Goal: Task Accomplishment & Management: Complete application form

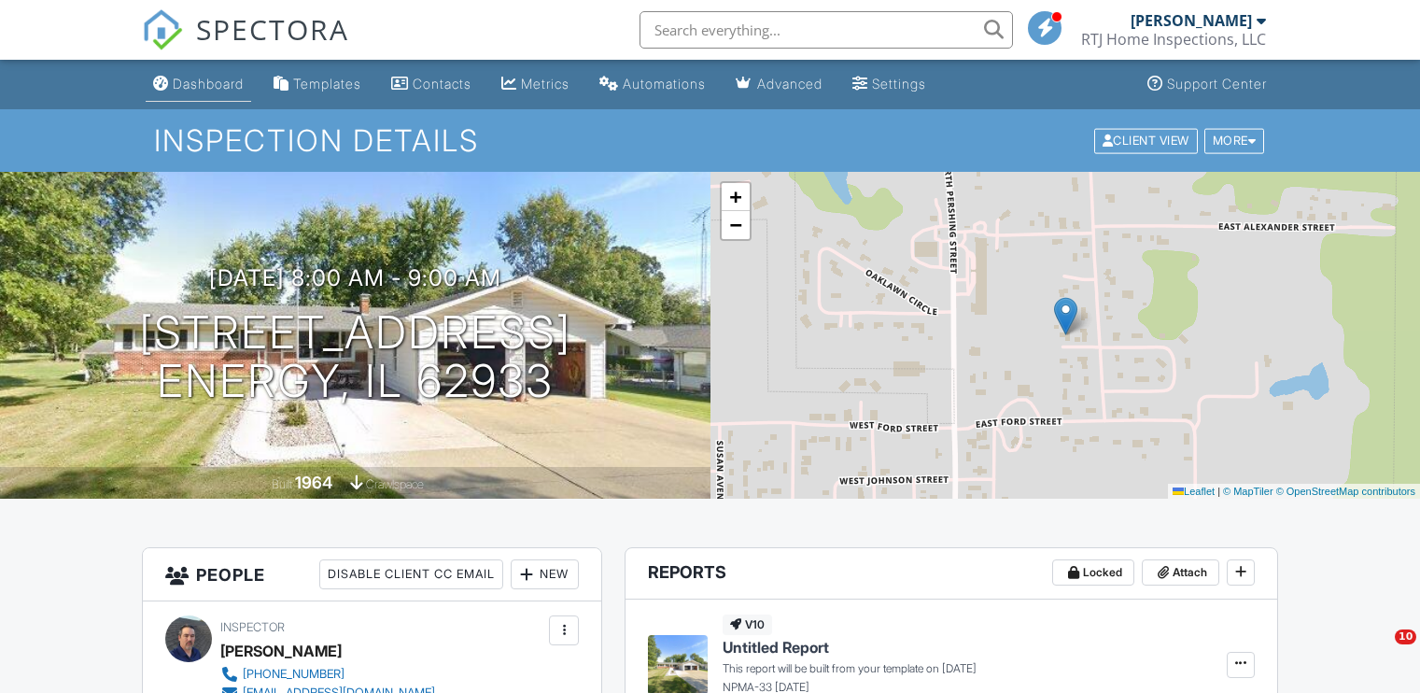
drag, startPoint x: 0, startPoint y: 0, endPoint x: 193, endPoint y: 83, distance: 210.3
click at [193, 83] on div "Dashboard" at bounding box center [208, 84] width 71 height 16
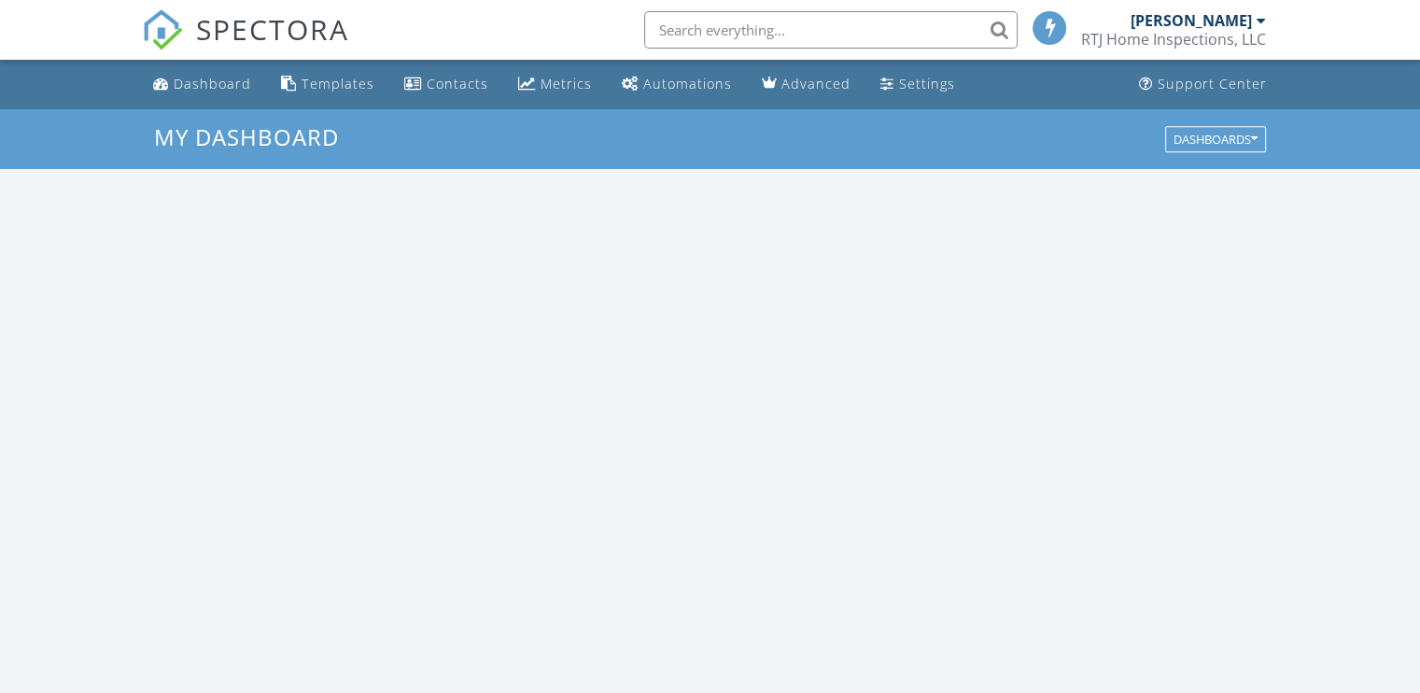
scroll to position [1728, 1449]
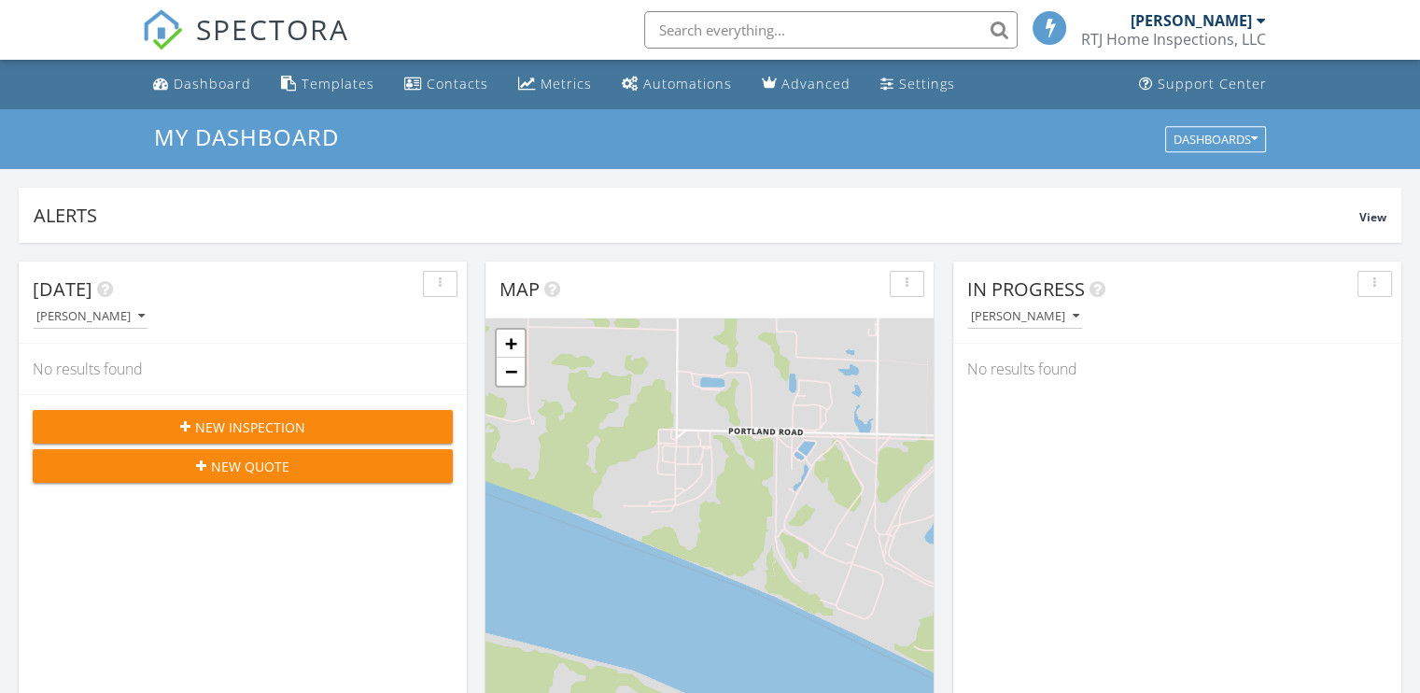
click at [238, 430] on span "New Inspection" at bounding box center [250, 427] width 110 height 20
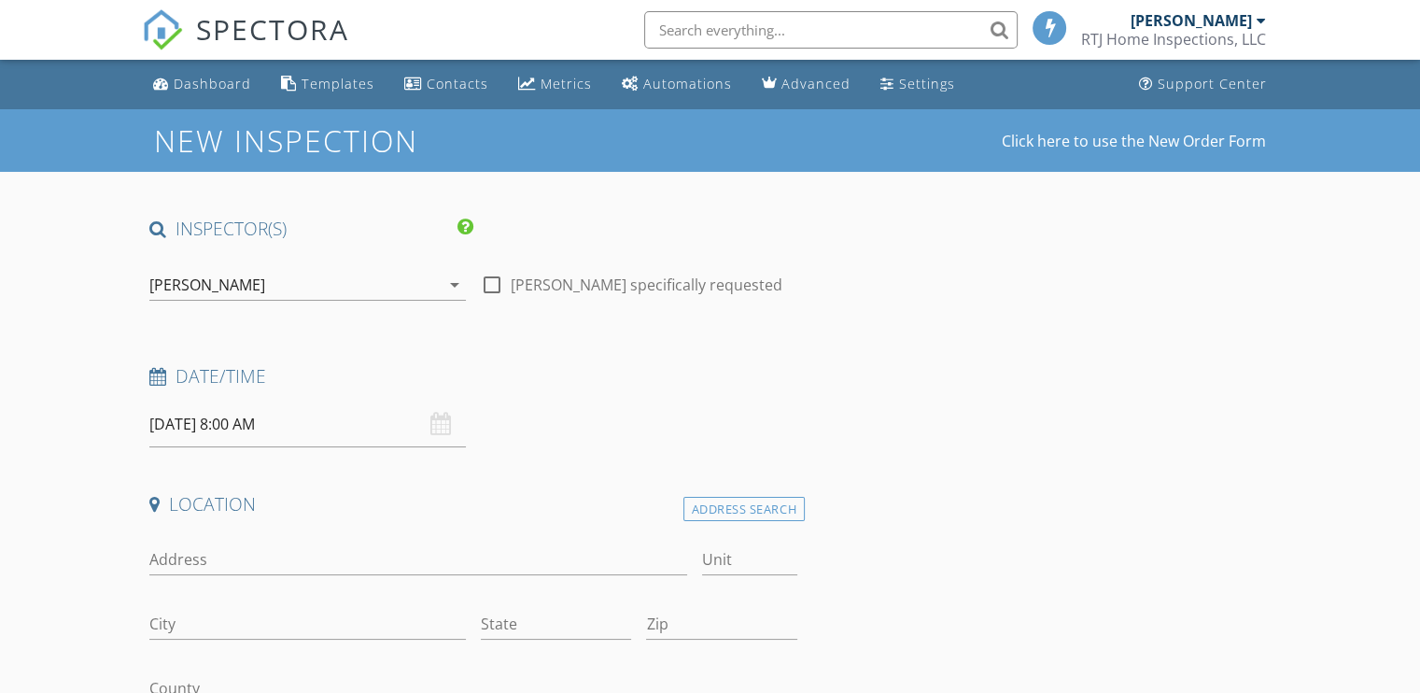
click at [299, 427] on input "[DATE] 8:00 AM" at bounding box center [307, 424] width 316 height 46
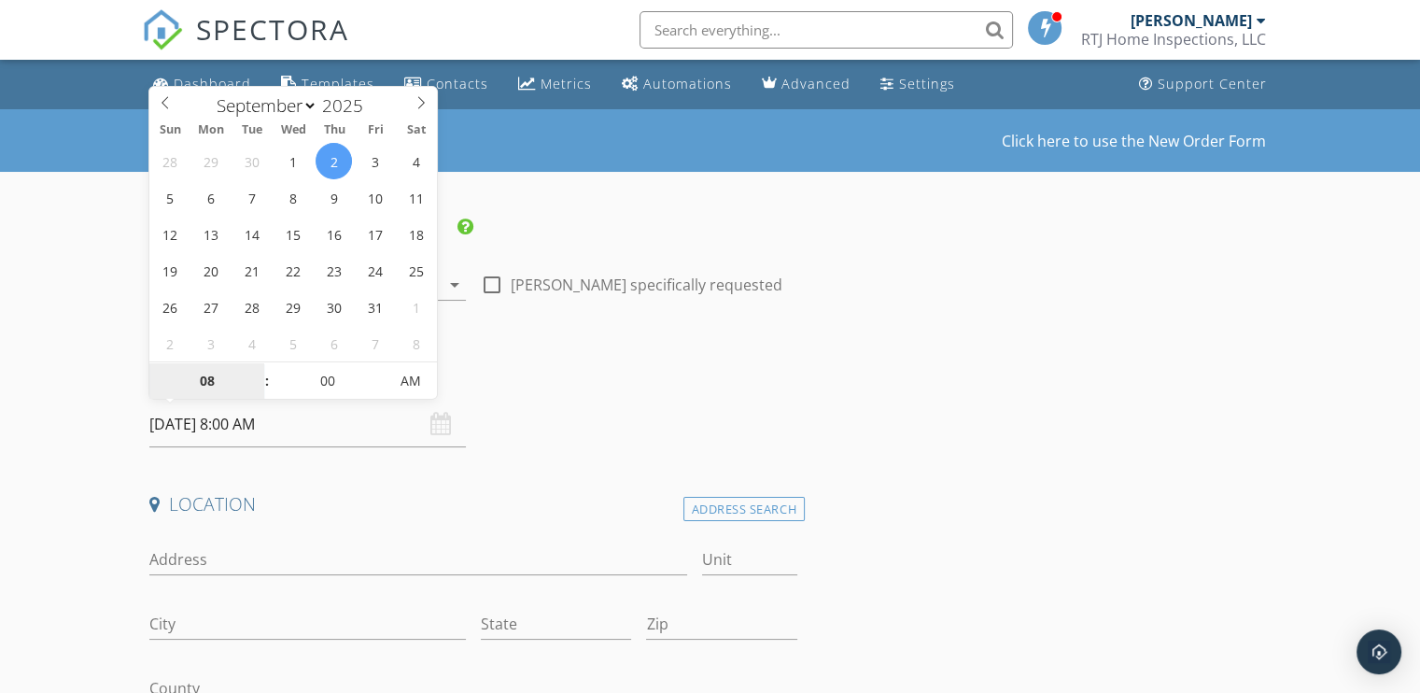
select select "9"
type input "[DATE] 8:00 AM"
type input "09"
type input "[DATE] 9:00 AM"
click at [261, 371] on span at bounding box center [257, 371] width 13 height 19
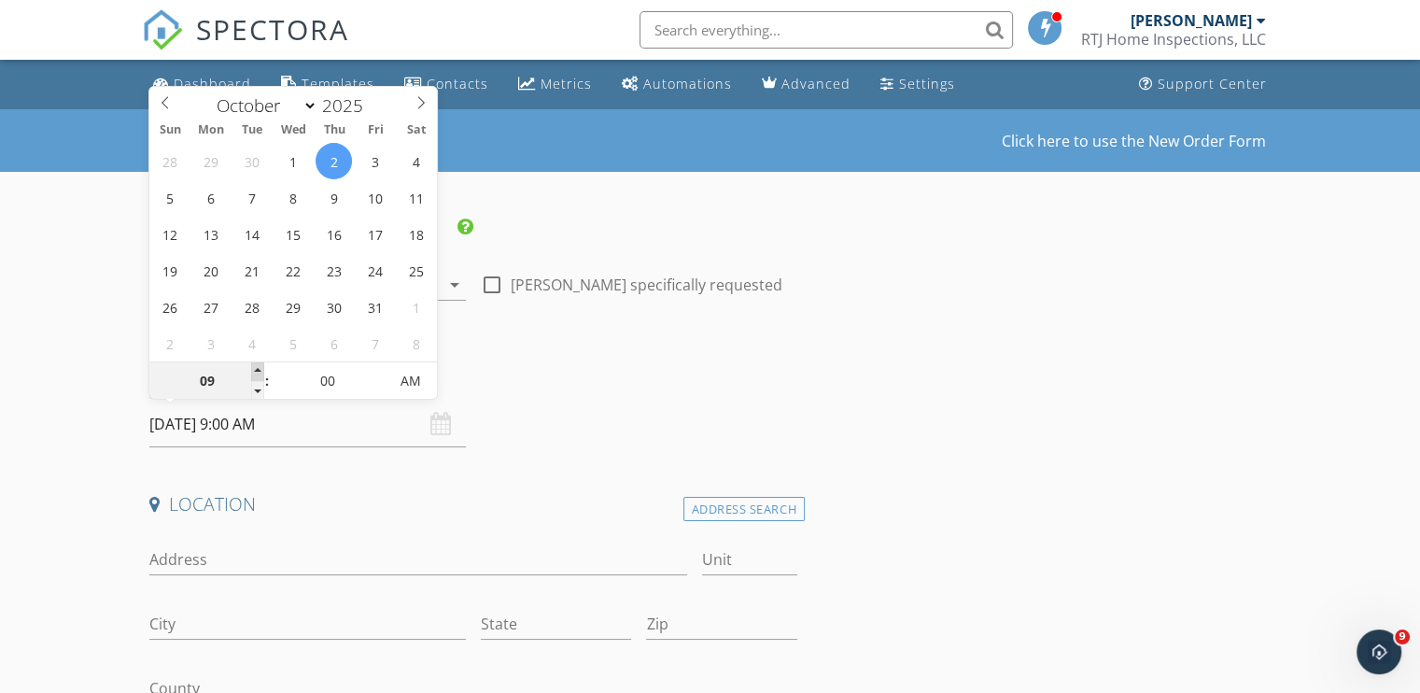
type input "10"
type input "10/02/2025 10:00 AM"
click at [261, 371] on span at bounding box center [257, 371] width 13 height 19
type input "11"
type input "10/02/2025 11:00 AM"
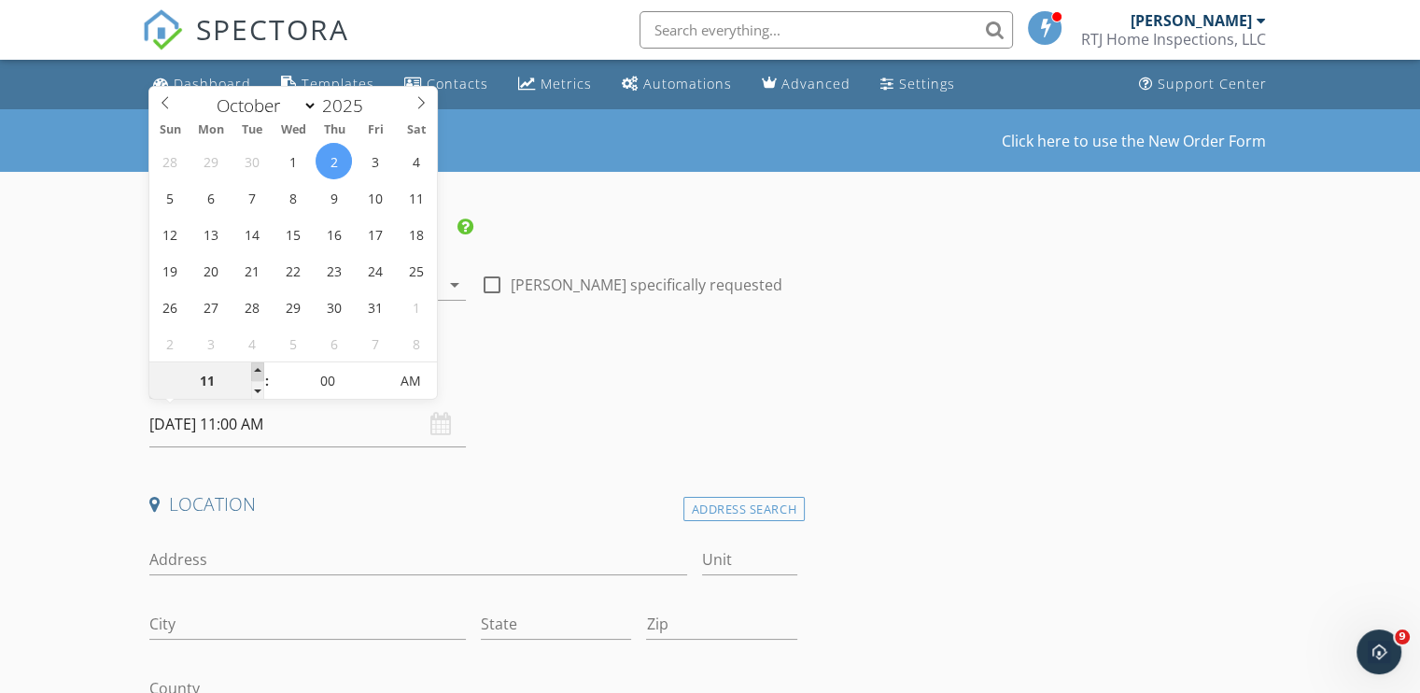
click at [261, 371] on span at bounding box center [257, 371] width 13 height 19
type input "12"
type input "10/02/2025 12:00 PM"
click at [261, 371] on span at bounding box center [257, 371] width 13 height 19
type input "01"
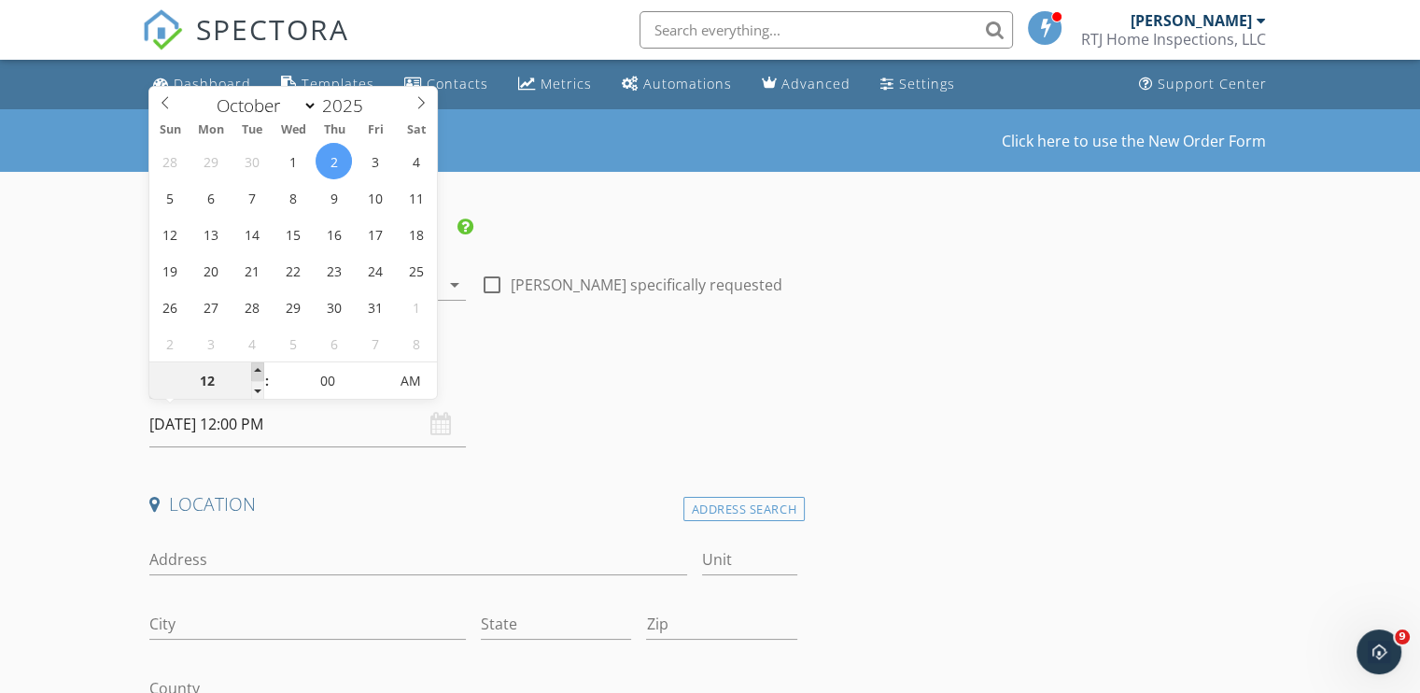
type input "10/02/2025 1:00 PM"
click at [261, 371] on span at bounding box center [257, 371] width 13 height 19
click at [242, 559] on input "Address" at bounding box center [417, 559] width 537 height 31
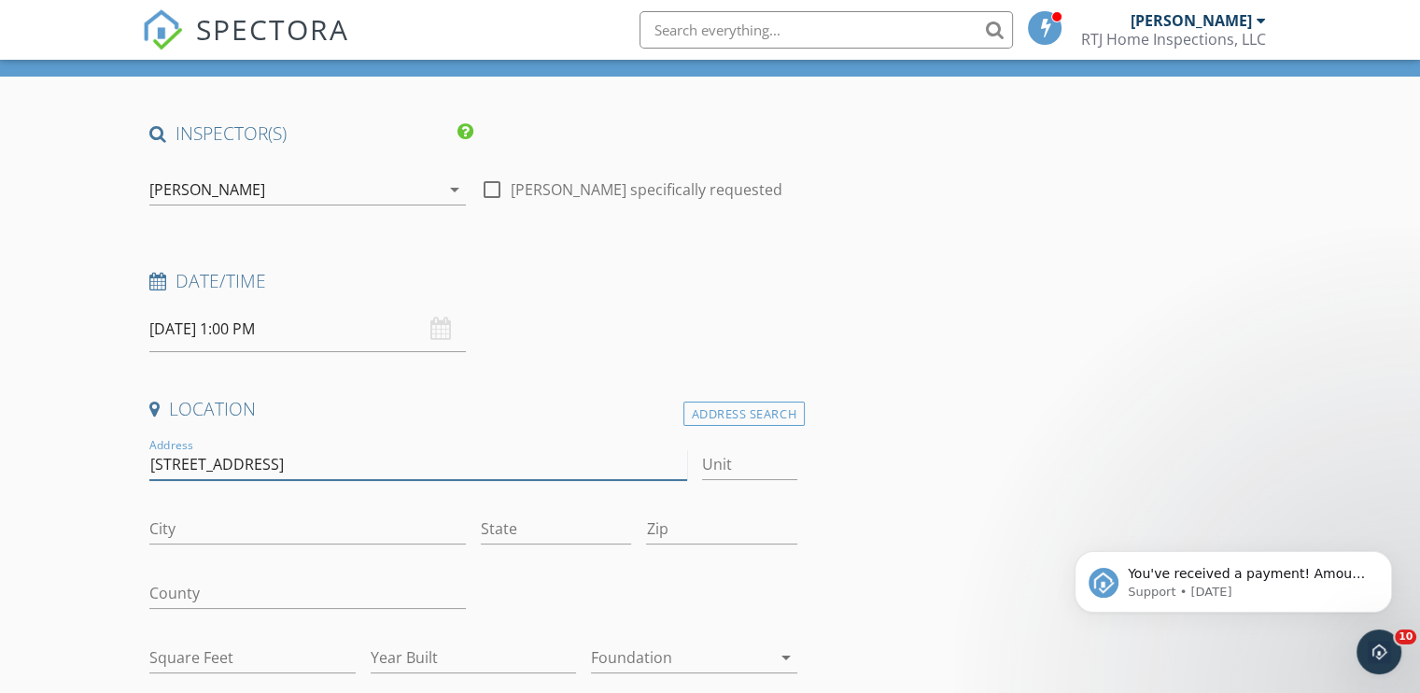
scroll to position [93, 0]
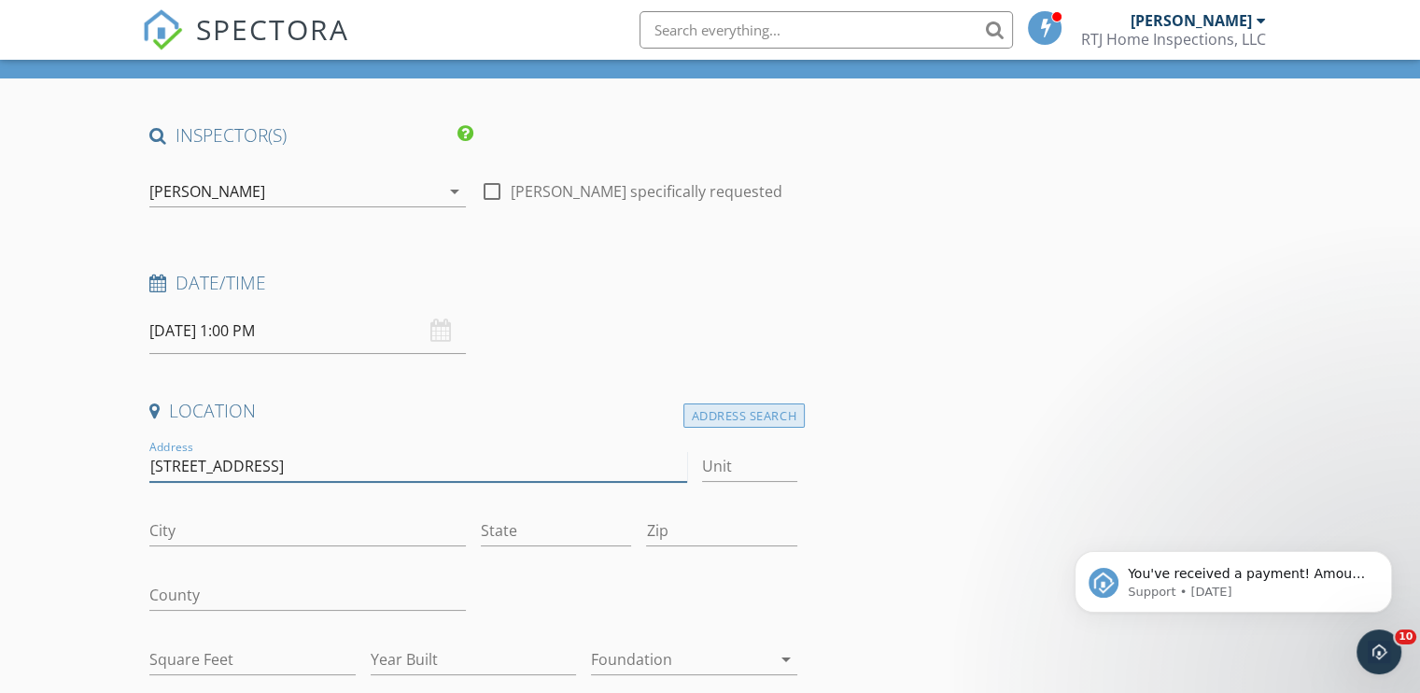
type input "345 lovers lane"
click at [734, 419] on div "Address Search" at bounding box center [743, 415] width 121 height 25
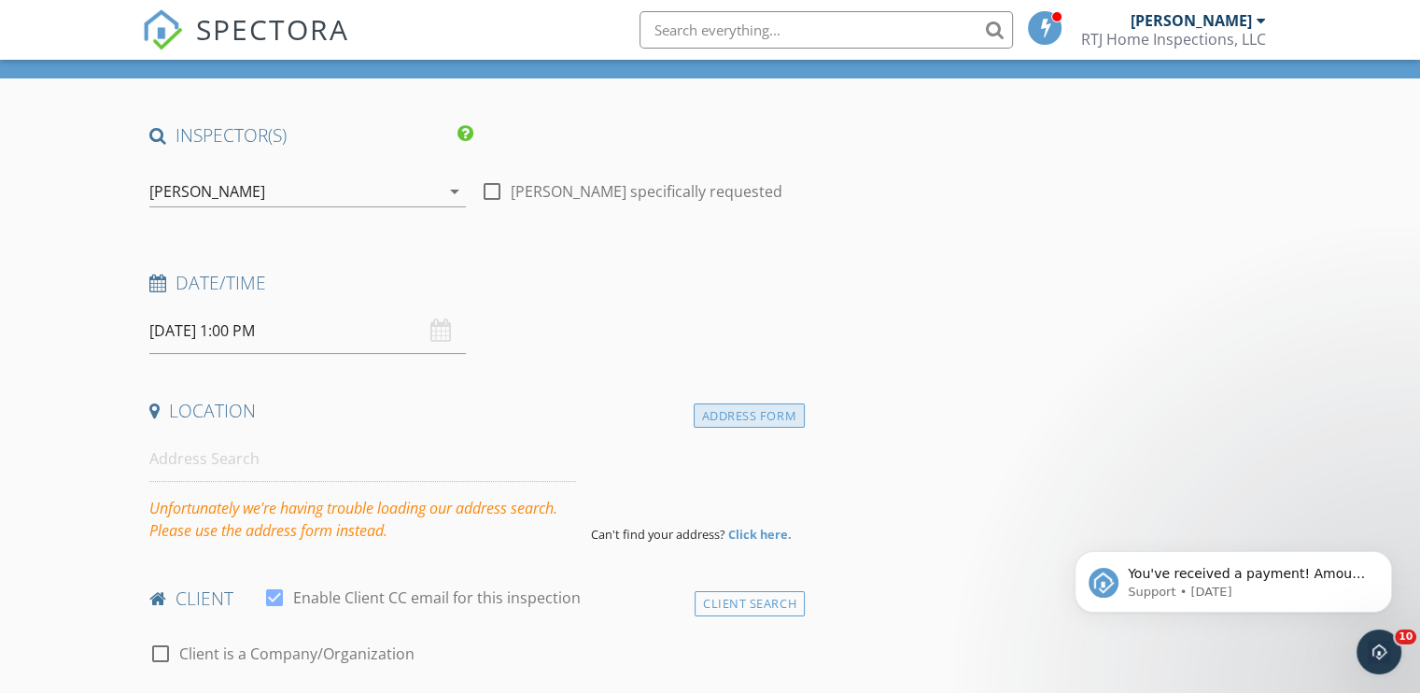
click at [767, 419] on div "Address Form" at bounding box center [749, 415] width 111 height 25
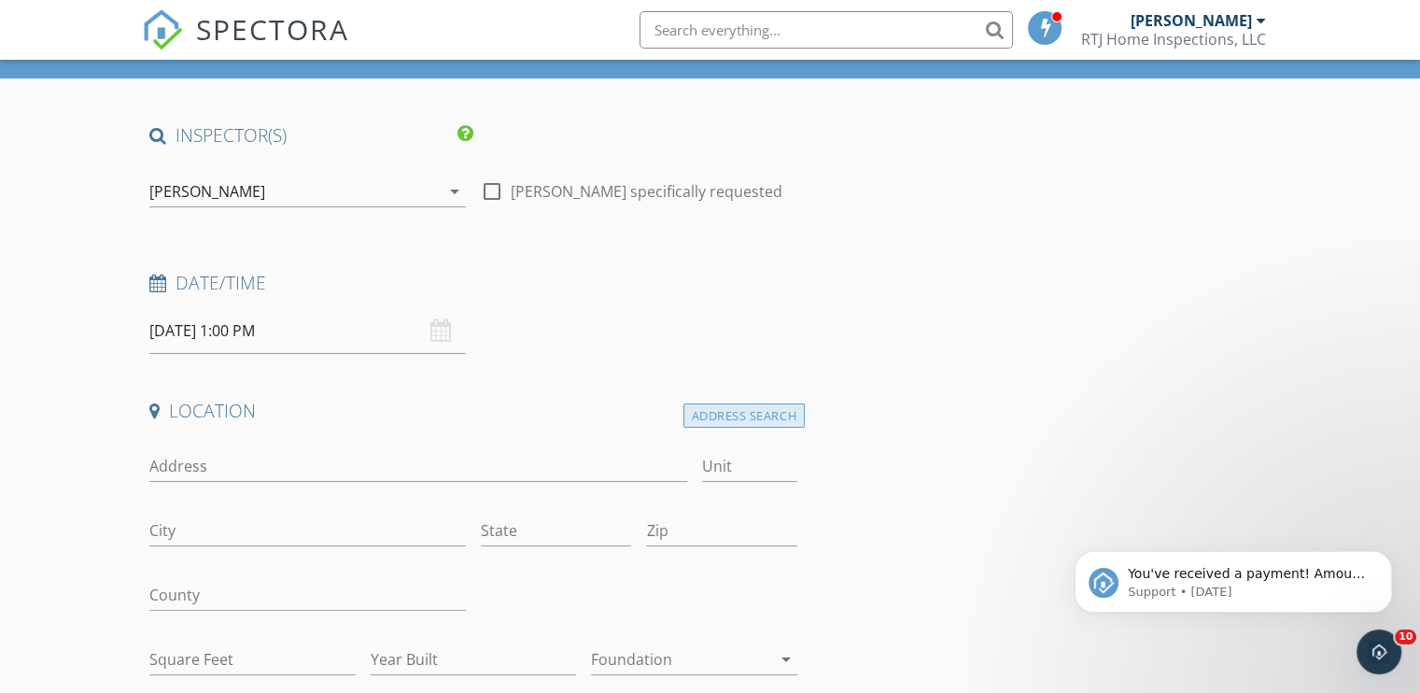
click at [767, 419] on div "Address Search" at bounding box center [743, 415] width 121 height 25
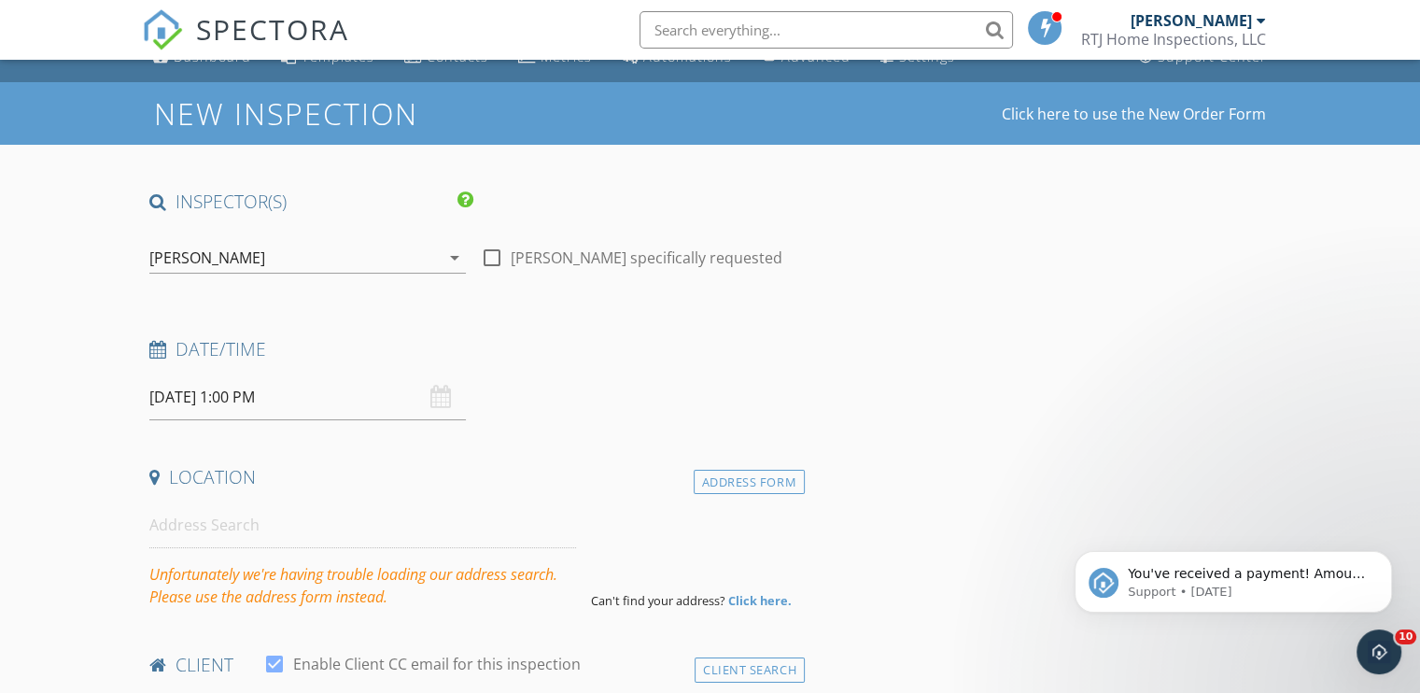
scroll to position [0, 0]
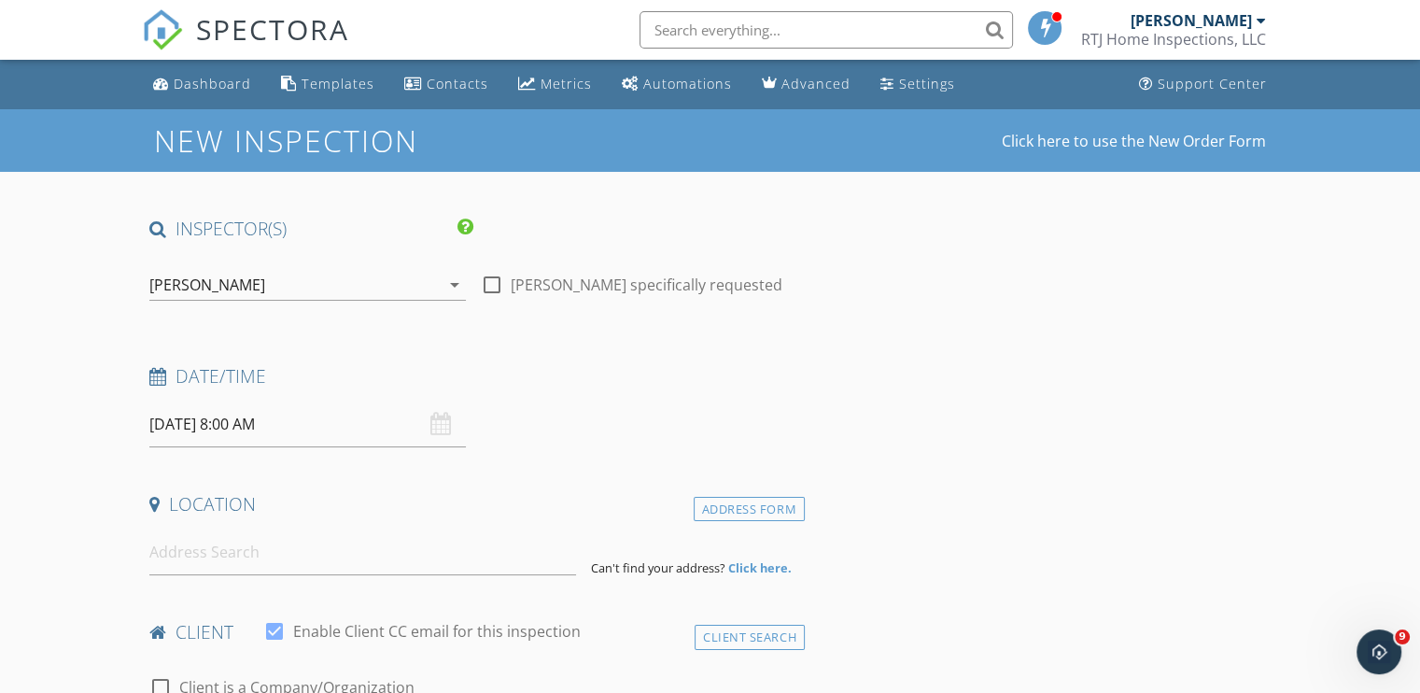
click at [305, 430] on input "[DATE] 8:00 AM" at bounding box center [307, 424] width 316 height 46
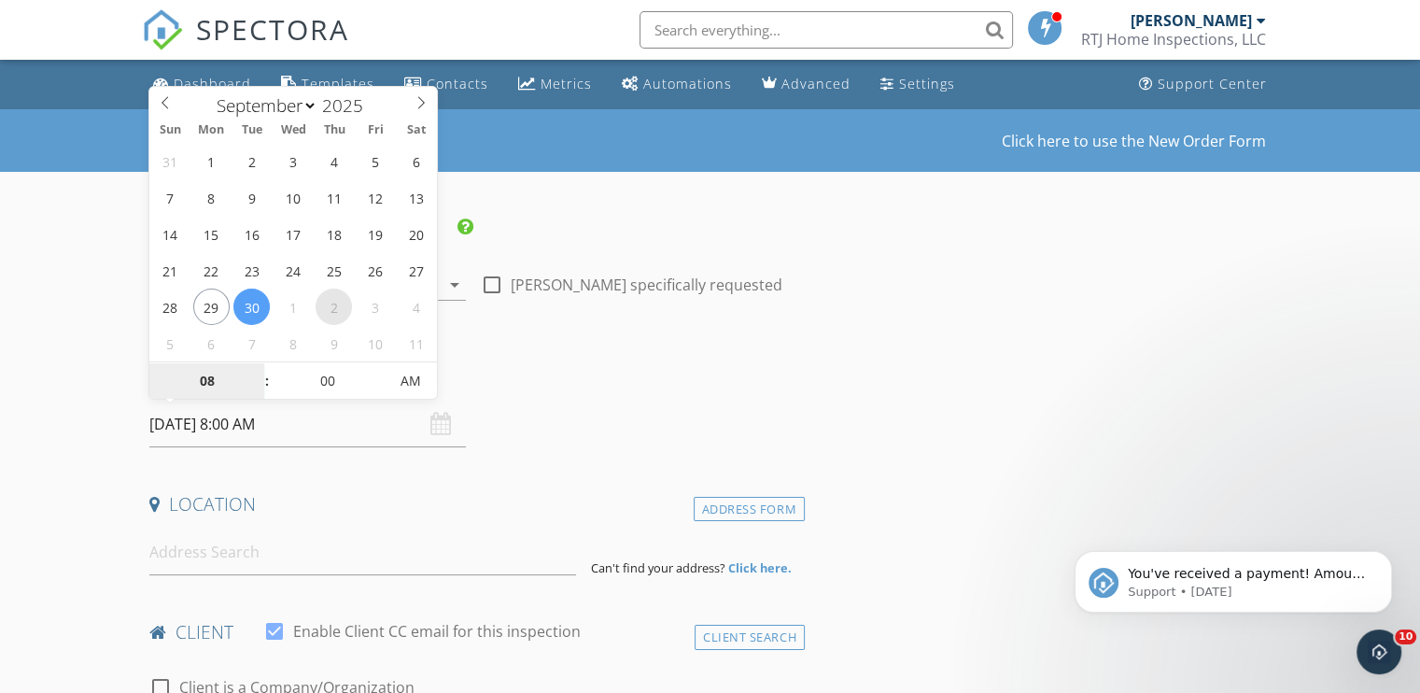
select select "9"
type input "10/02/2025 8:00 AM"
type input "09"
type input "10/02/2025 9:00 AM"
click at [254, 369] on span at bounding box center [257, 371] width 13 height 19
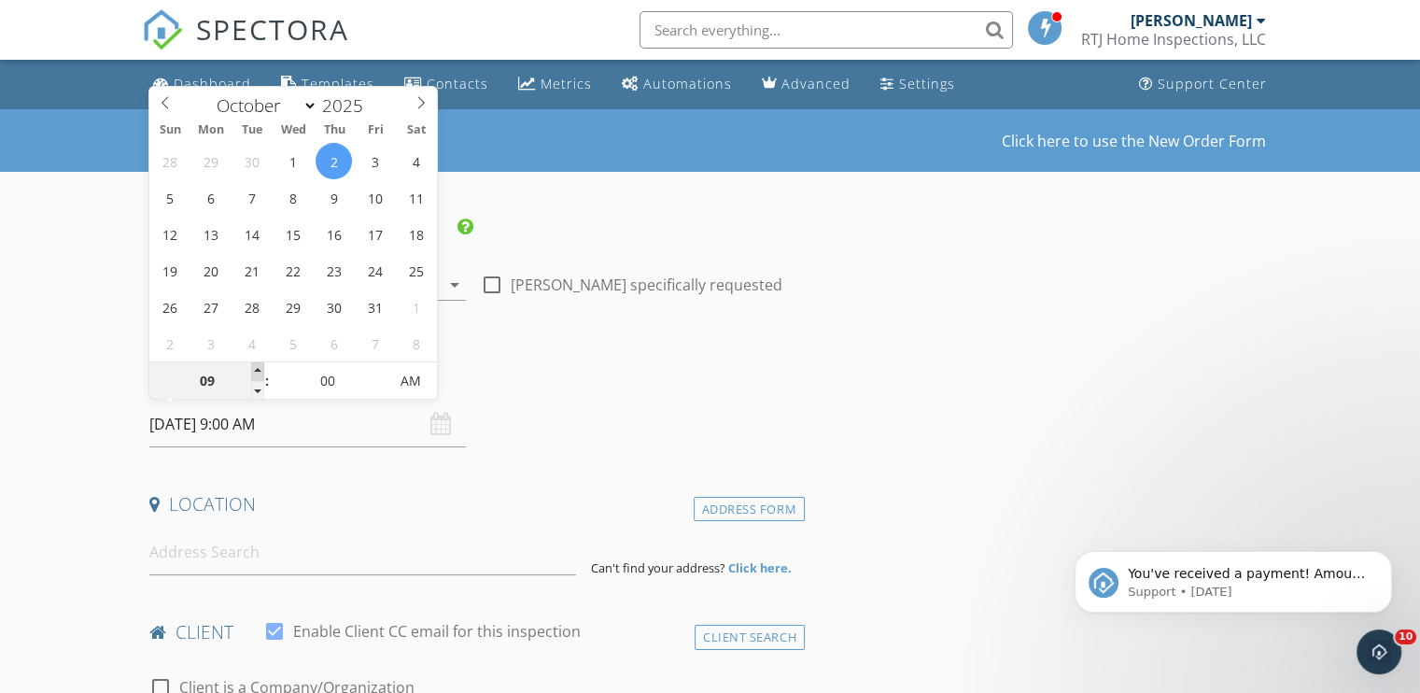
type input "10"
type input "10/02/2025 10:00 AM"
click at [254, 369] on span at bounding box center [257, 371] width 13 height 19
type input "11"
type input "10/02/2025 11:00 AM"
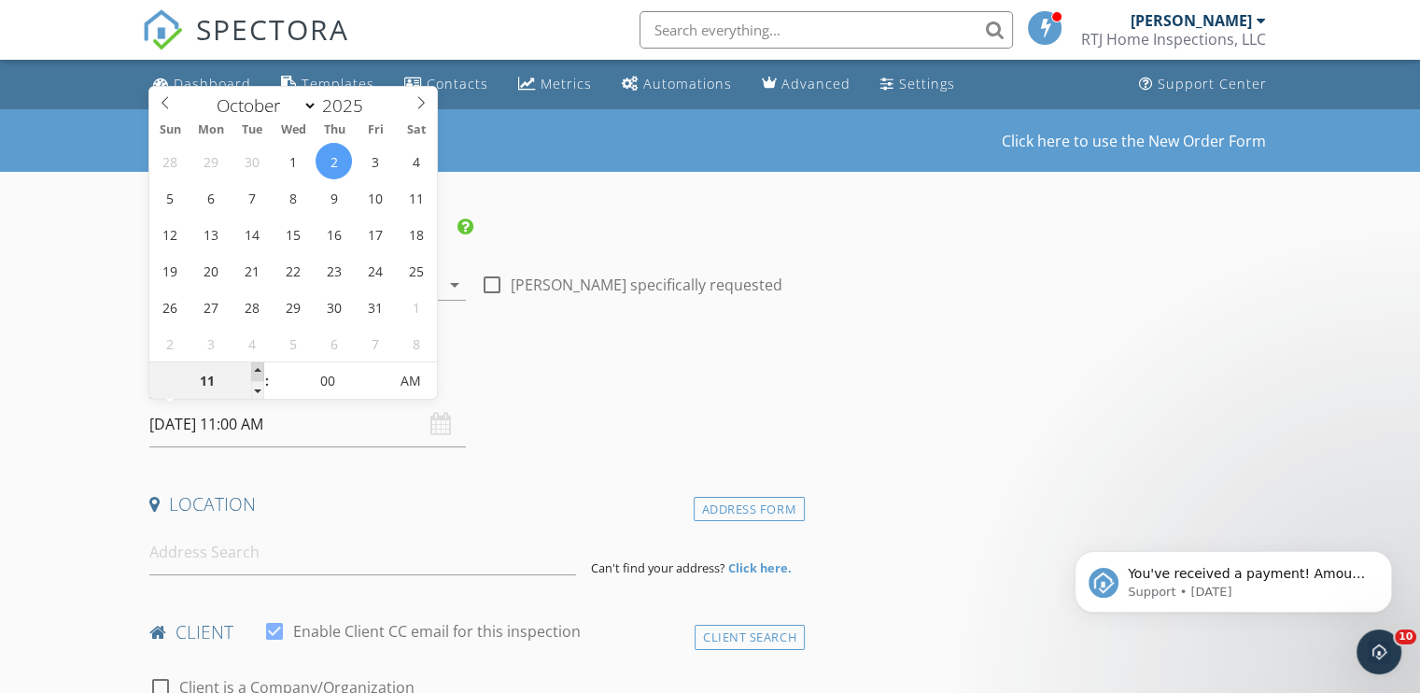
click at [254, 369] on span at bounding box center [257, 371] width 13 height 19
type input "12"
type input "10/02/2025 12:00 PM"
click at [254, 369] on span at bounding box center [257, 371] width 13 height 19
type input "01"
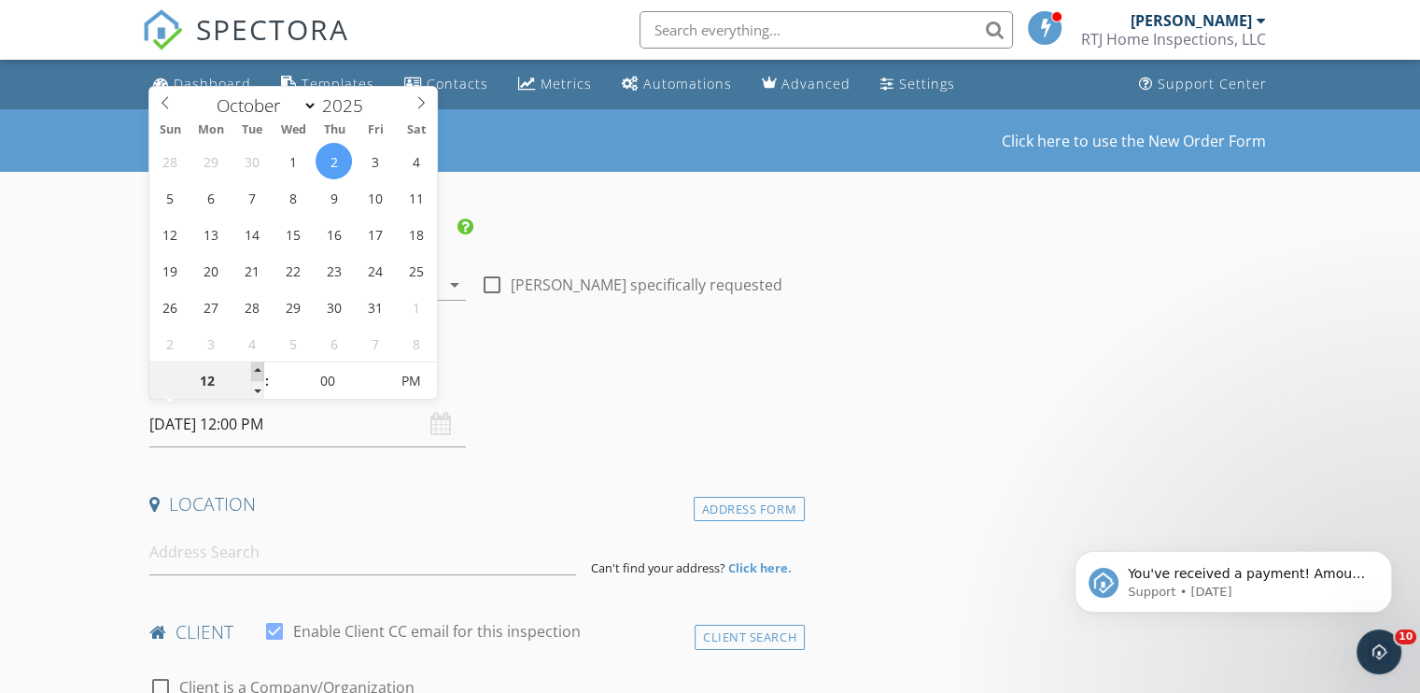
type input "10/02/2025 1:00 PM"
click at [254, 369] on span at bounding box center [257, 371] width 13 height 19
click at [207, 541] on input at bounding box center [362, 552] width 427 height 46
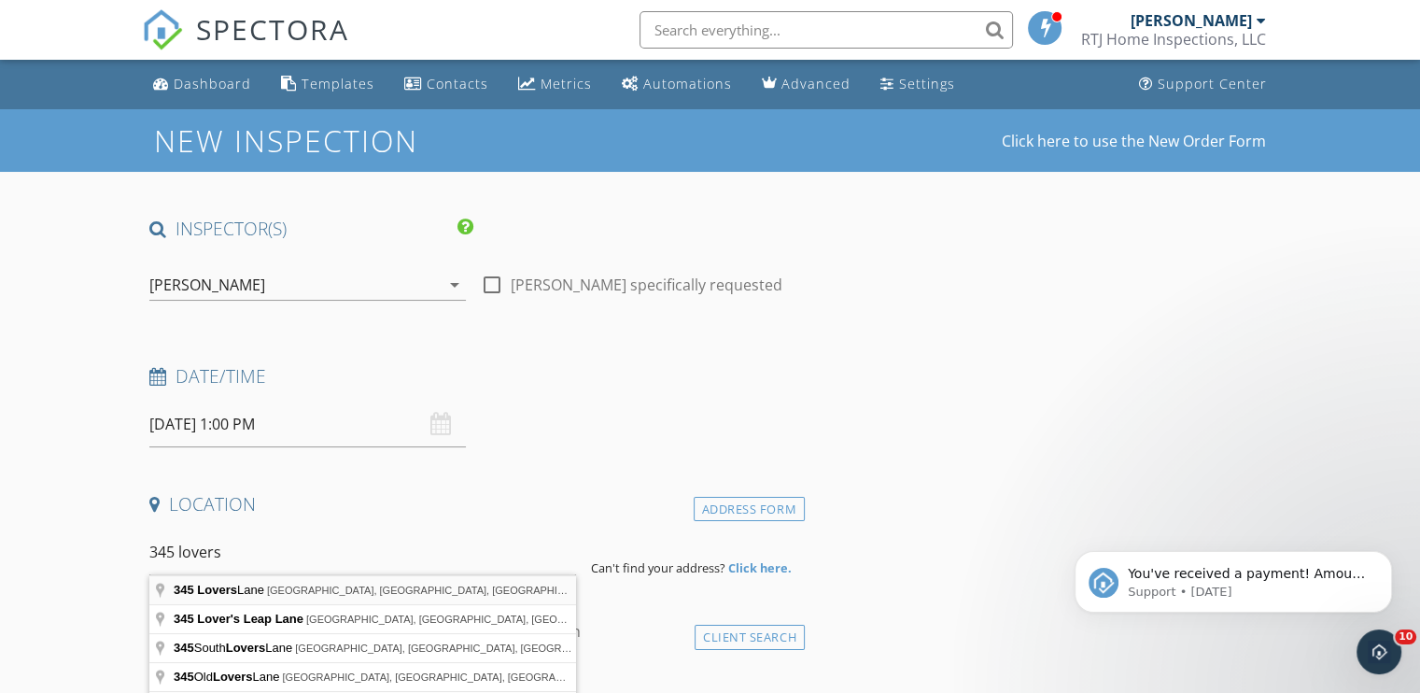
type input "345 Lovers Lane, Harrisburg, IL, USA"
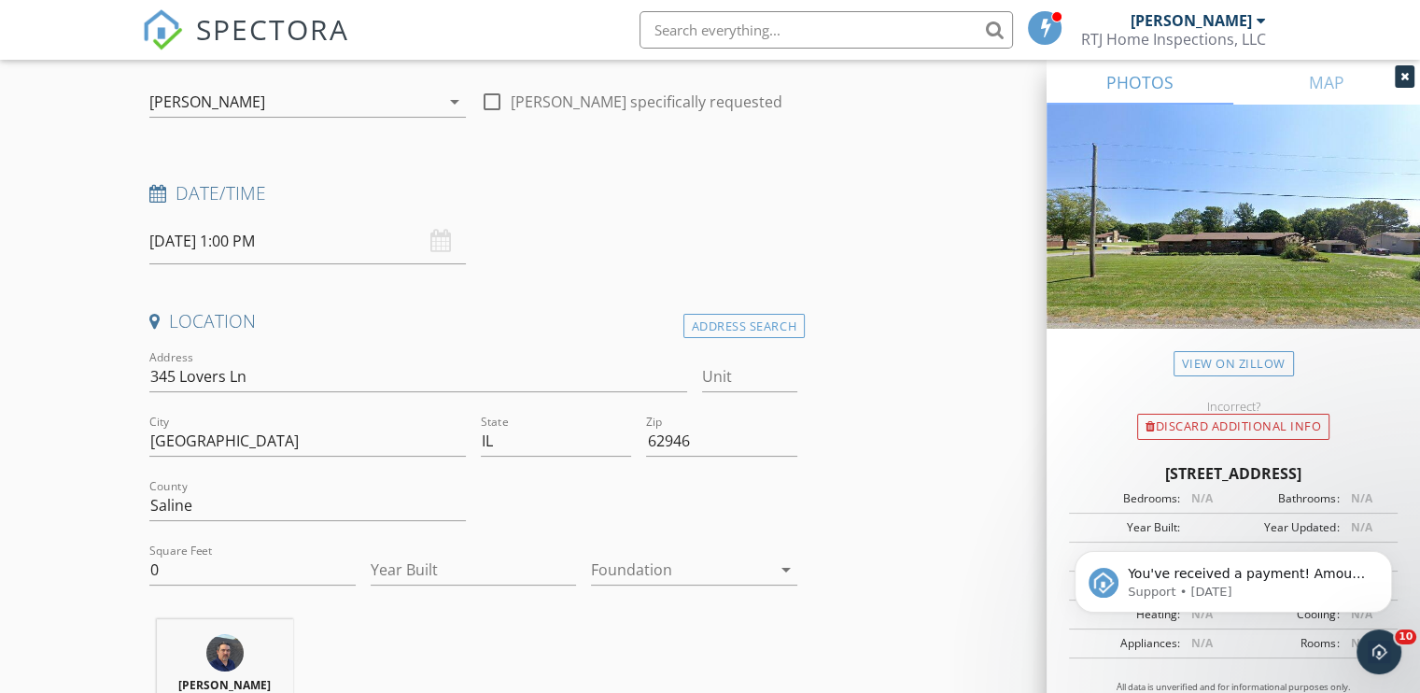
scroll to position [187, 0]
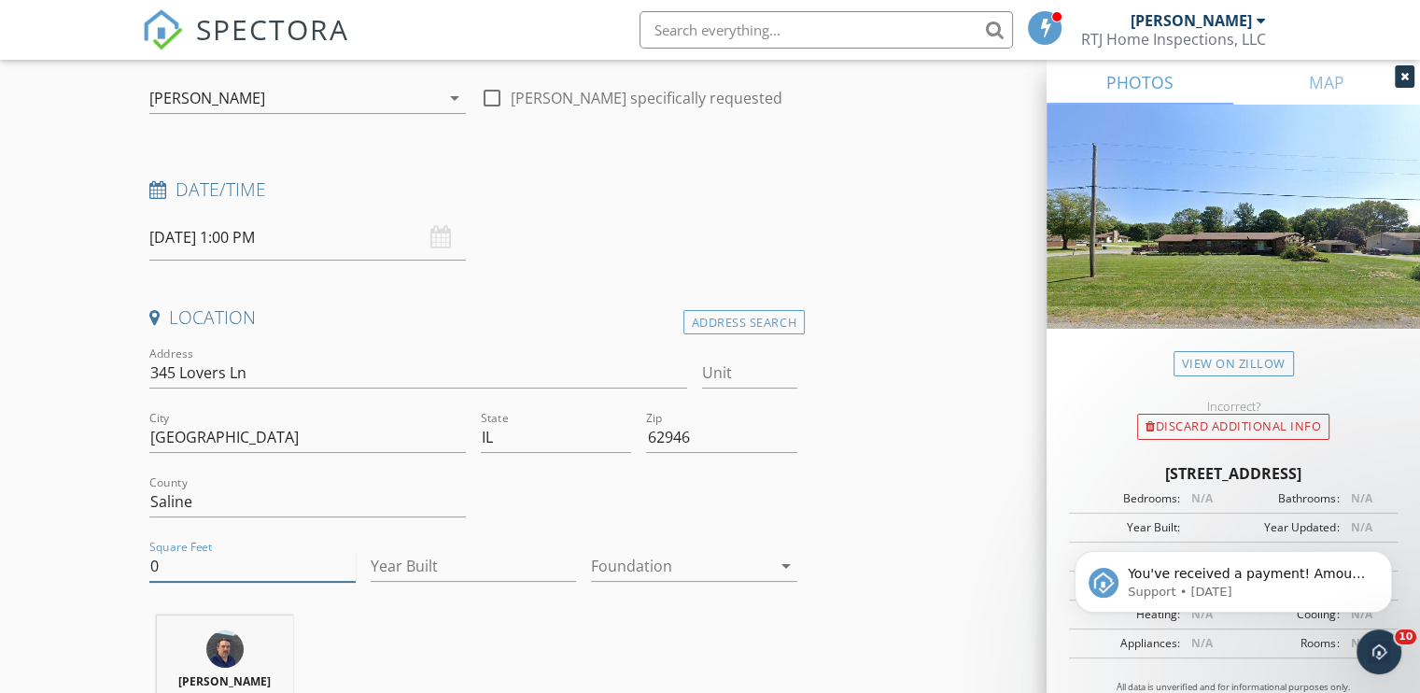
drag, startPoint x: 180, startPoint y: 557, endPoint x: 119, endPoint y: 561, distance: 60.8
type input "1821"
click at [399, 557] on input "Year Built" at bounding box center [474, 566] width 206 height 31
type input "1974"
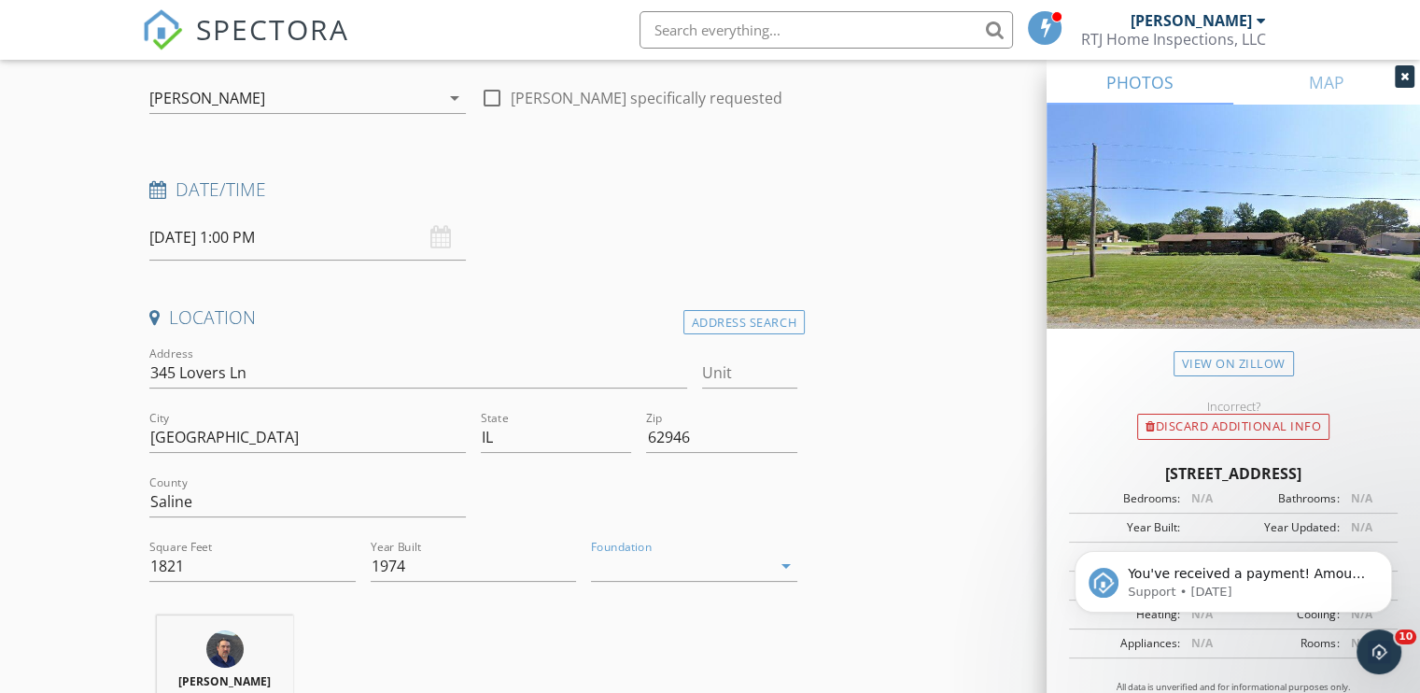
click at [670, 572] on div at bounding box center [681, 566] width 180 height 30
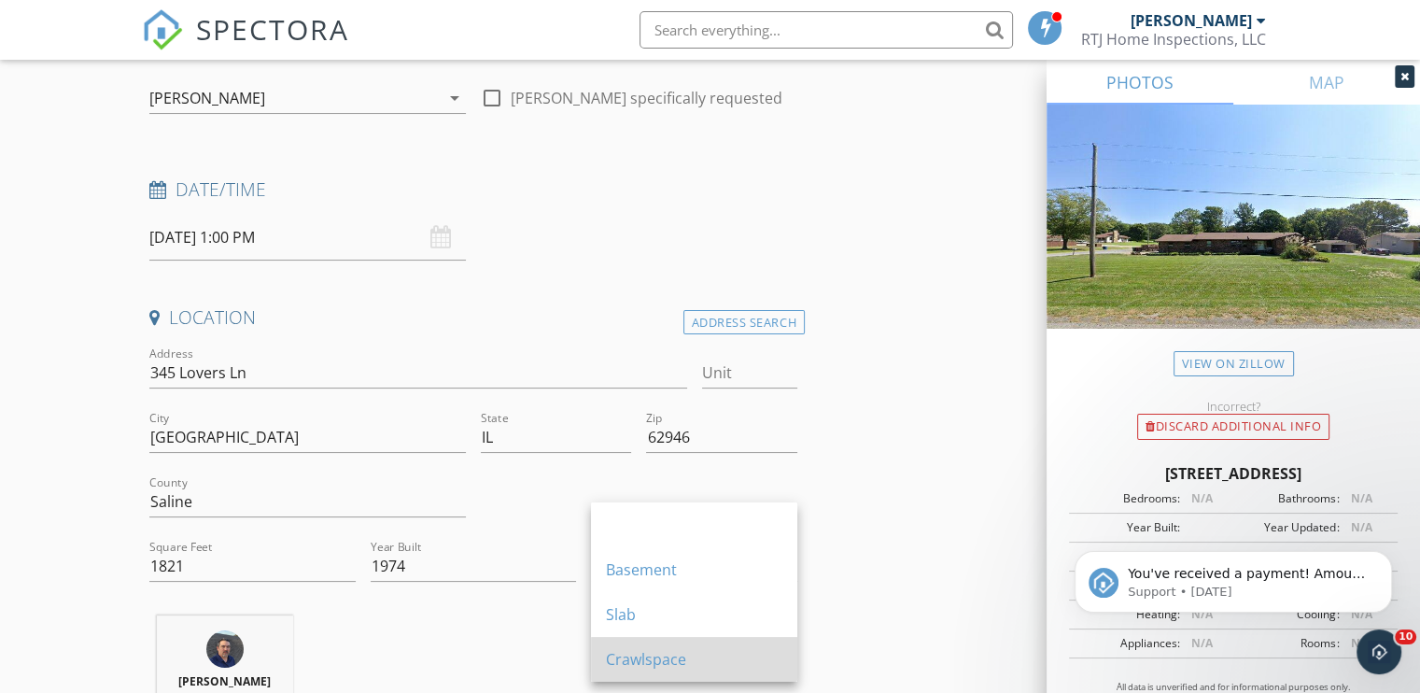
click at [643, 652] on div "Crawlspace" at bounding box center [694, 659] width 176 height 22
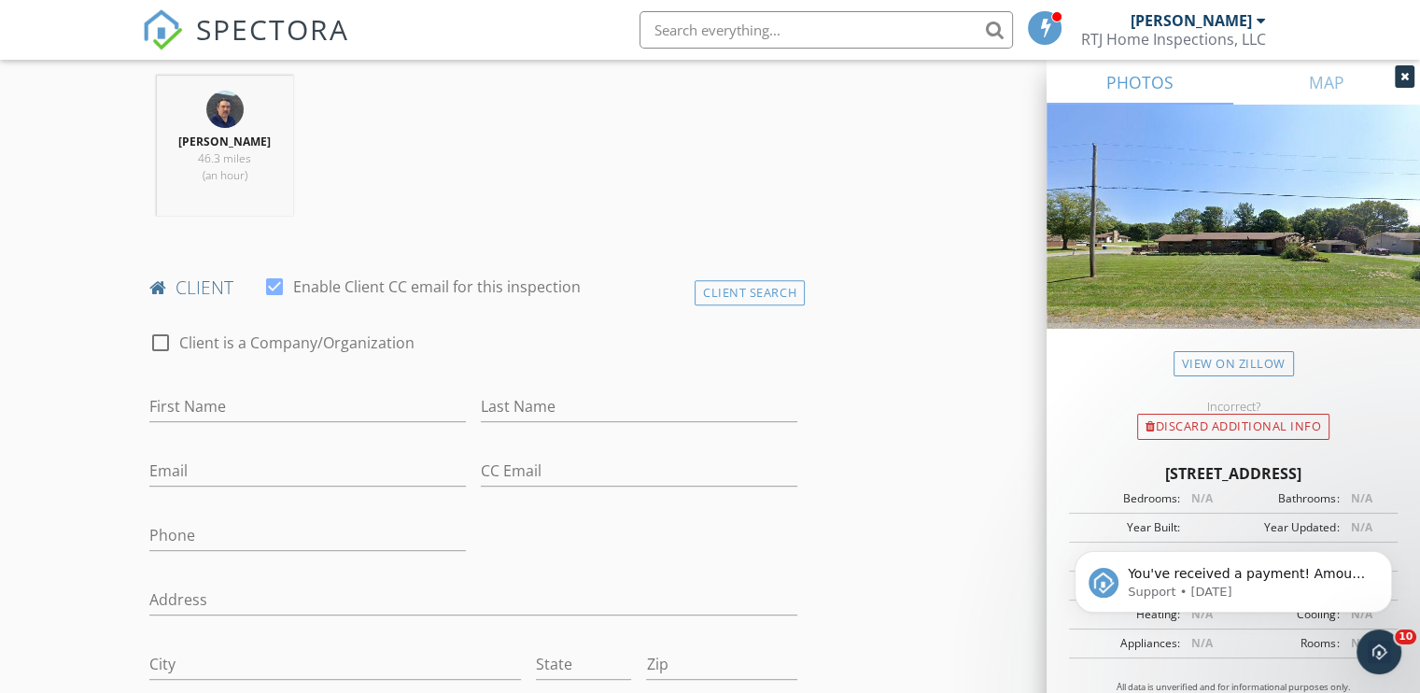
scroll to position [747, 0]
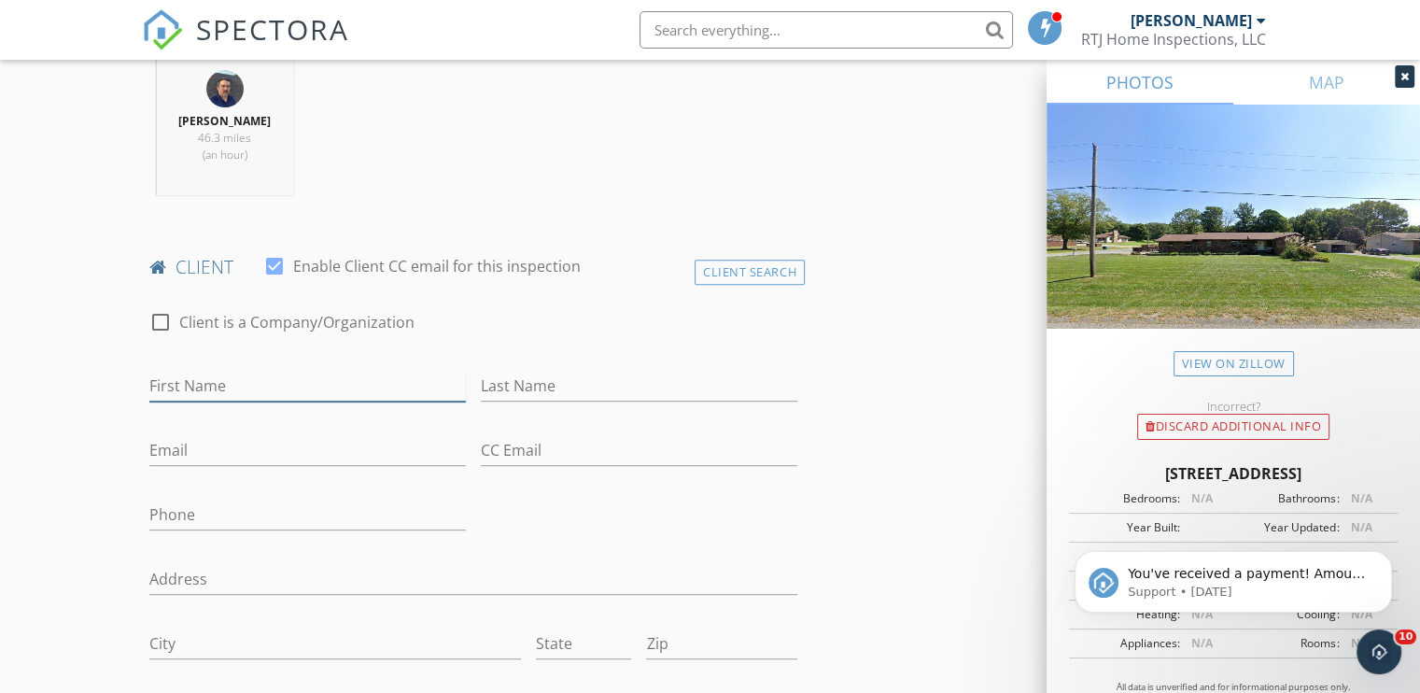
click at [174, 391] on input "First Name" at bounding box center [307, 386] width 316 height 31
type input "[PERSON_NAME]"
click at [556, 387] on input "Last Name" at bounding box center [639, 386] width 316 height 31
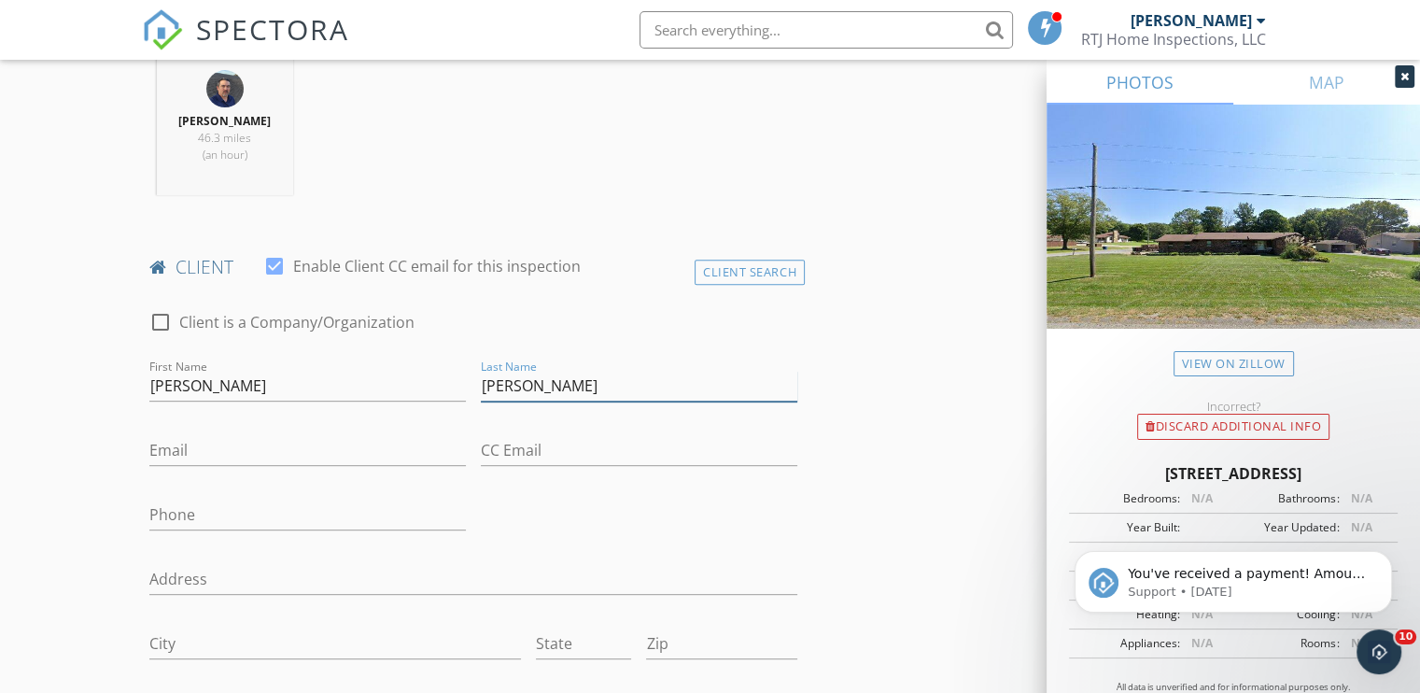
type input "[PERSON_NAME]"
click at [346, 457] on input "Email" at bounding box center [307, 450] width 316 height 31
type input "[EMAIL_ADDRESS][DOMAIN_NAME]"
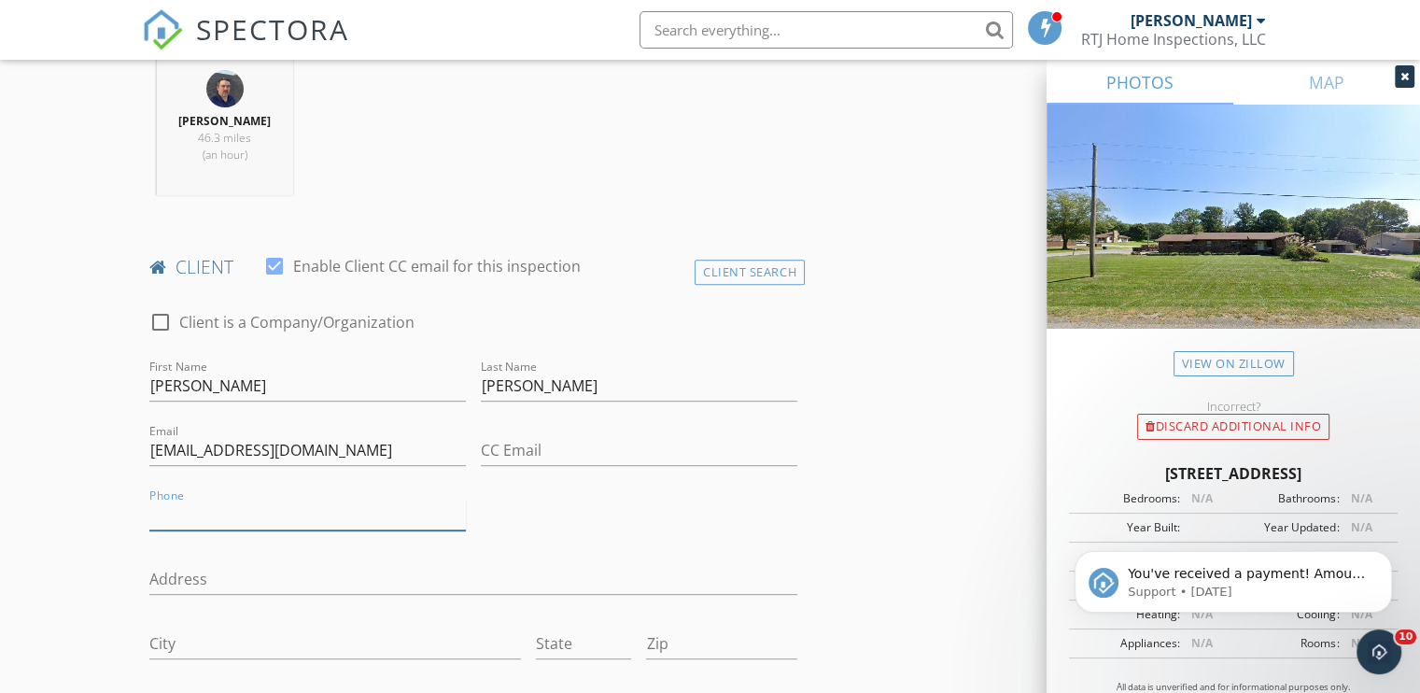
click at [226, 503] on input "Phone" at bounding box center [307, 514] width 316 height 31
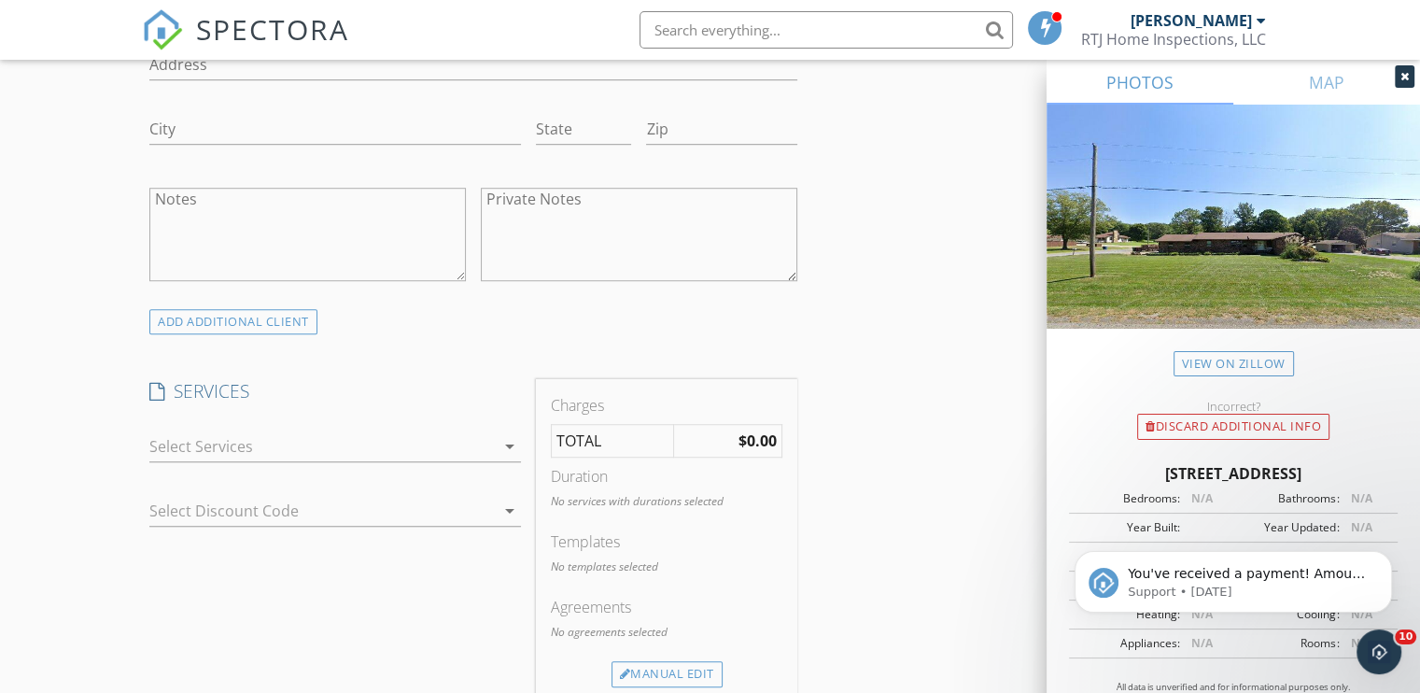
scroll to position [1307, 0]
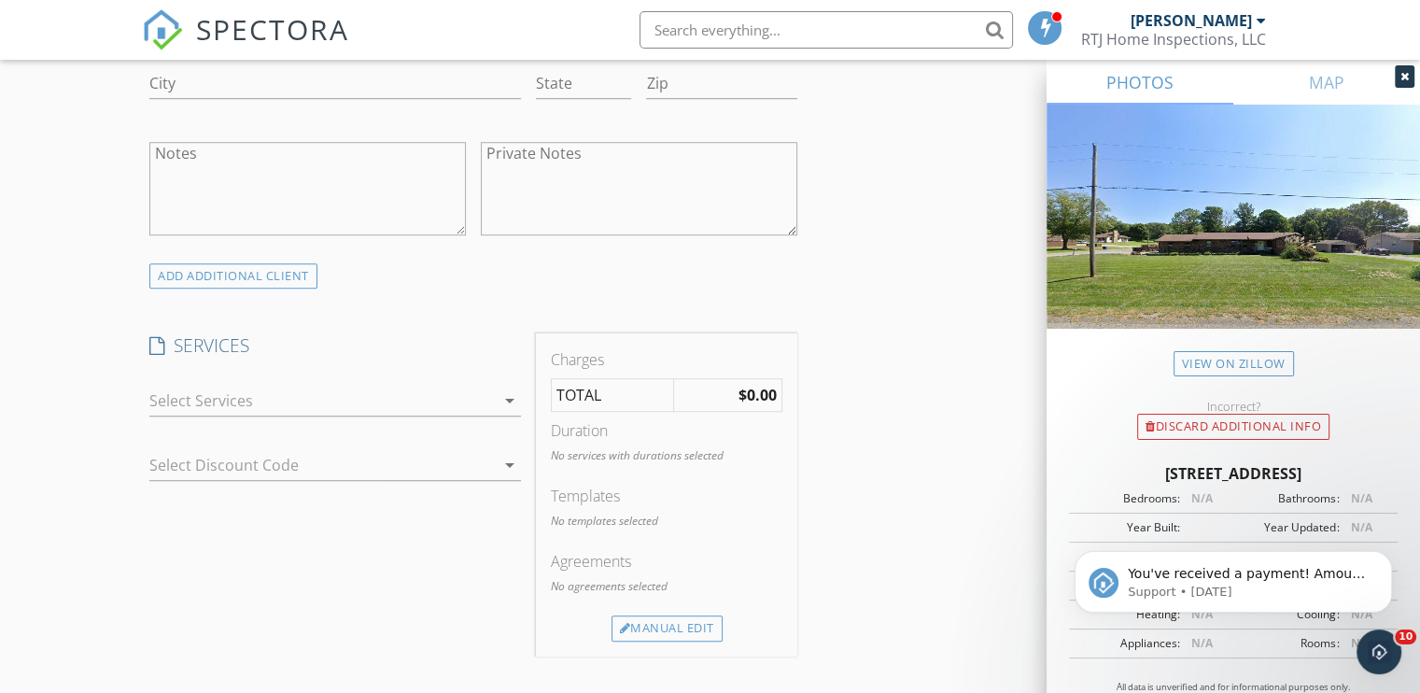
type input "618-841-5831"
click at [351, 407] on div at bounding box center [321, 401] width 345 height 30
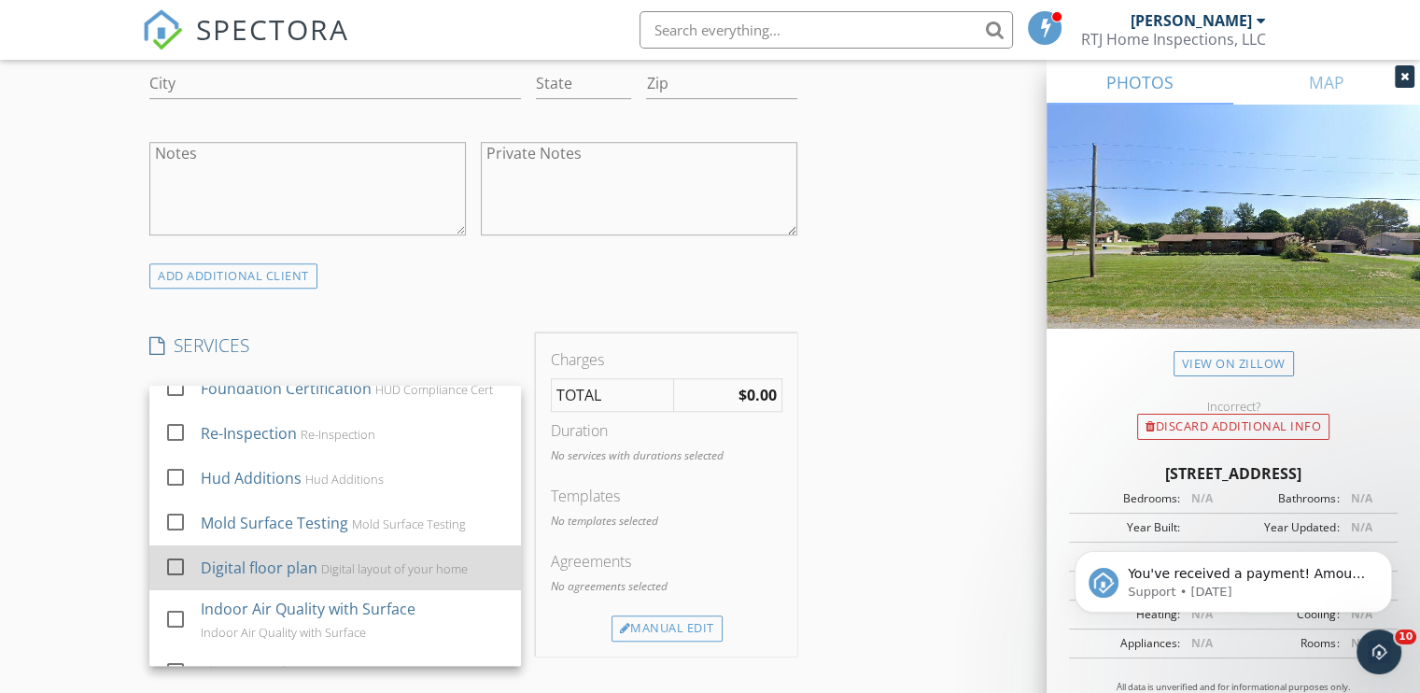
scroll to position [183, 0]
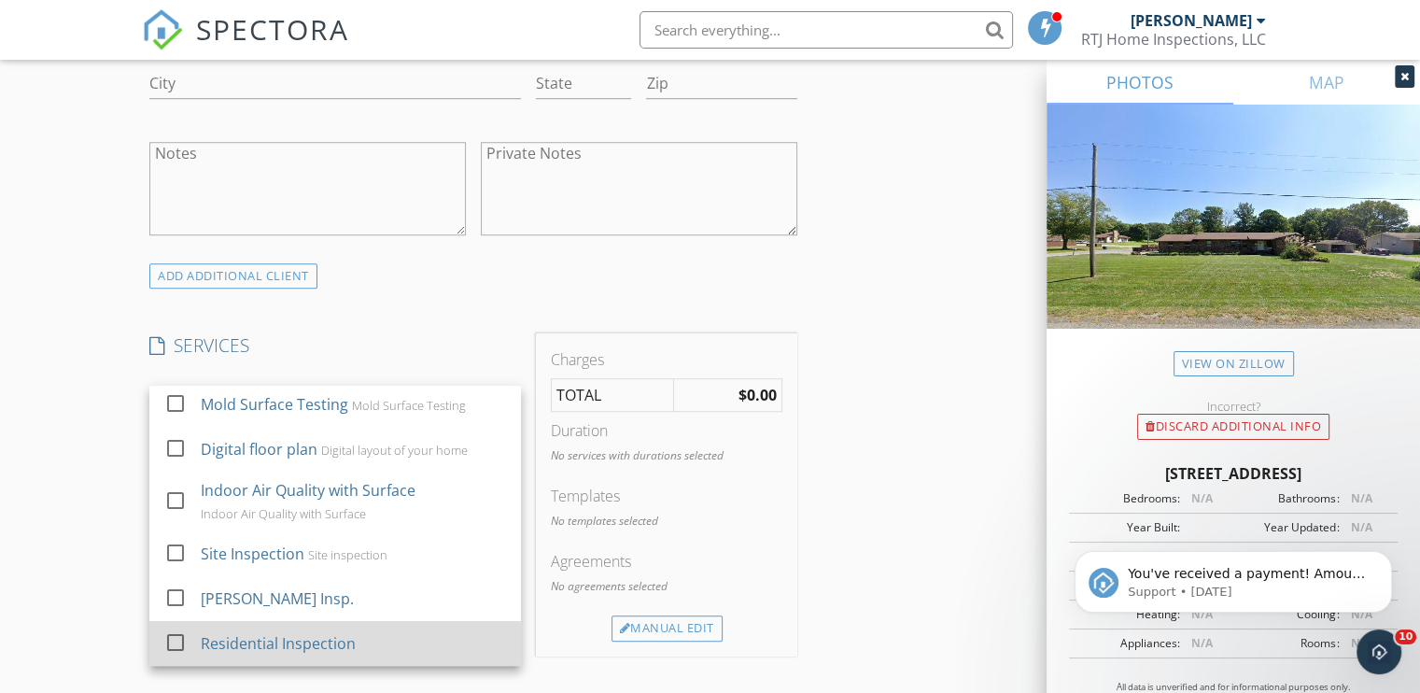
click at [302, 641] on div "Residential Inspection" at bounding box center [278, 643] width 155 height 22
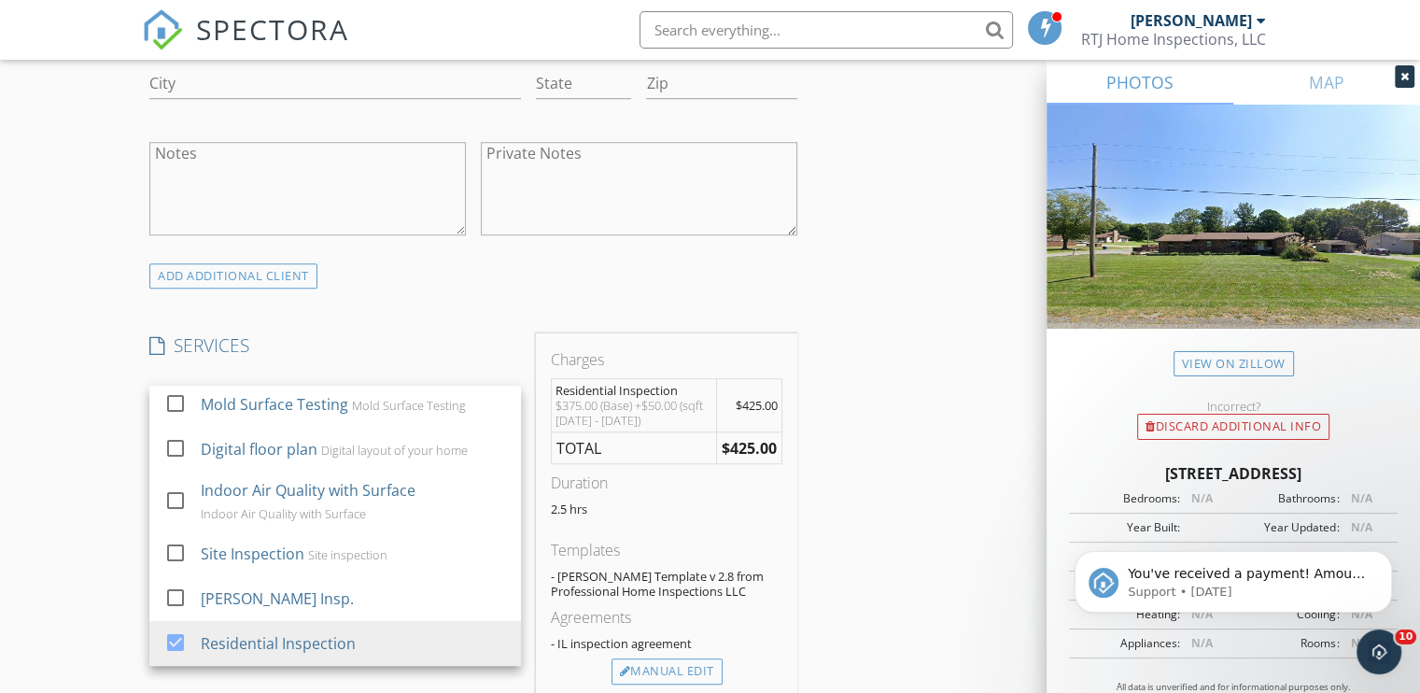
click at [926, 491] on div "INSPECTOR(S) check_box Robert Johnson PRIMARY Robert Johnson arrow_drop_down ch…" at bounding box center [710, 485] width 1136 height 3151
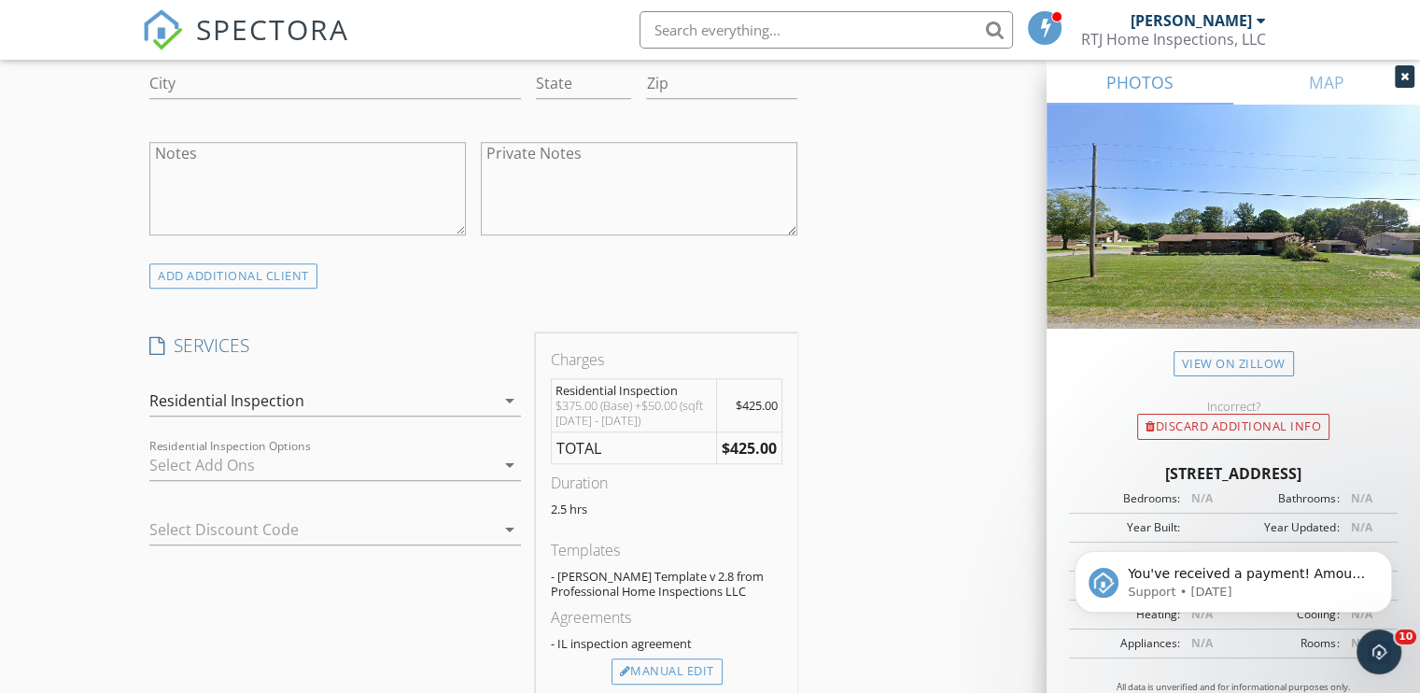
click at [319, 469] on div at bounding box center [321, 465] width 345 height 30
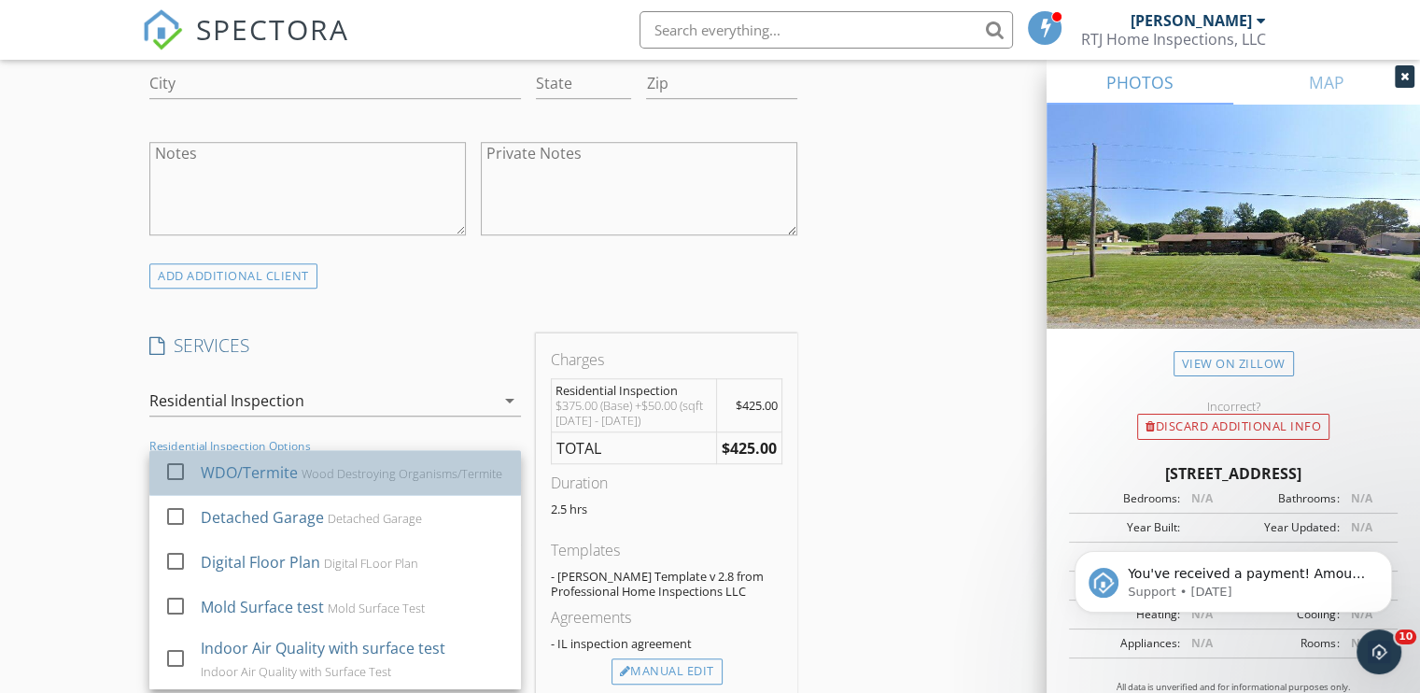
click at [287, 473] on div "WDO/Termite" at bounding box center [249, 472] width 97 height 22
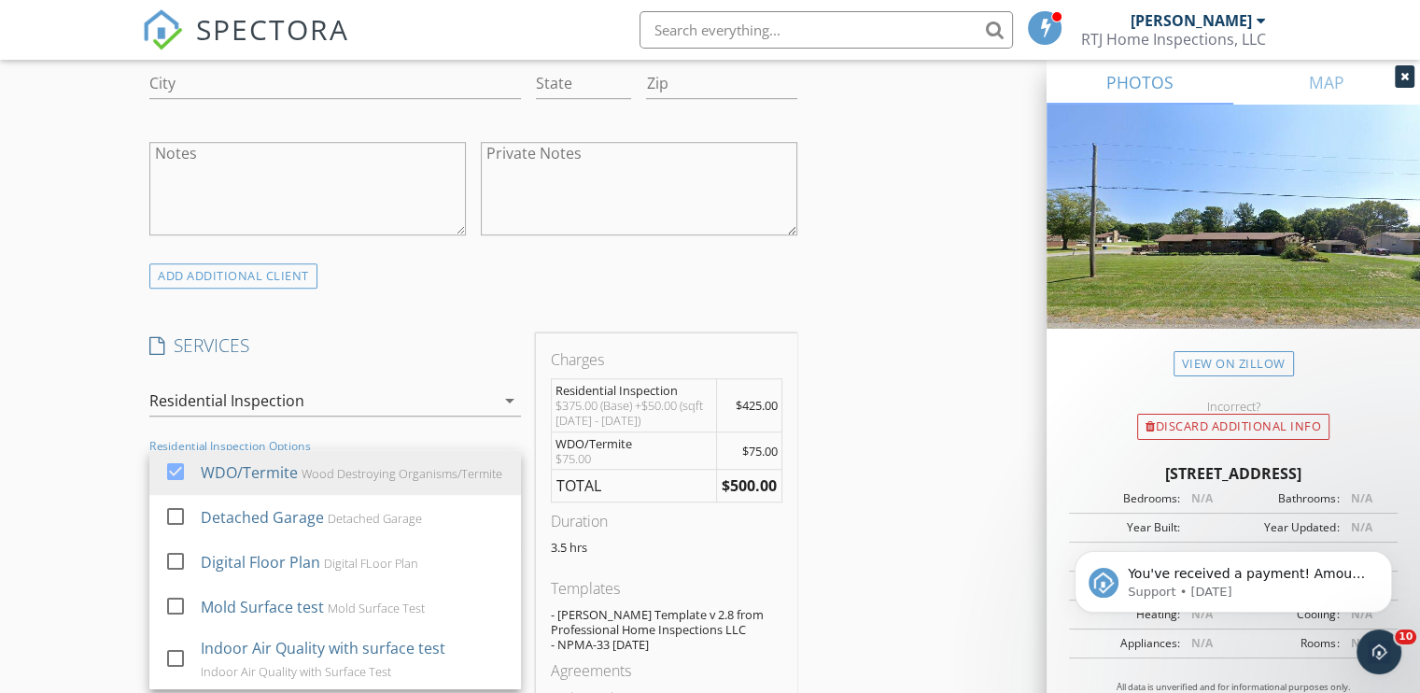
click at [825, 456] on div "INSPECTOR(S) check_box Robert Johnson PRIMARY Robert Johnson arrow_drop_down ch…" at bounding box center [710, 512] width 1136 height 3205
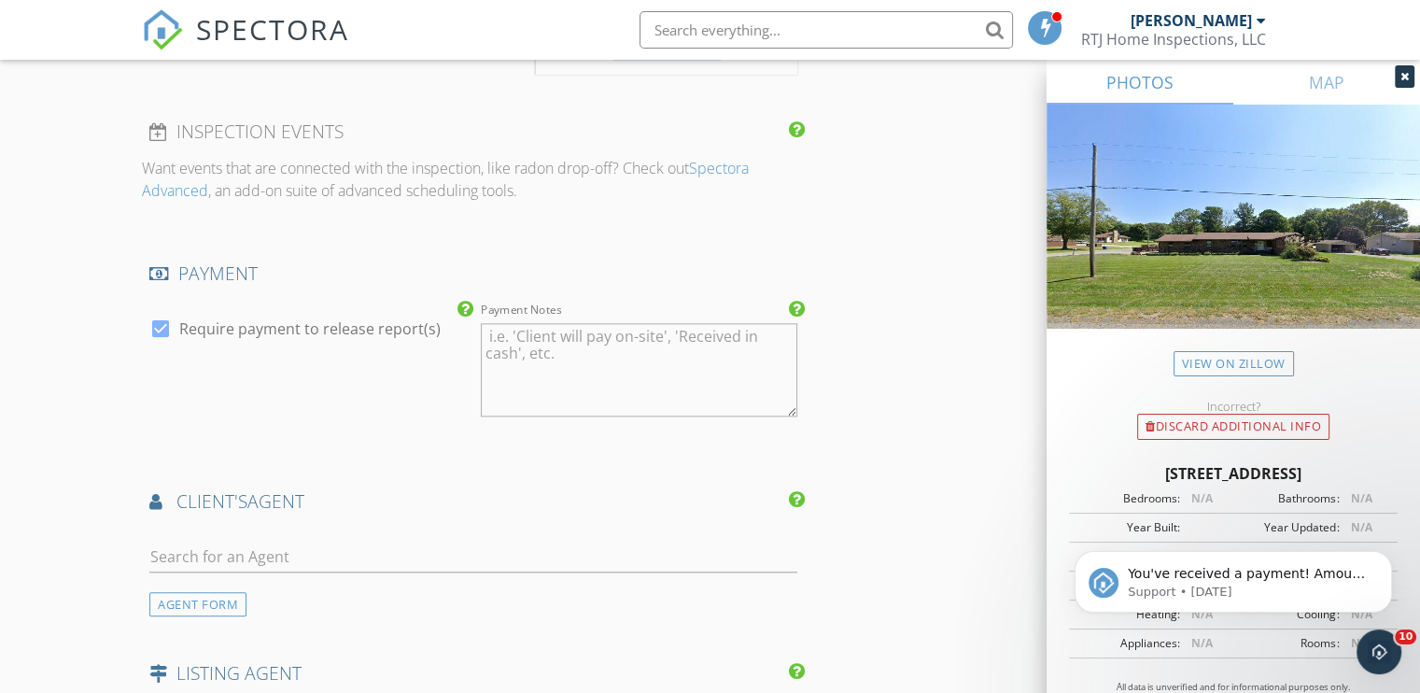
scroll to position [2054, 0]
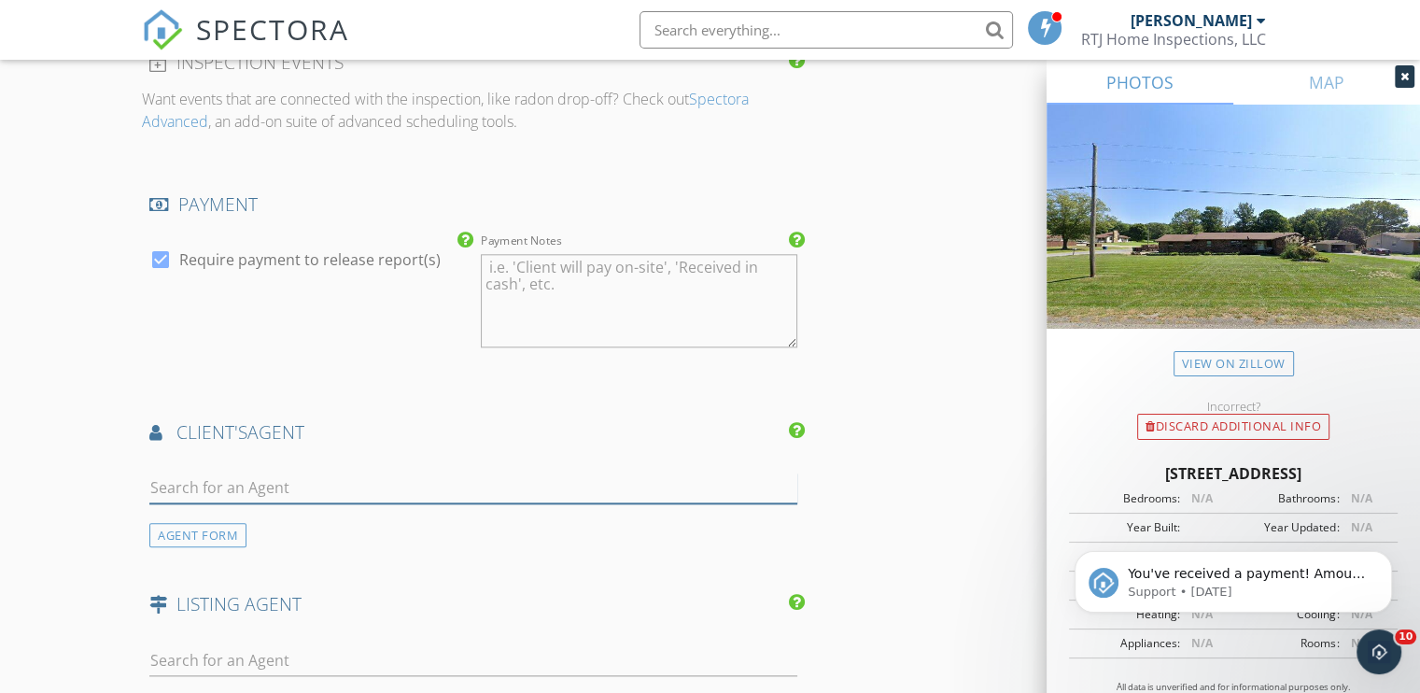
click at [305, 483] on input "text" at bounding box center [473, 487] width 648 height 31
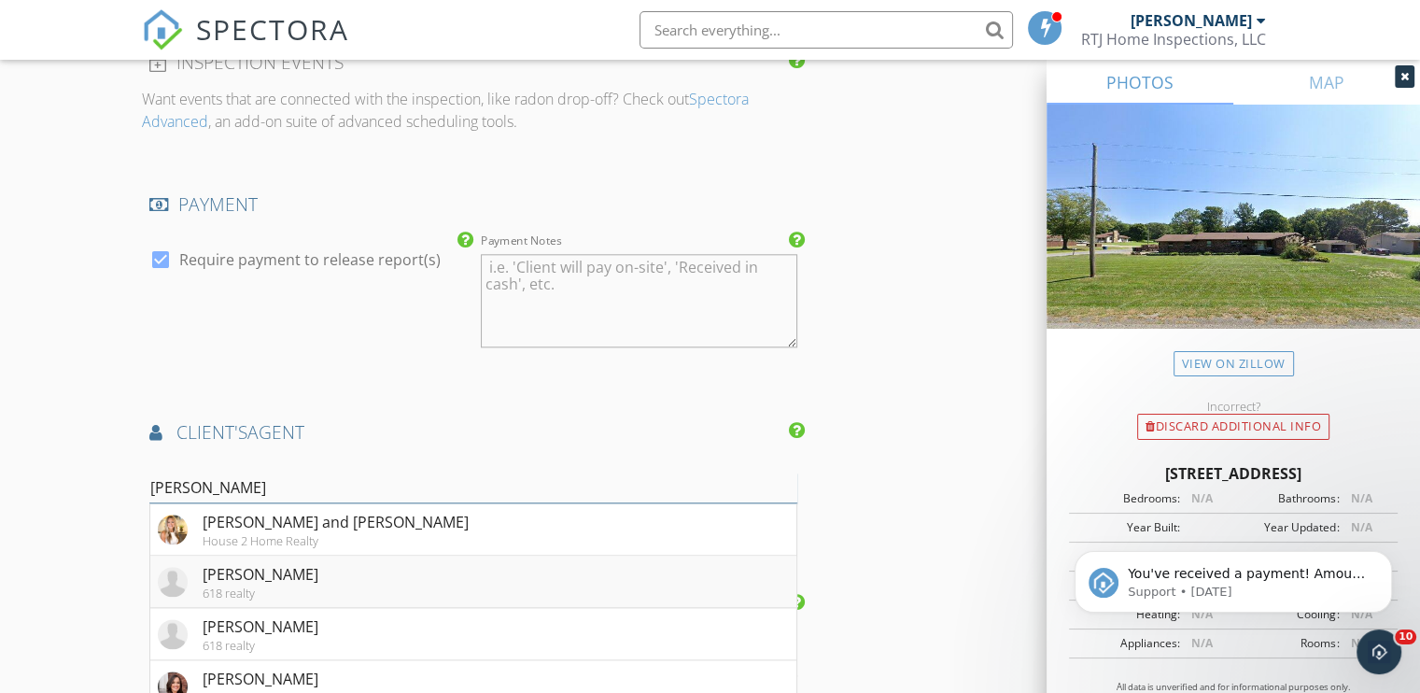
type input "morga"
click at [279, 580] on div "Morgan Thomas" at bounding box center [261, 574] width 116 height 22
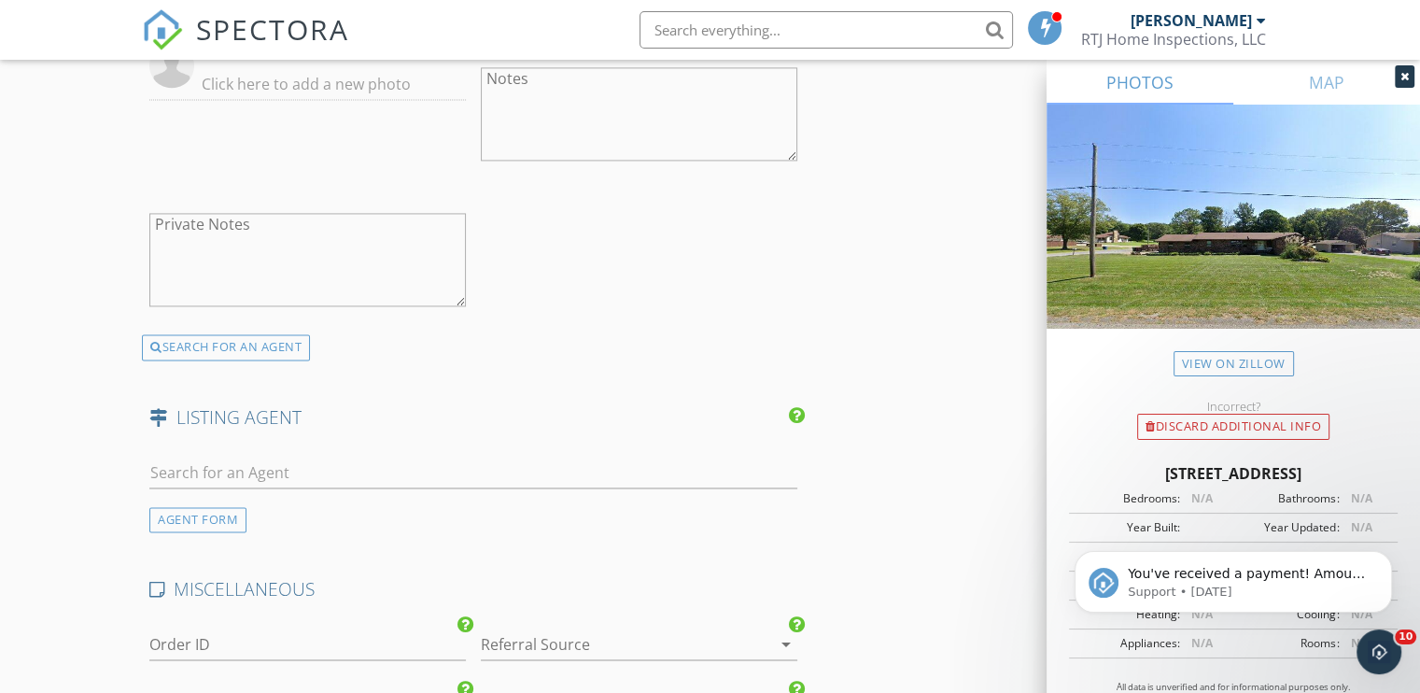
scroll to position [2800, 0]
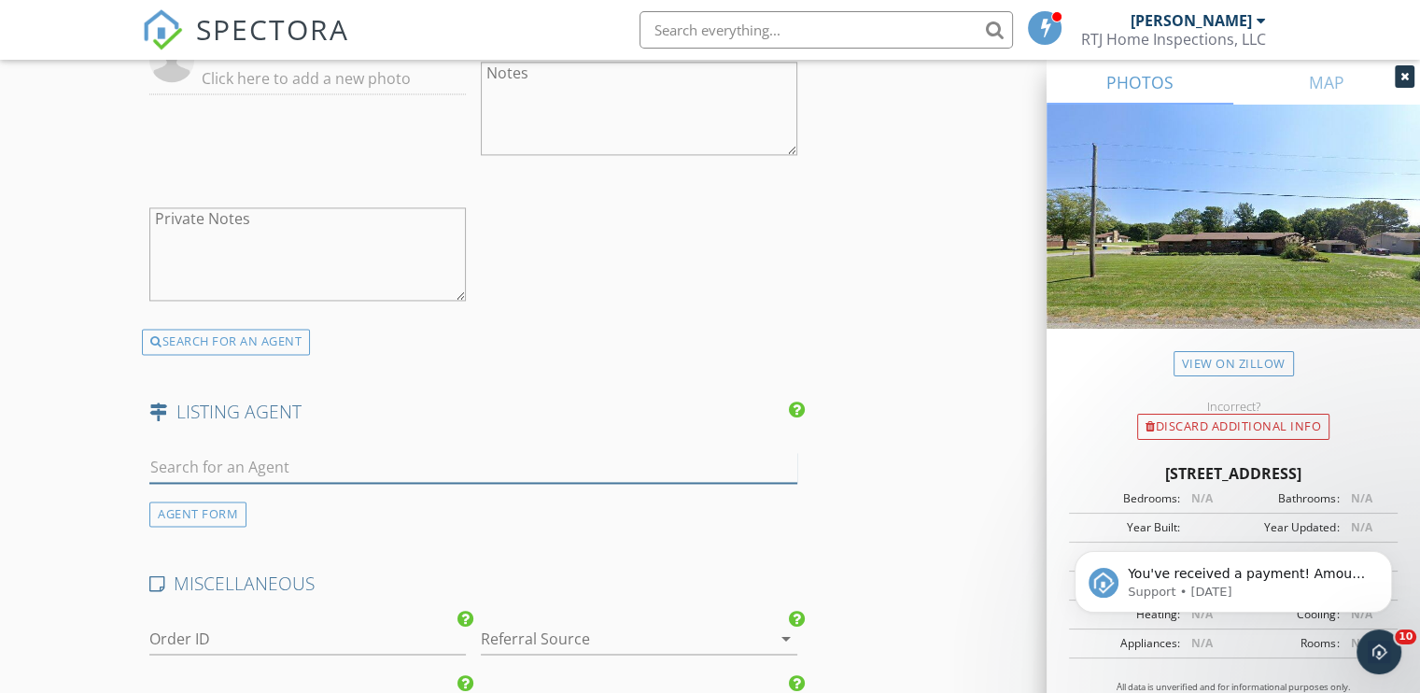
click at [253, 461] on input "text" at bounding box center [473, 467] width 648 height 31
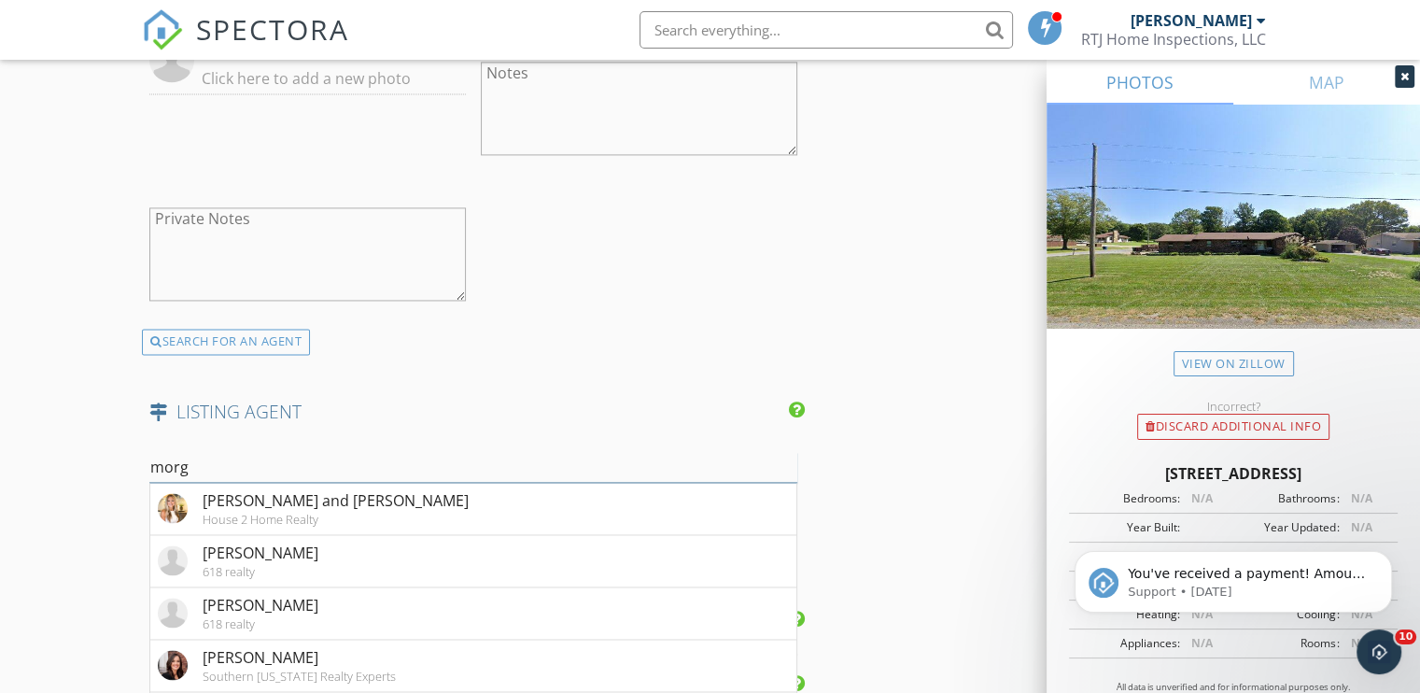
type input "morg"
click at [300, 549] on div "Morgan Thomas" at bounding box center [261, 552] width 116 height 22
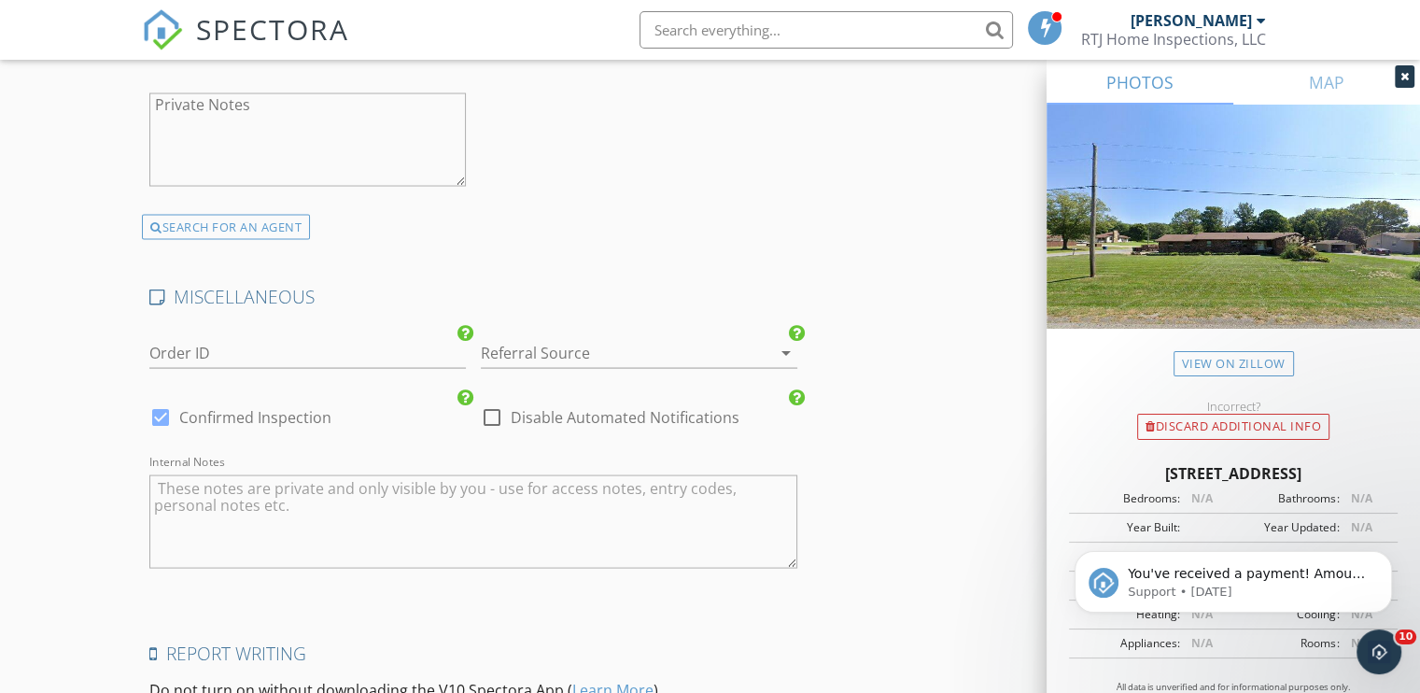
scroll to position [3872, 0]
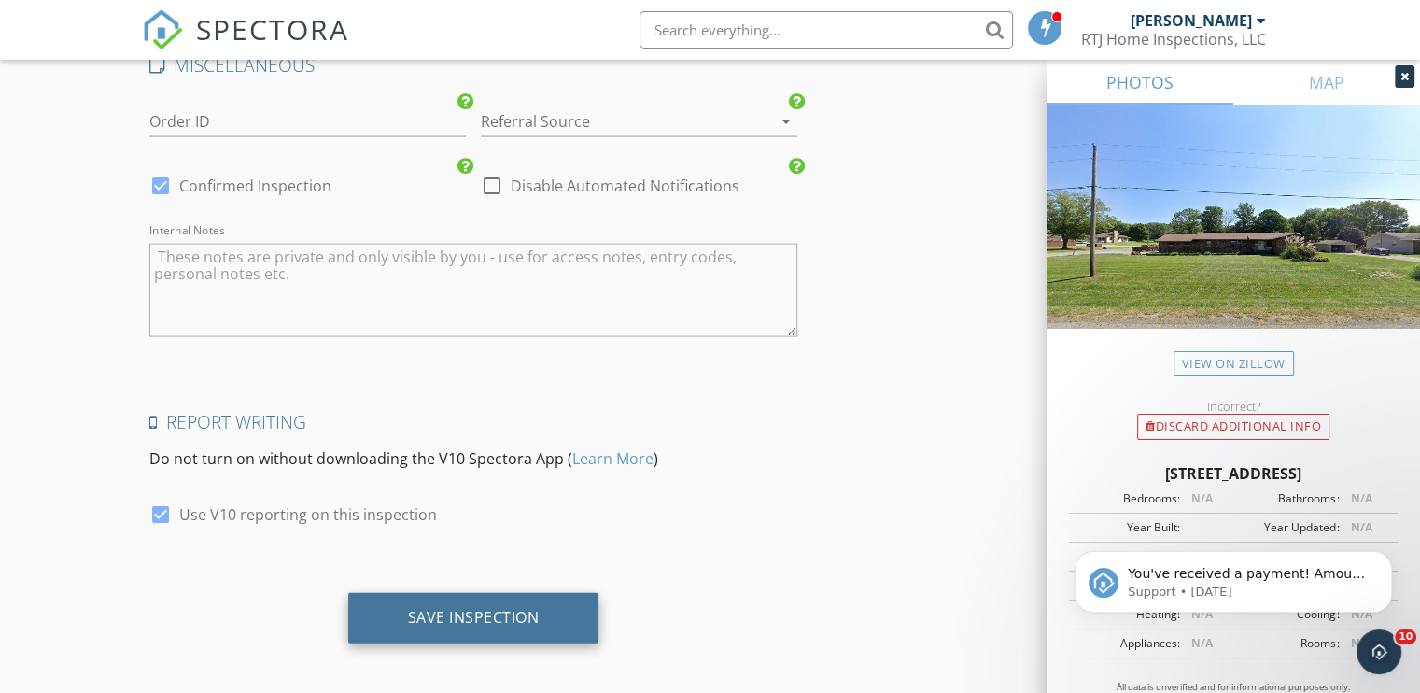
click at [430, 608] on div "Save Inspection" at bounding box center [474, 617] width 132 height 19
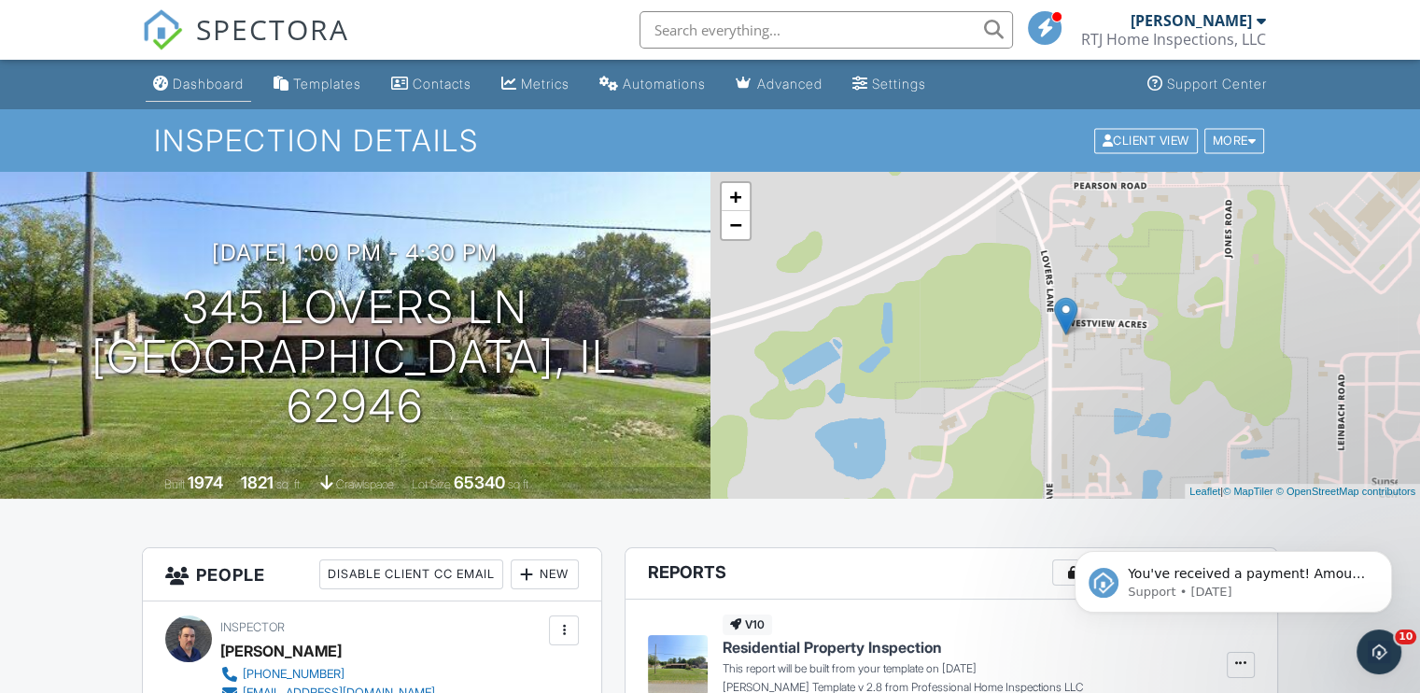
click at [224, 91] on div "Dashboard" at bounding box center [208, 84] width 71 height 16
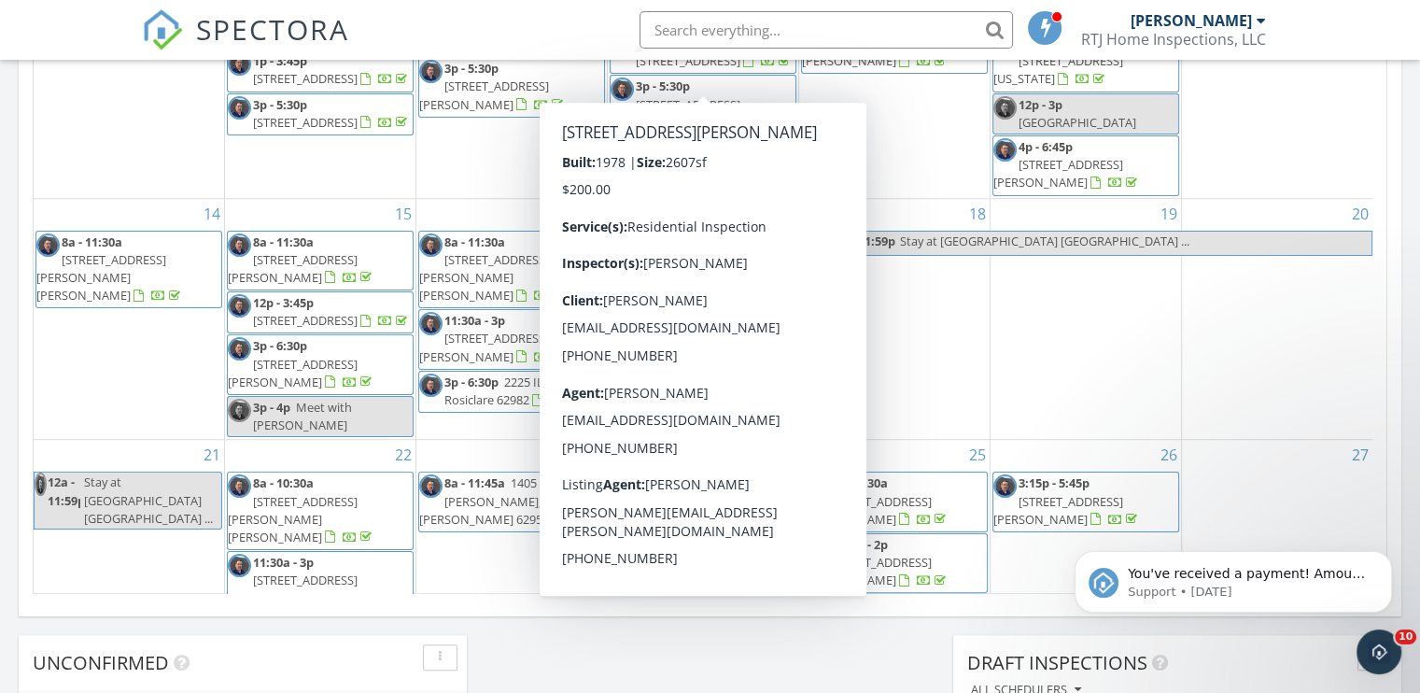
click at [1330, 299] on div "20" at bounding box center [1277, 319] width 190 height 241
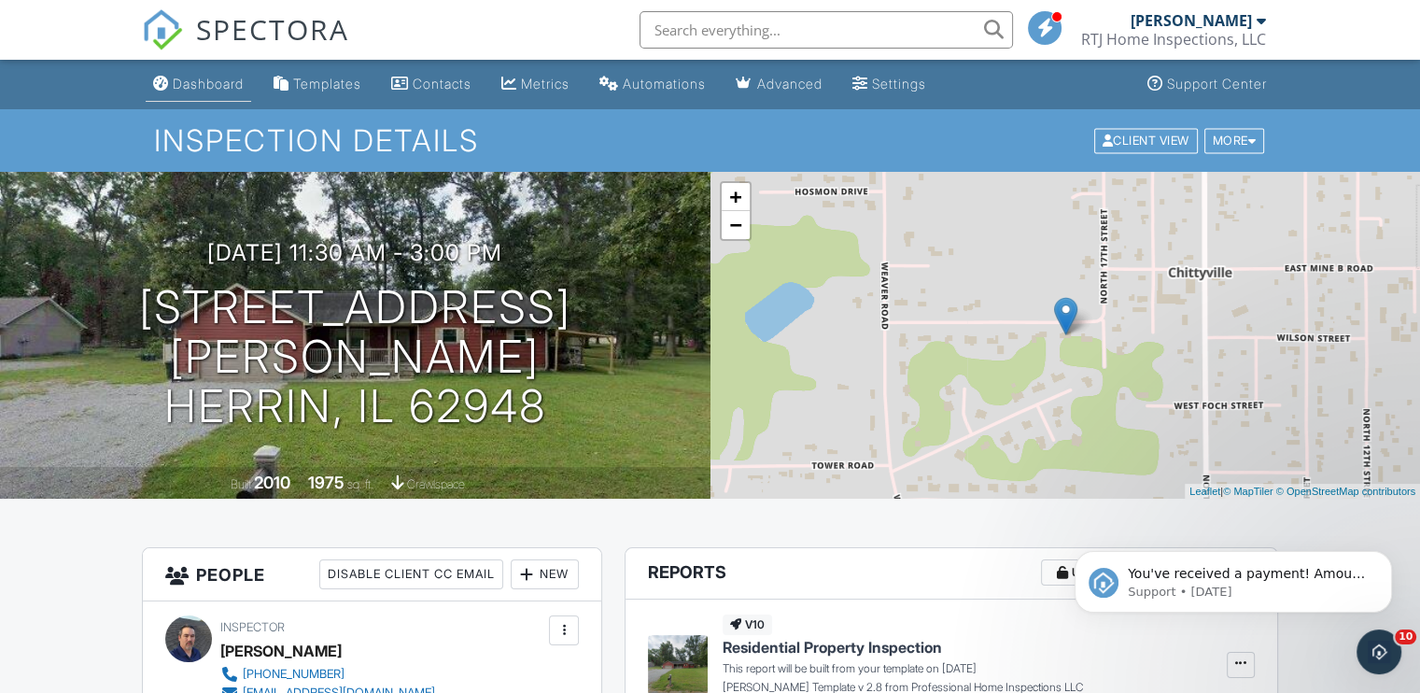
click at [215, 80] on div "Dashboard" at bounding box center [208, 84] width 71 height 16
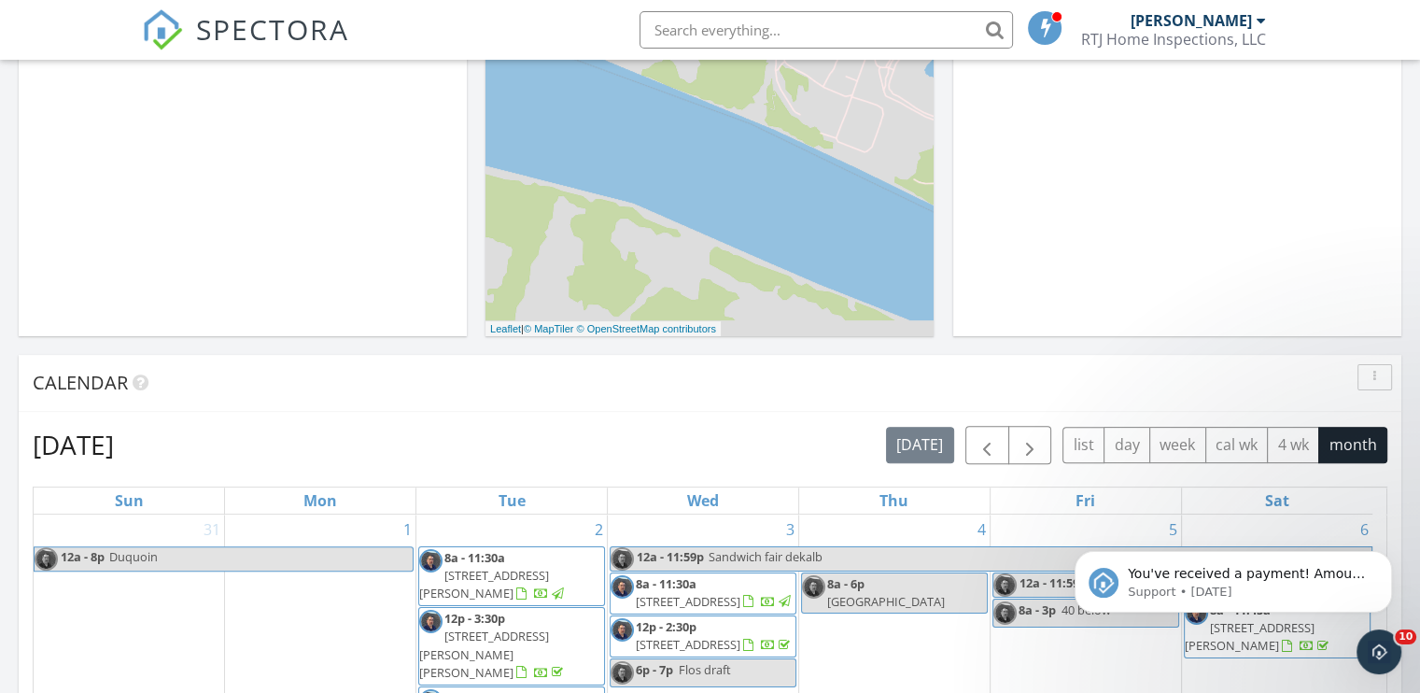
scroll to position [187, 0]
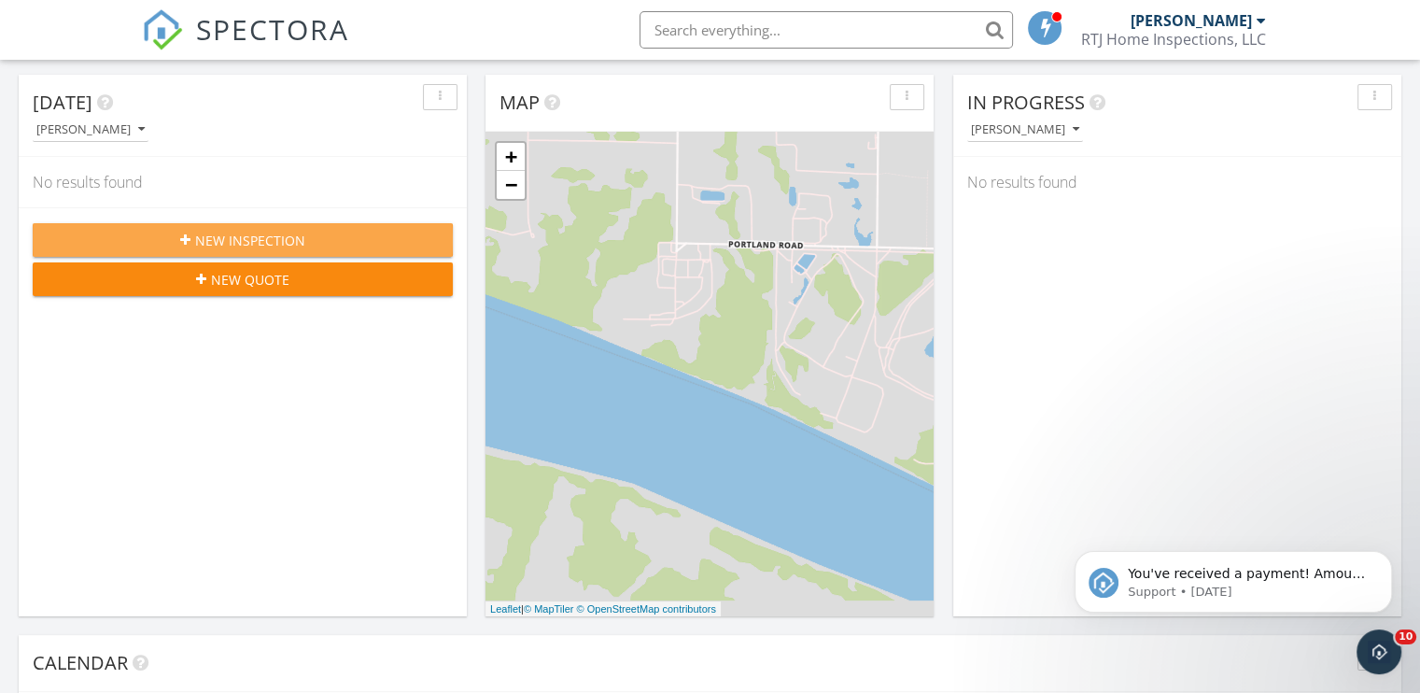
click at [246, 236] on span "New Inspection" at bounding box center [250, 241] width 110 height 20
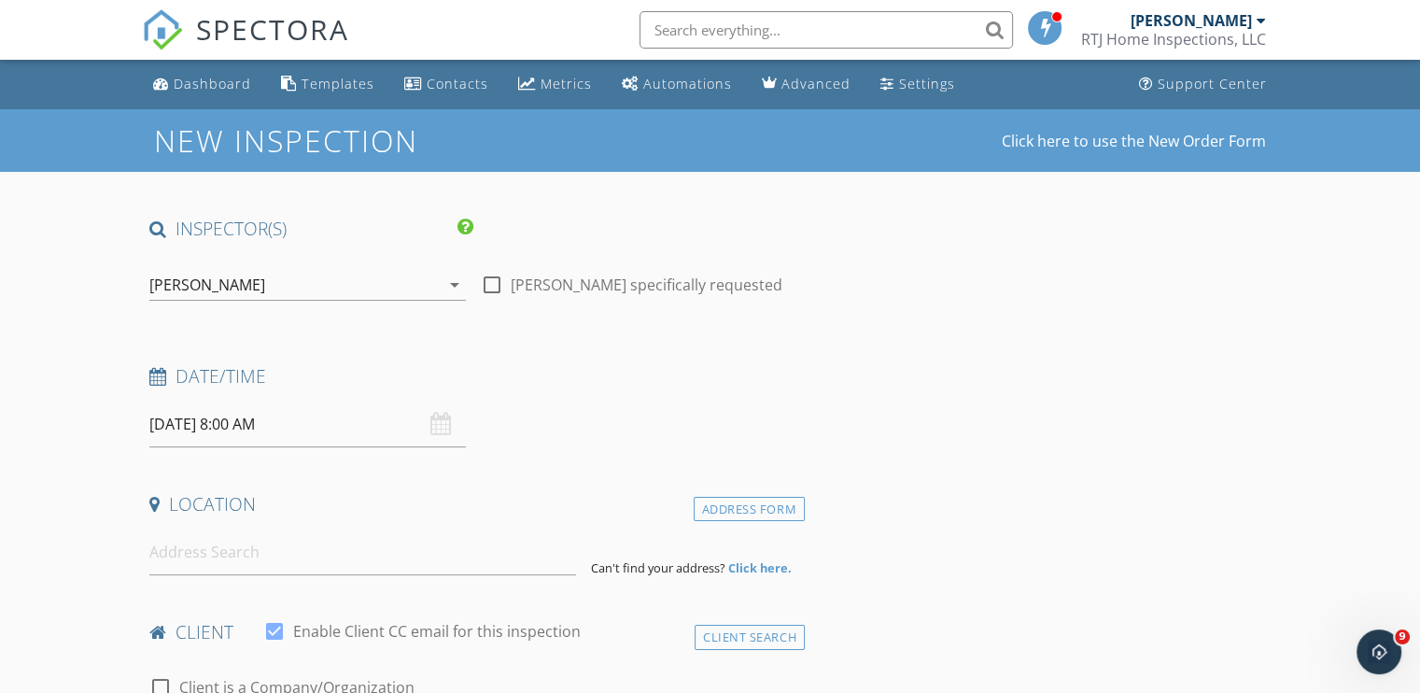
click at [314, 443] on input "[DATE] 8:00 AM" at bounding box center [307, 424] width 316 height 46
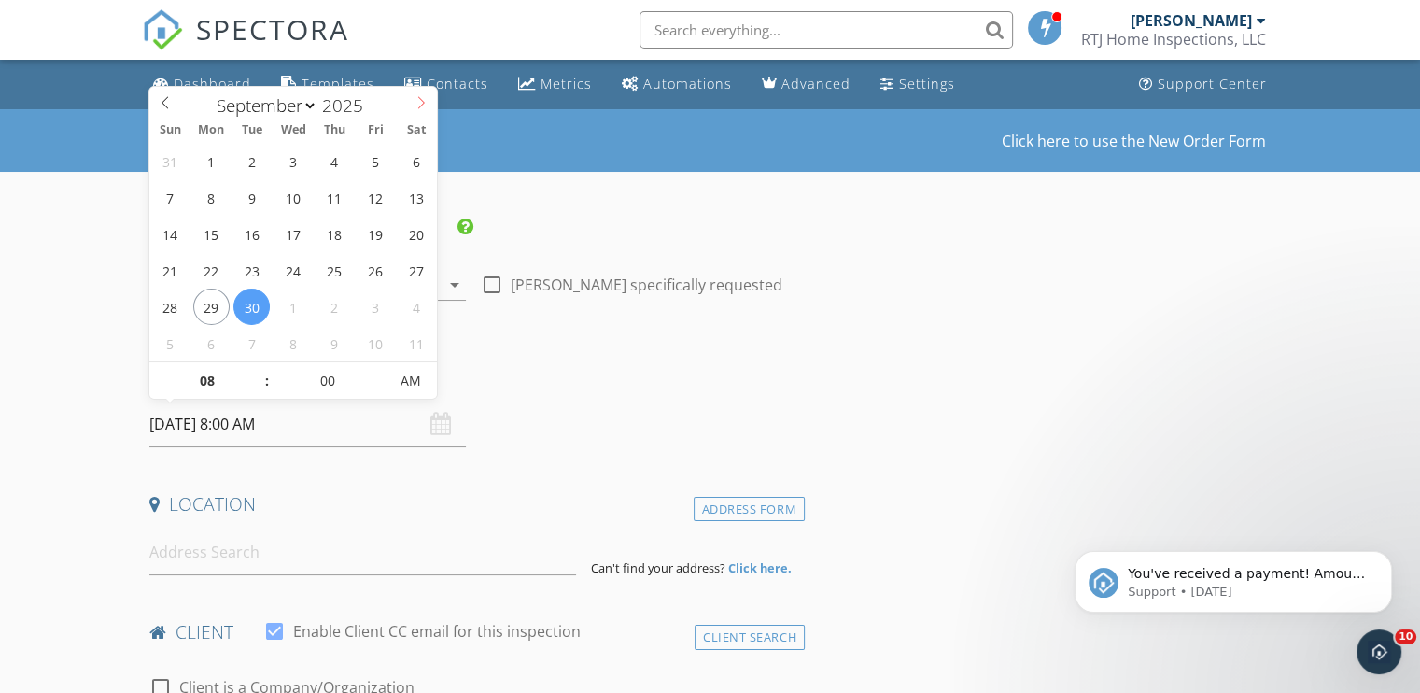
select select "9"
click at [420, 108] on icon at bounding box center [420, 102] width 13 height 13
type input "[DATE] 8:00 AM"
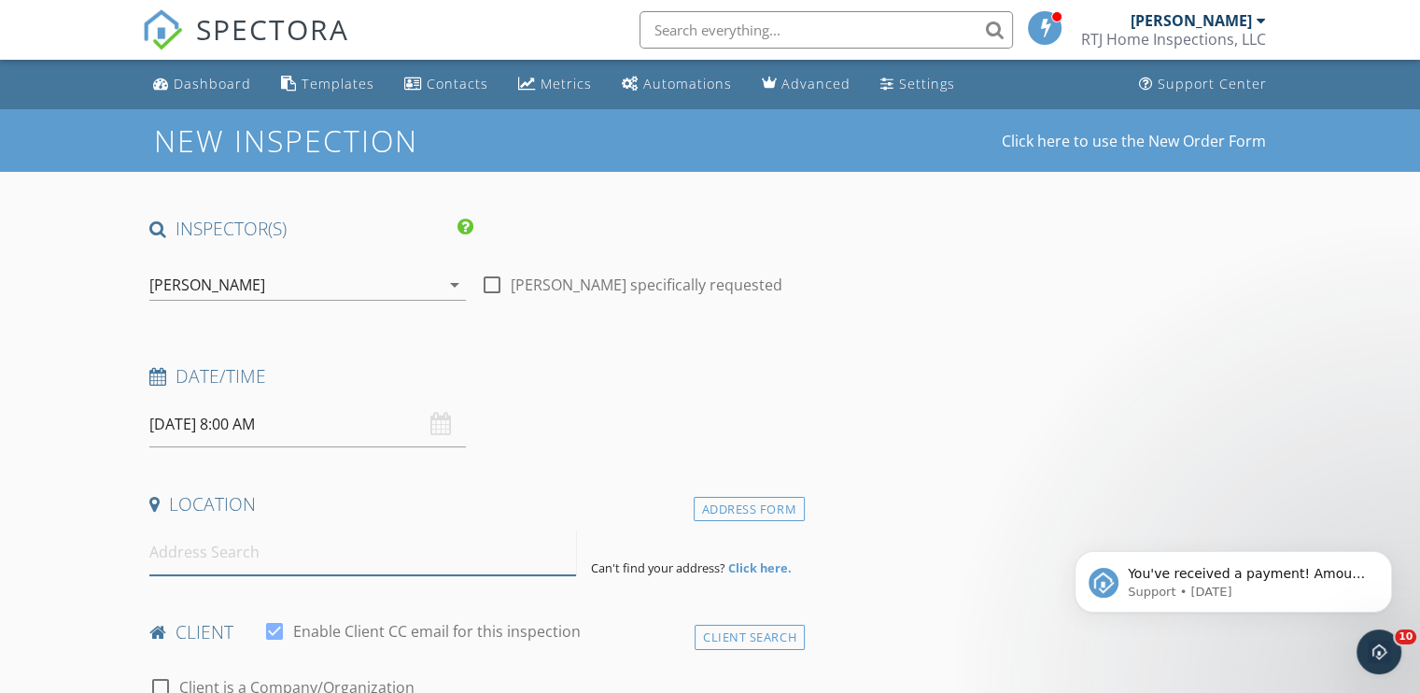
click at [266, 546] on input at bounding box center [362, 552] width 427 height 46
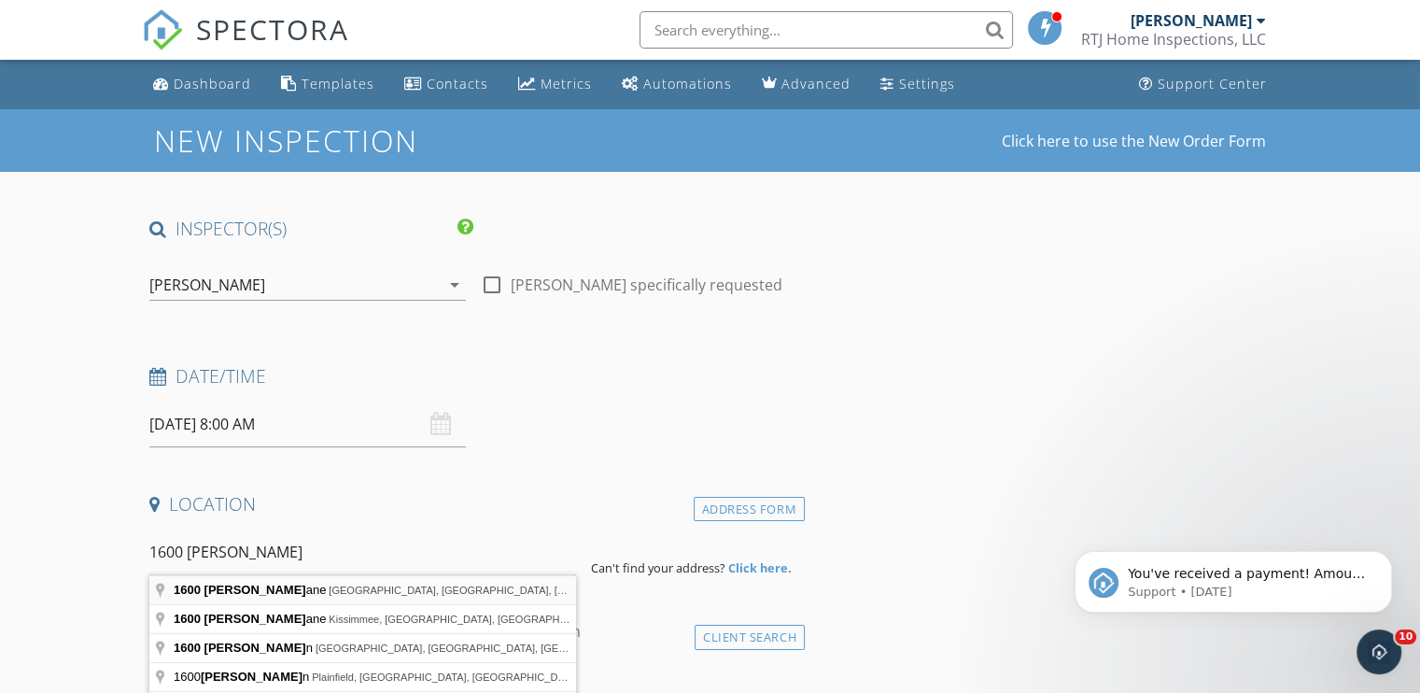
type input "1600 Lisa Lane, Marion, IL, USA"
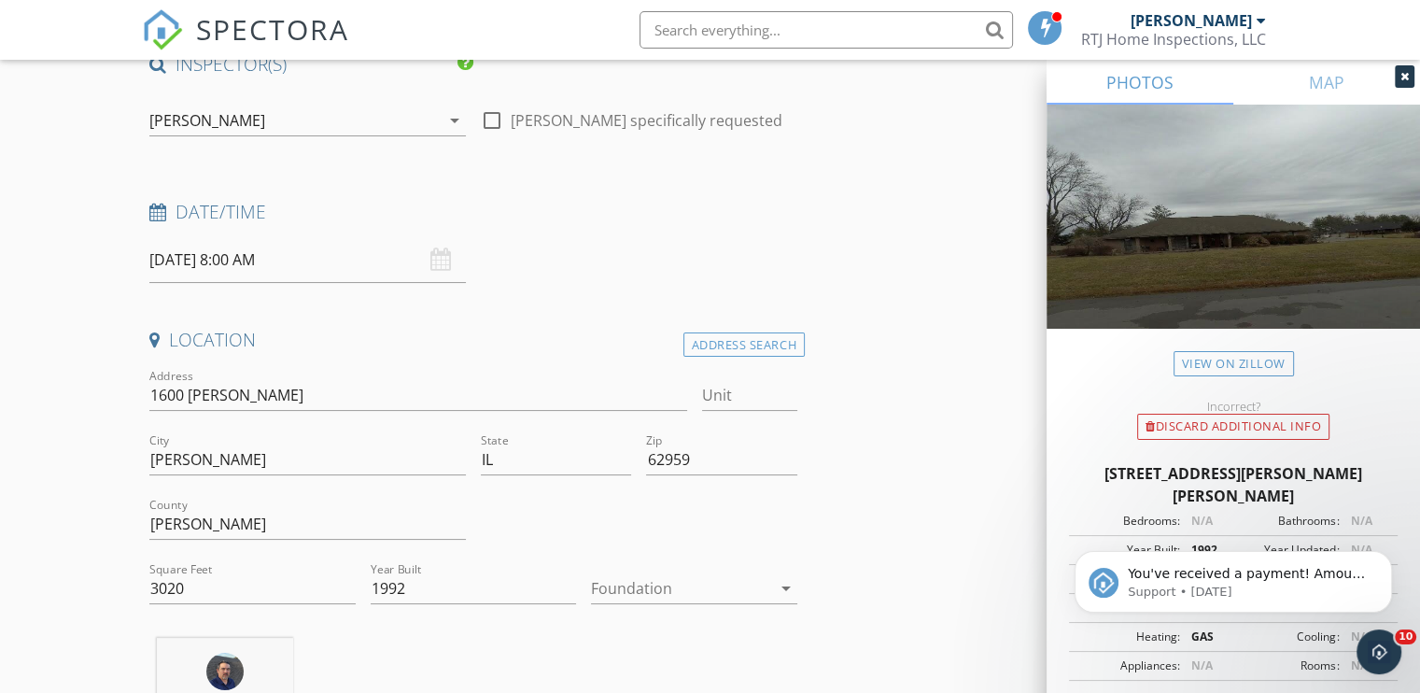
scroll to position [187, 0]
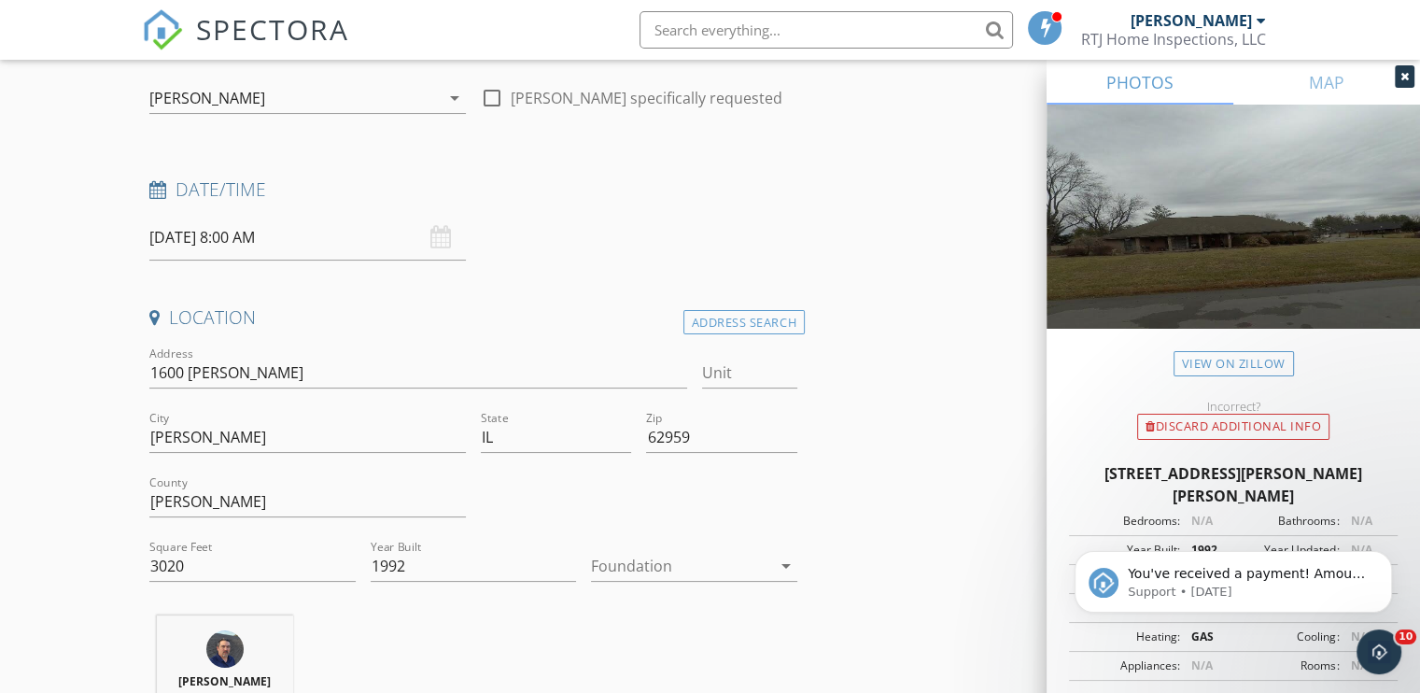
click at [624, 569] on div at bounding box center [681, 566] width 180 height 30
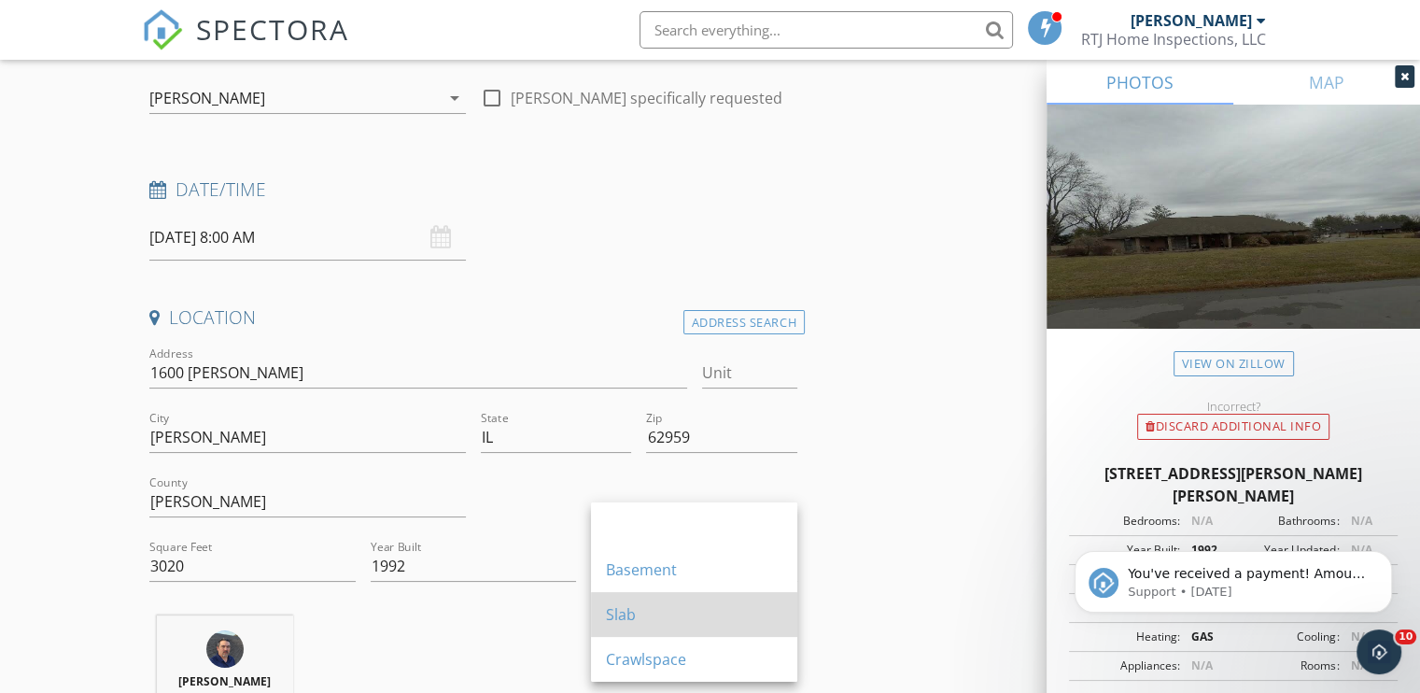
click at [624, 617] on div "Slab" at bounding box center [694, 614] width 176 height 22
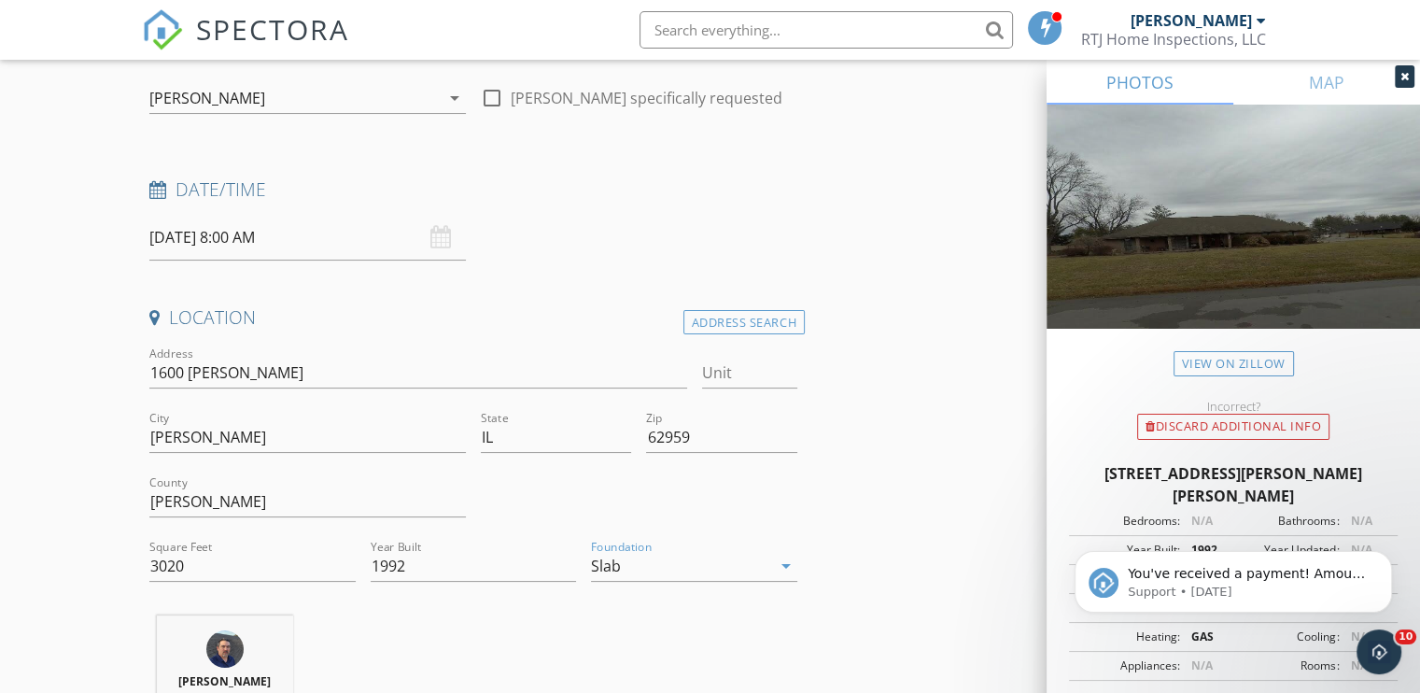
scroll to position [560, 0]
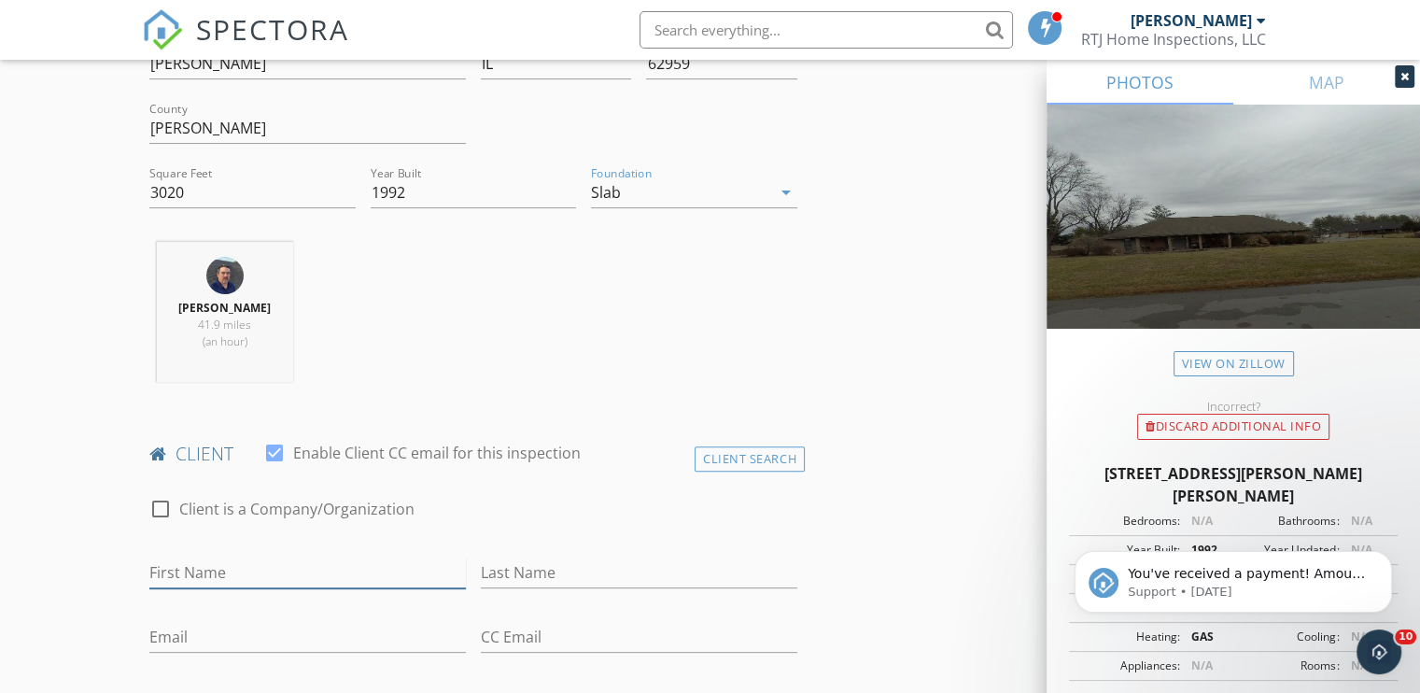
click at [227, 576] on input "First Name" at bounding box center [307, 572] width 316 height 31
type input "William"
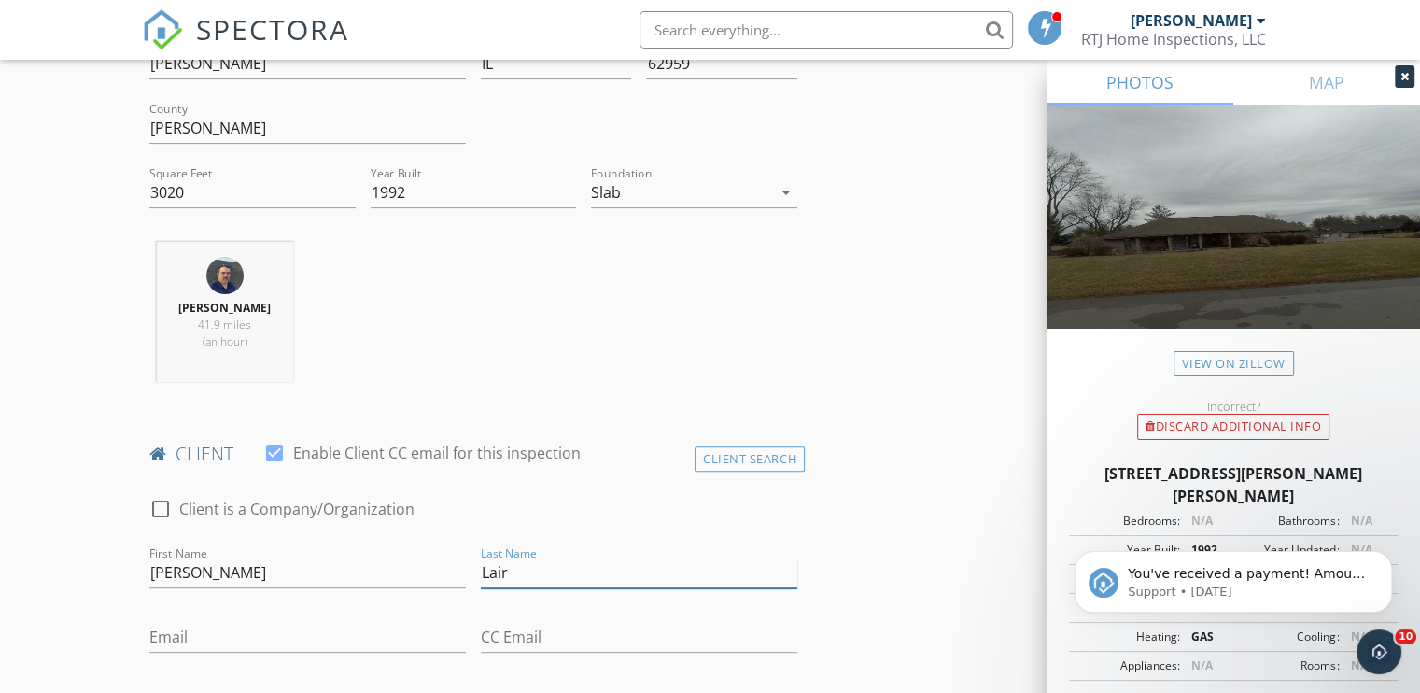
type input "Lair"
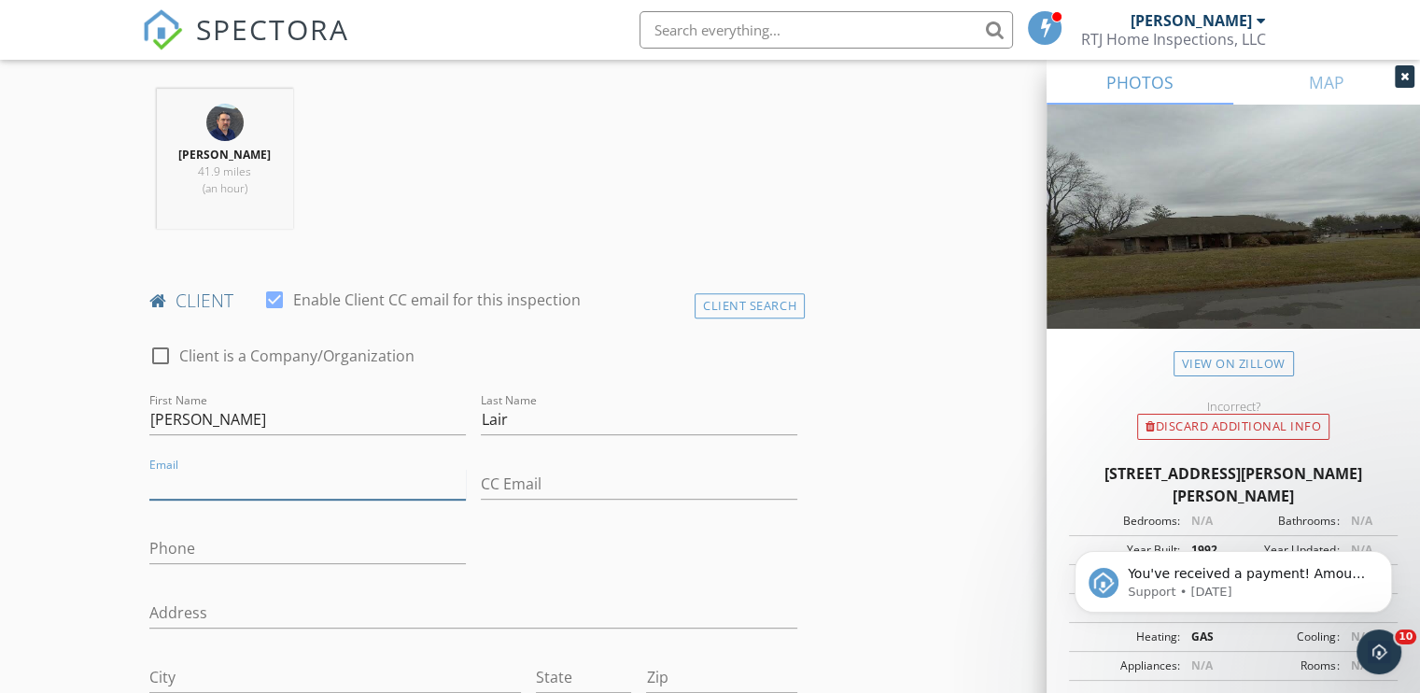
scroll to position [747, 0]
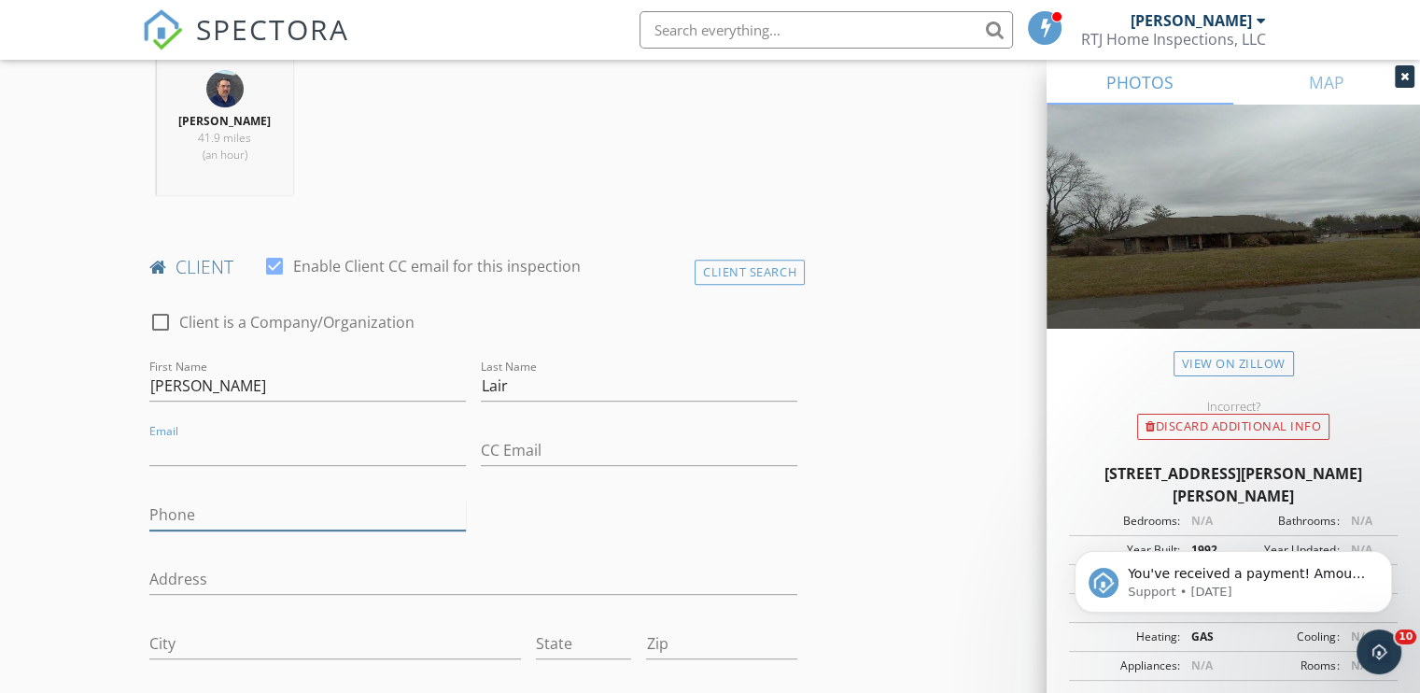
click at [235, 513] on input "Phone" at bounding box center [307, 514] width 316 height 31
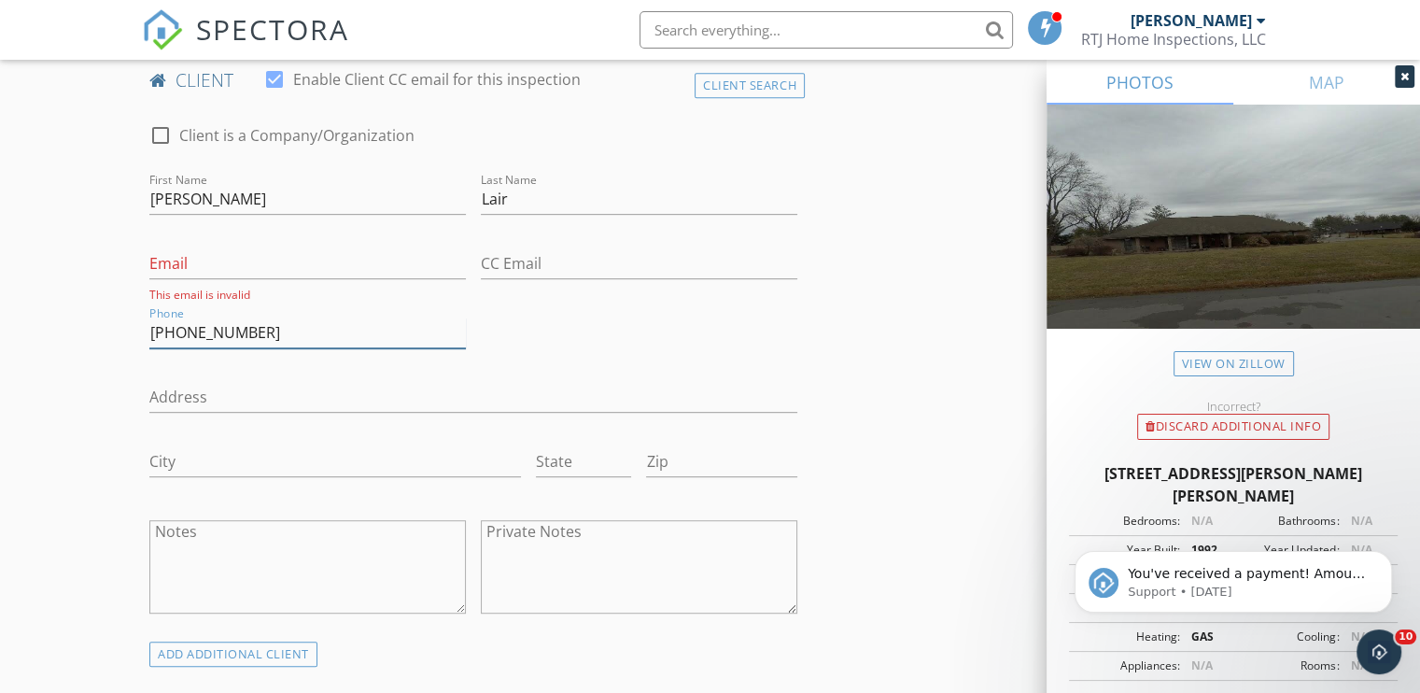
scroll to position [1213, 0]
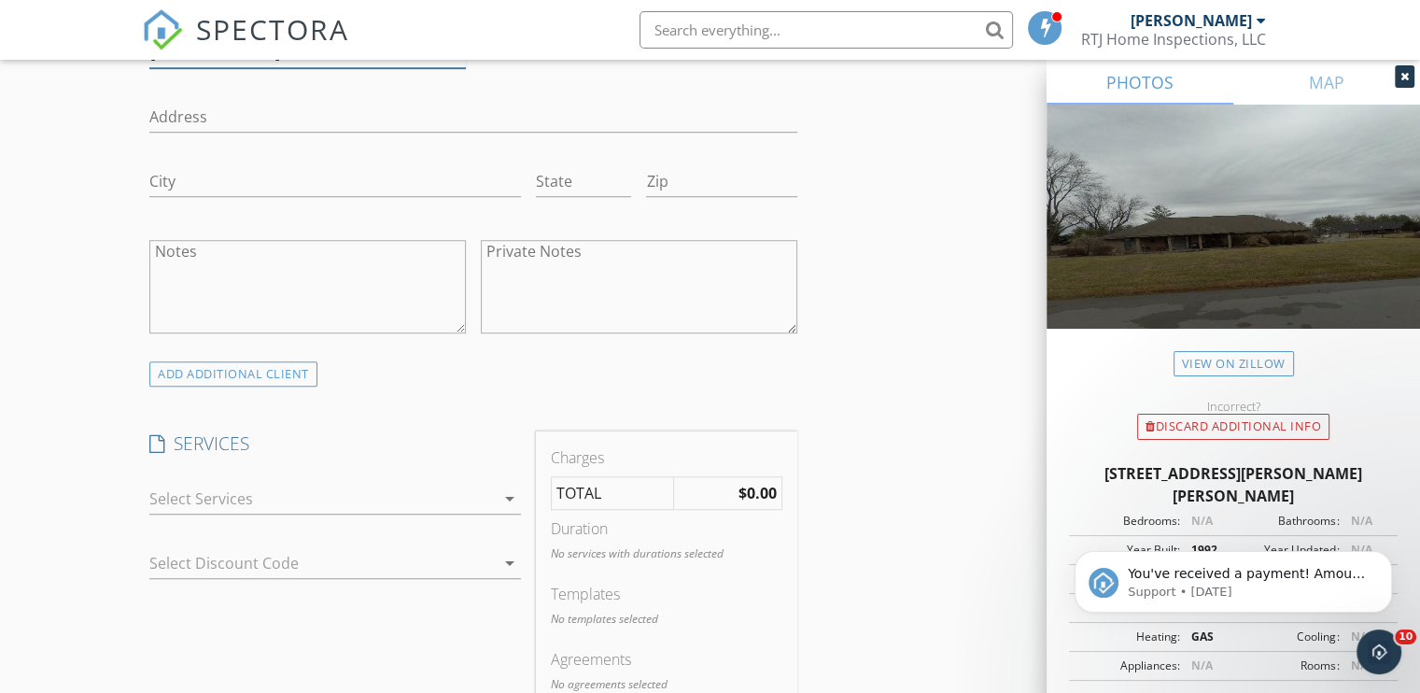
type input "843-240-5688"
click at [240, 504] on div at bounding box center [321, 499] width 345 height 30
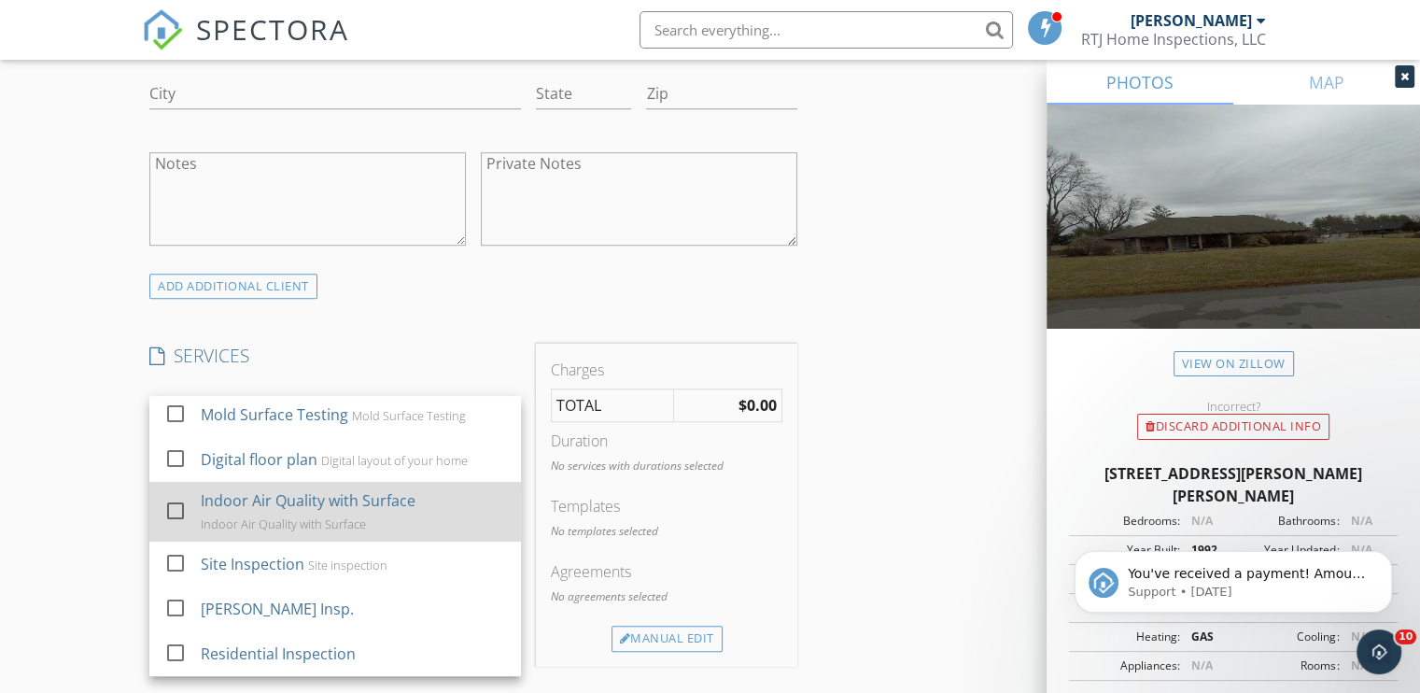
scroll to position [1400, 0]
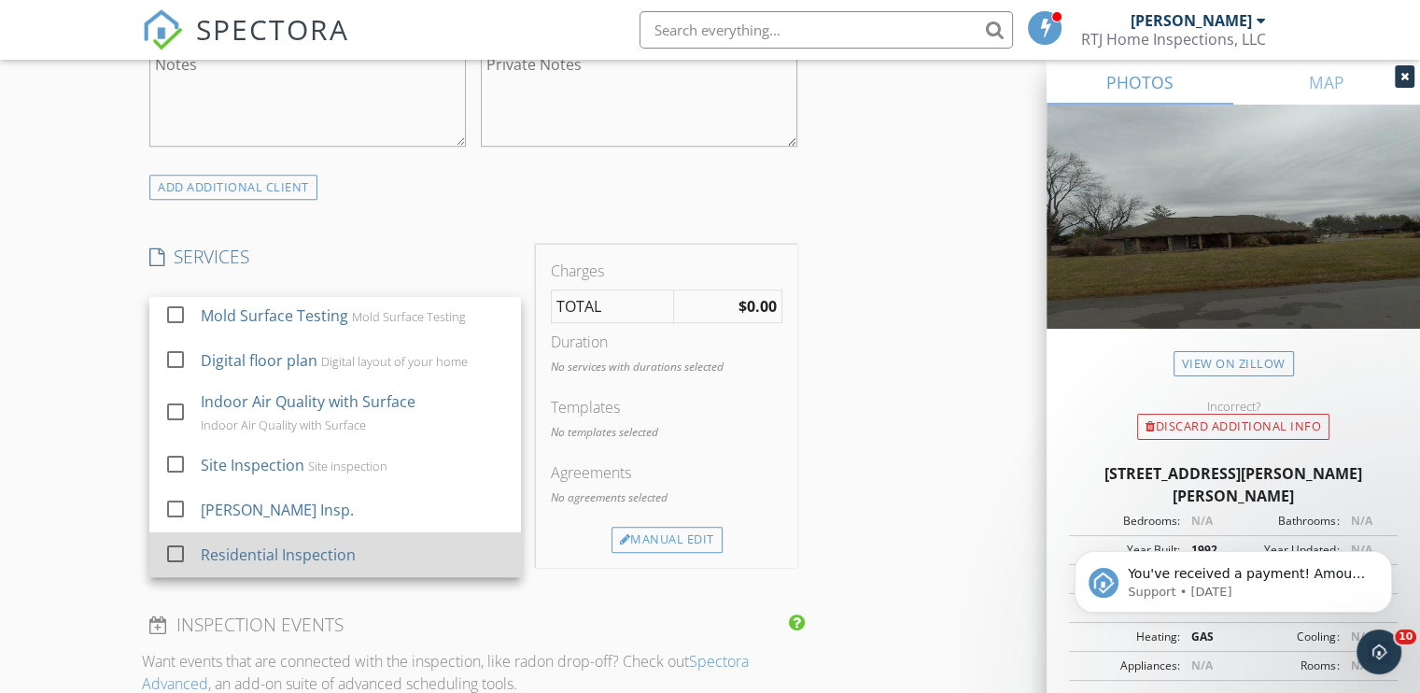
click at [302, 555] on div "Residential Inspection" at bounding box center [278, 554] width 155 height 22
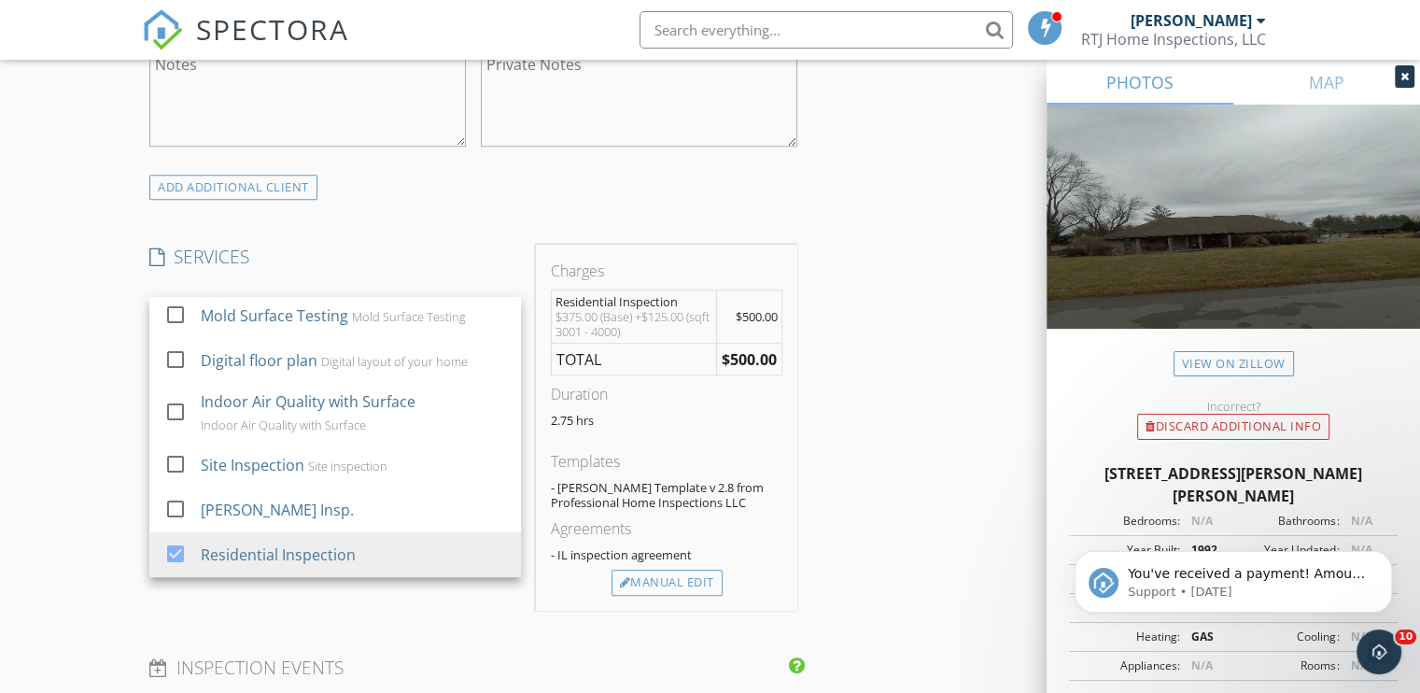
click at [863, 478] on div "INSPECTOR(S) check_box Robert Johnson PRIMARY Robert Johnson arrow_drop_down ch…" at bounding box center [710, 394] width 1136 height 3156
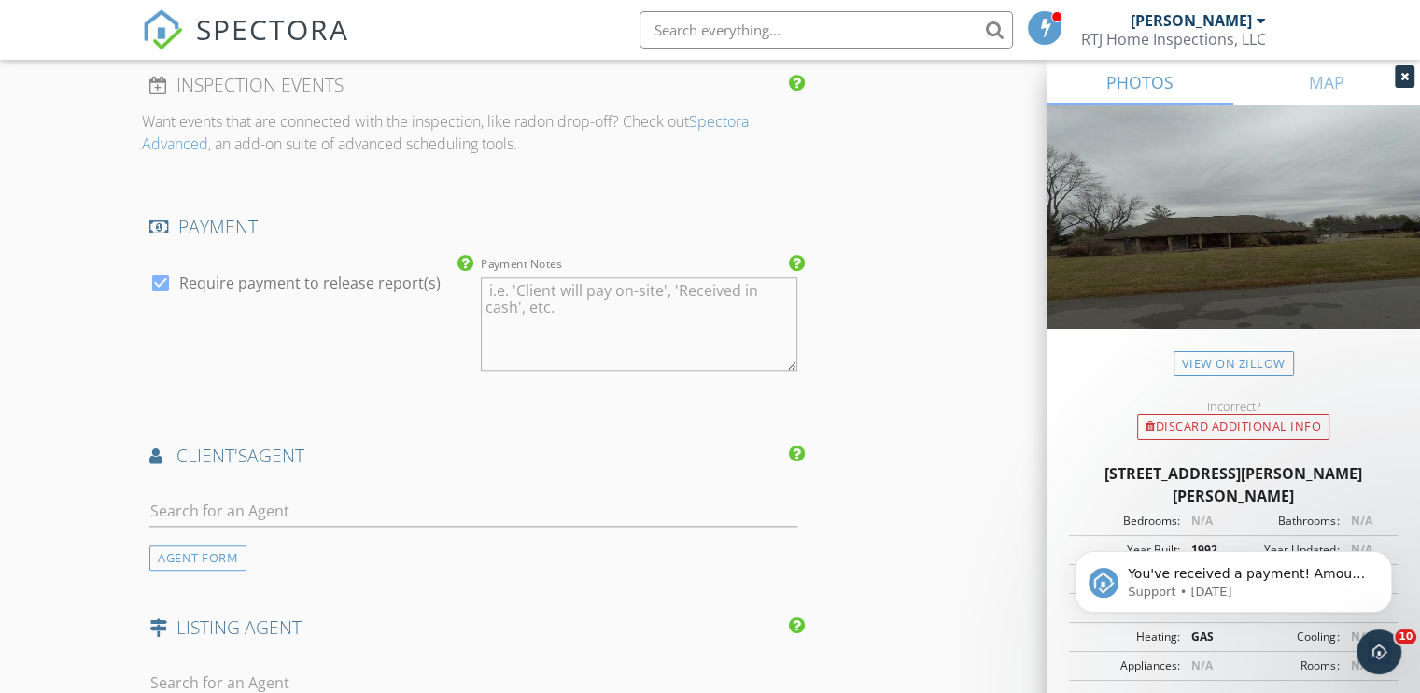
scroll to position [2054, 0]
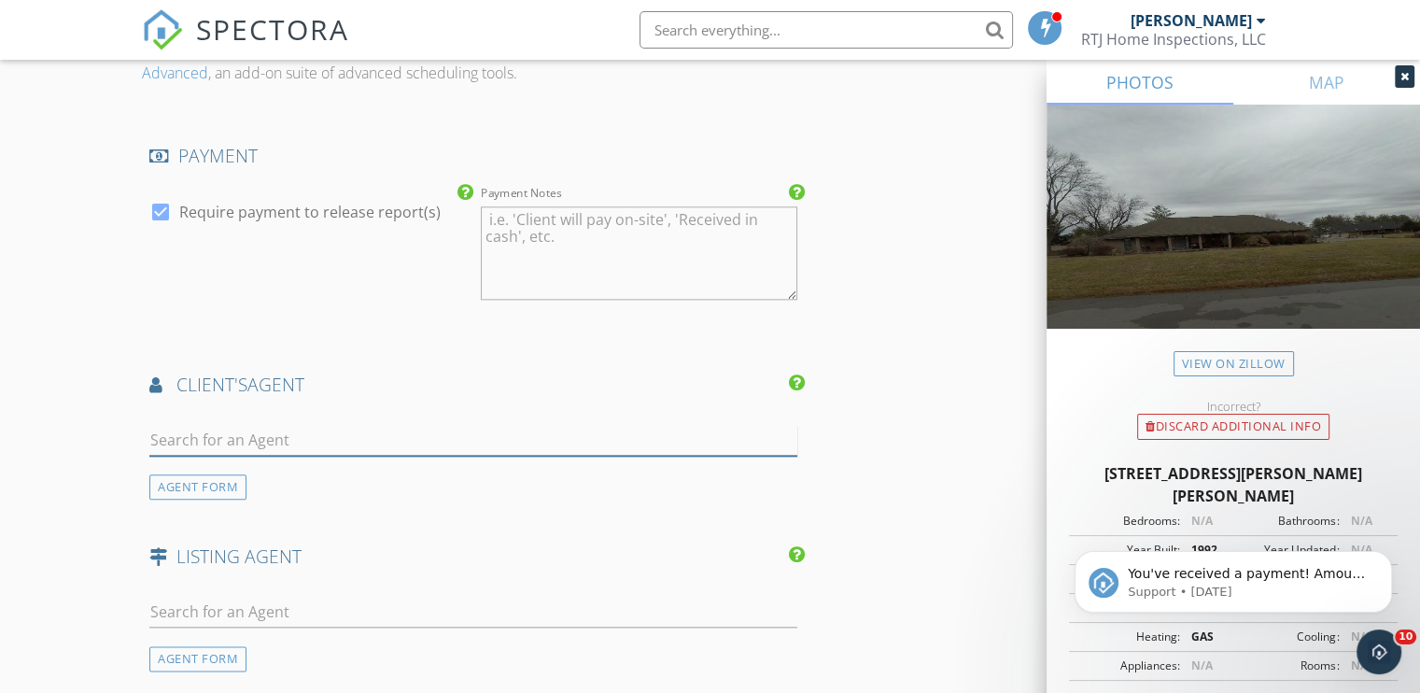
click at [288, 440] on input "text" at bounding box center [473, 440] width 648 height 31
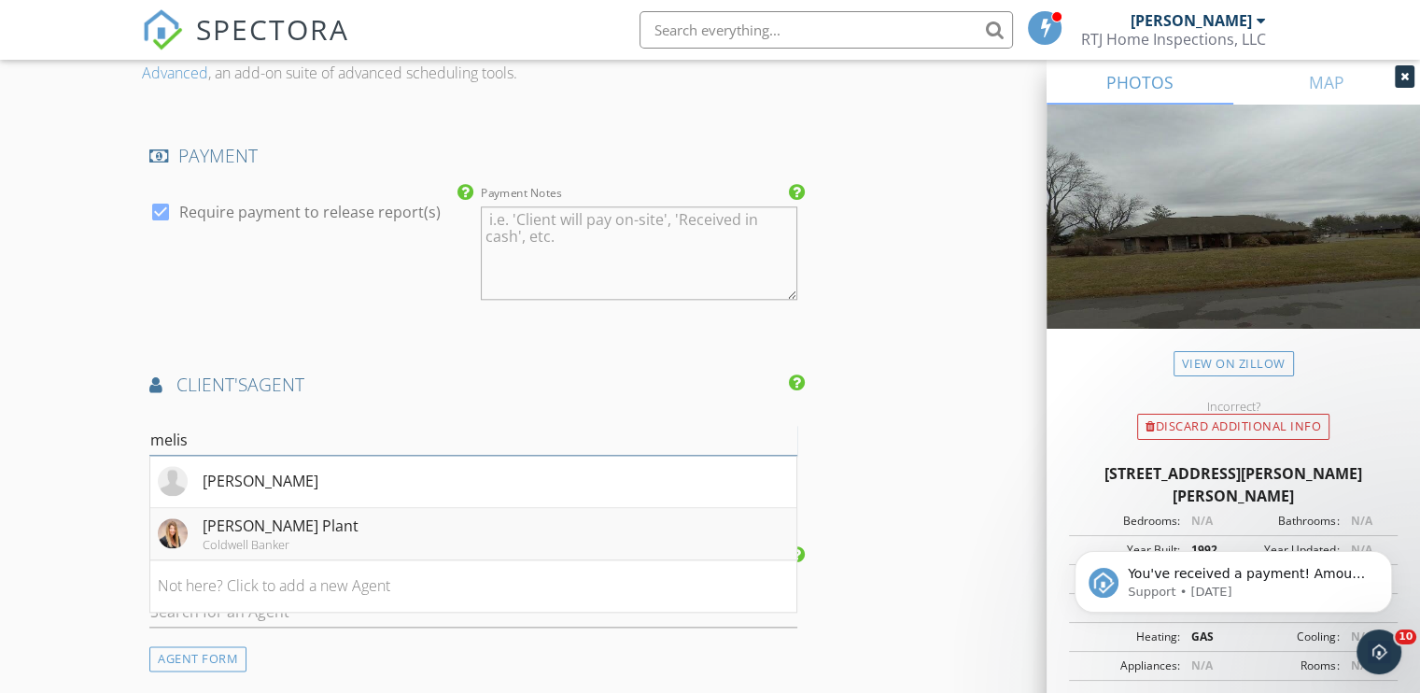
type input "melis"
click at [273, 517] on div "Melissa Krueger Plant" at bounding box center [281, 525] width 156 height 22
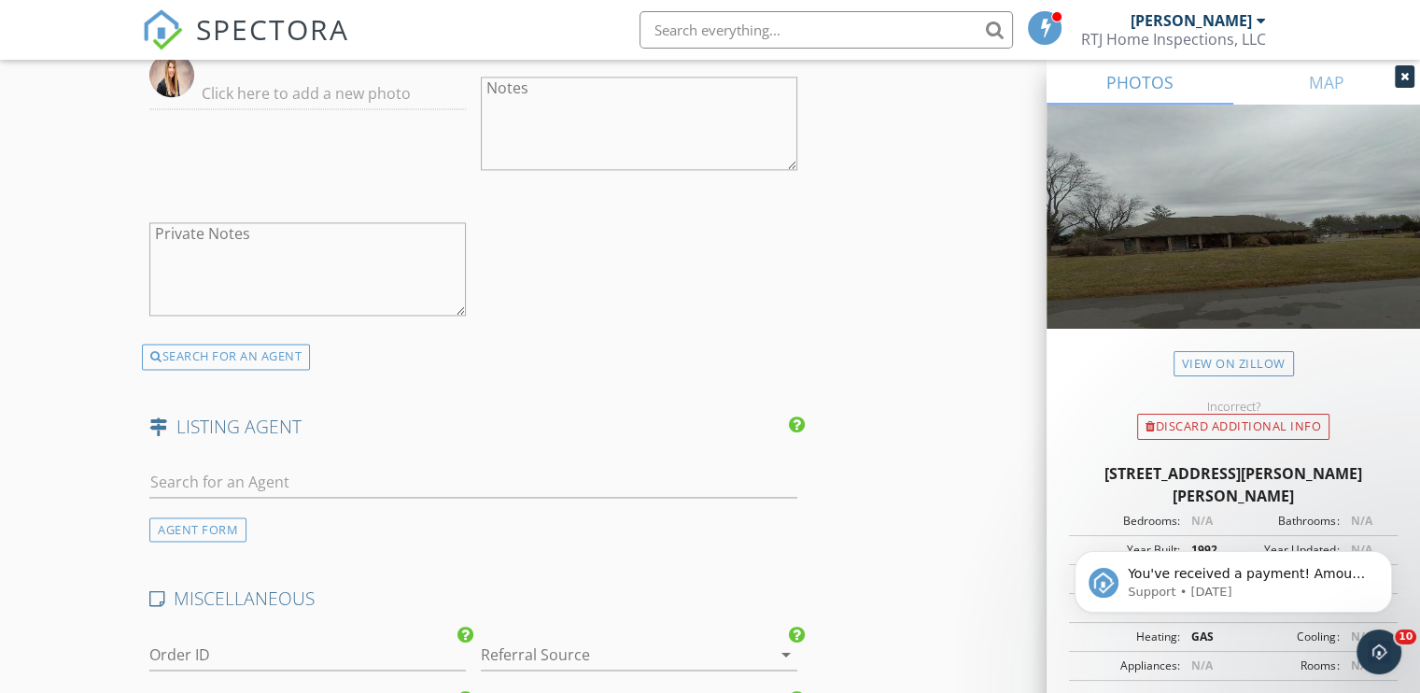
scroll to position [2800, 0]
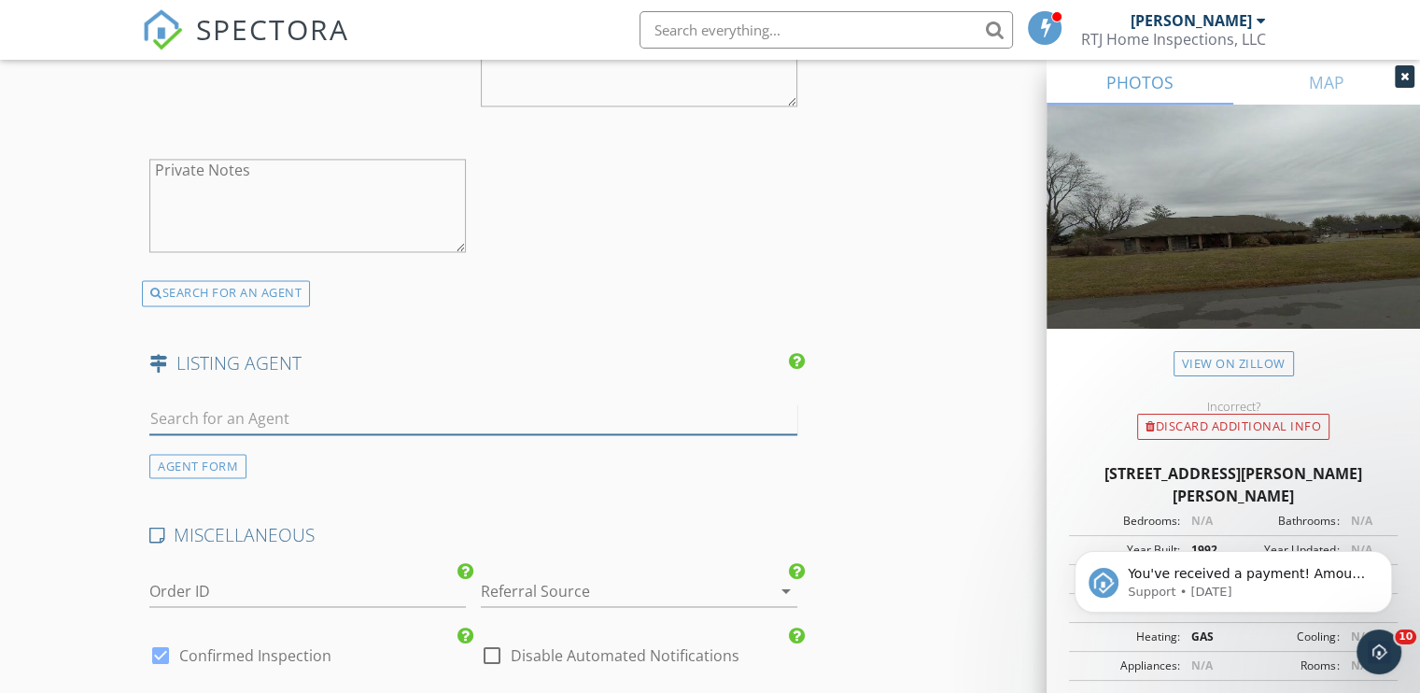
click at [321, 409] on input "text" at bounding box center [473, 418] width 648 height 31
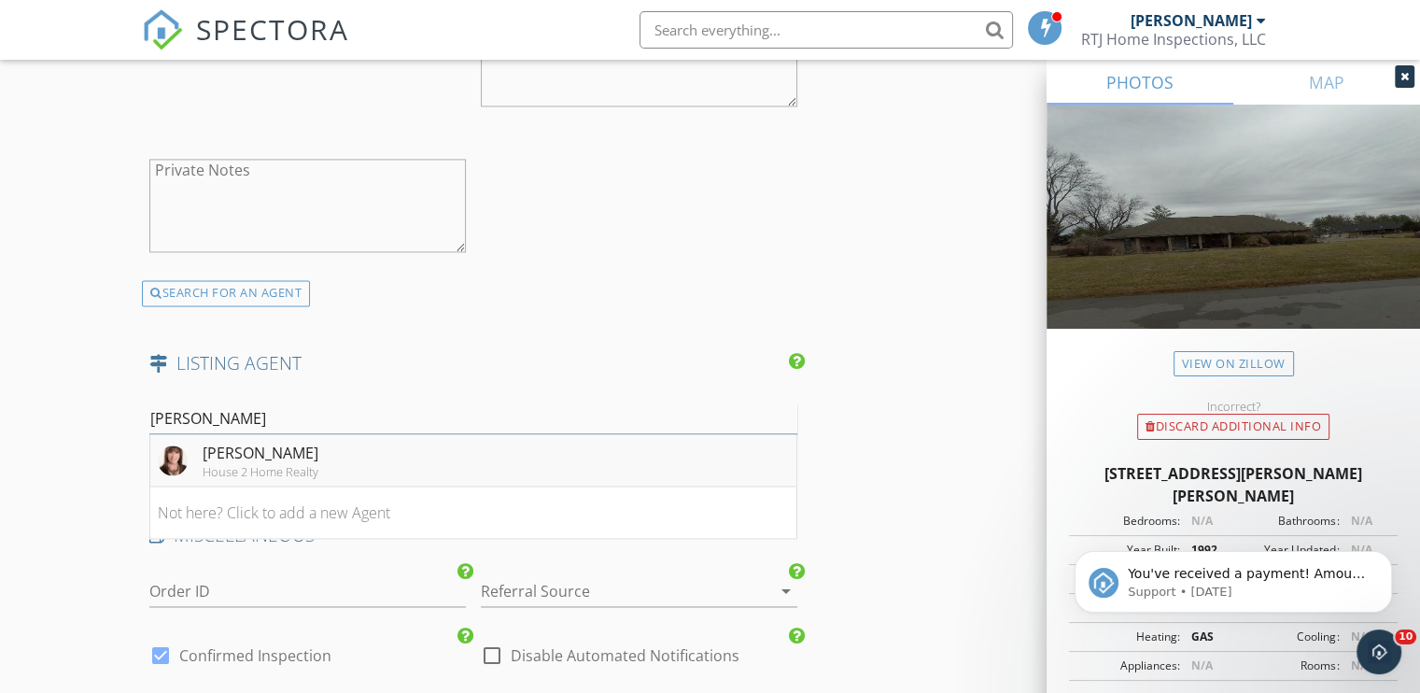
type input "celia"
click at [221, 453] on div "Celia Robertson" at bounding box center [261, 453] width 116 height 22
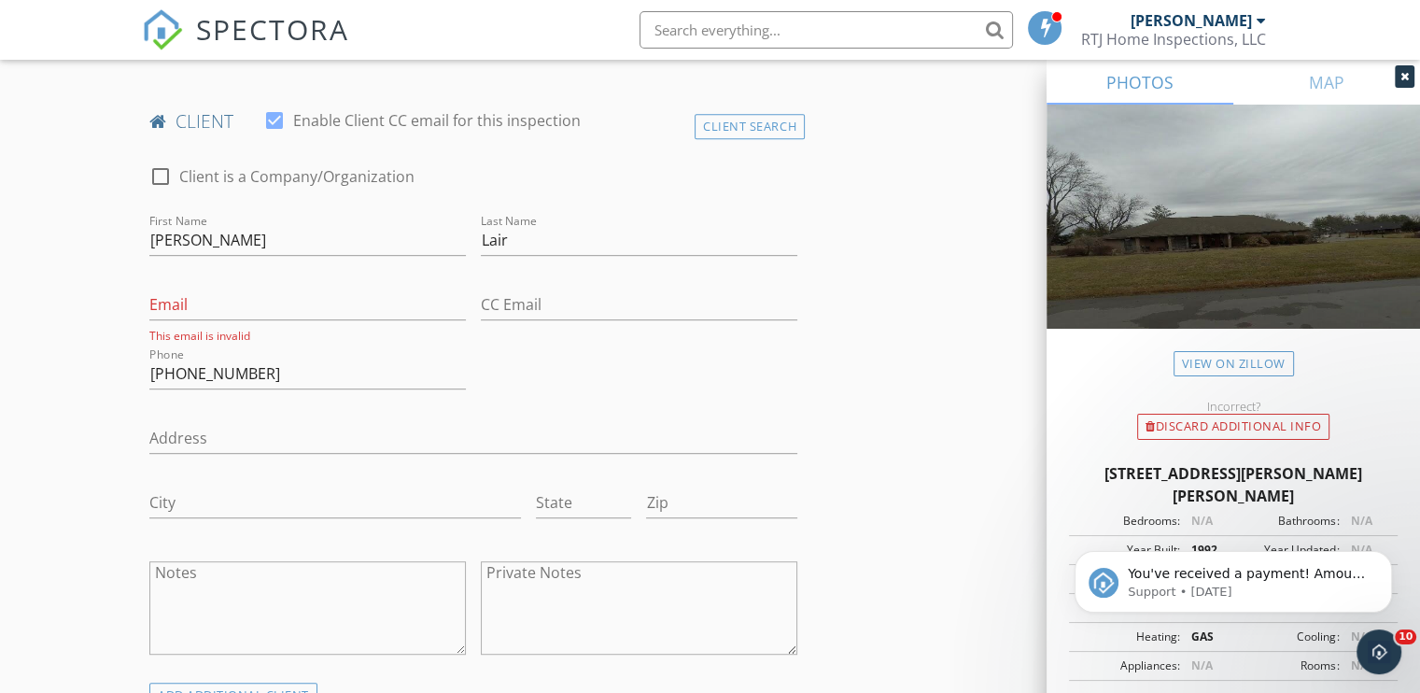
scroll to position [840, 0]
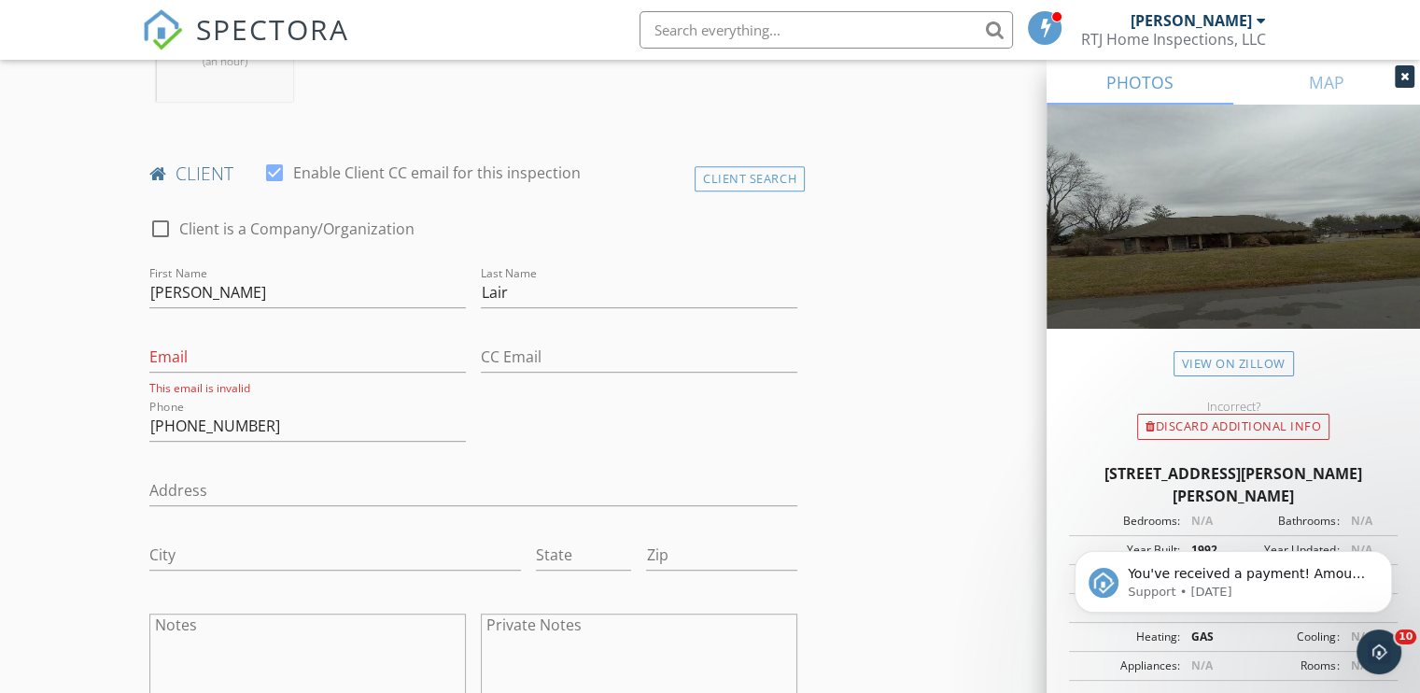
click at [231, 337] on div "Email This email is invalid" at bounding box center [307, 362] width 316 height 65
click at [231, 346] on input "Email" at bounding box center [307, 357] width 316 height 31
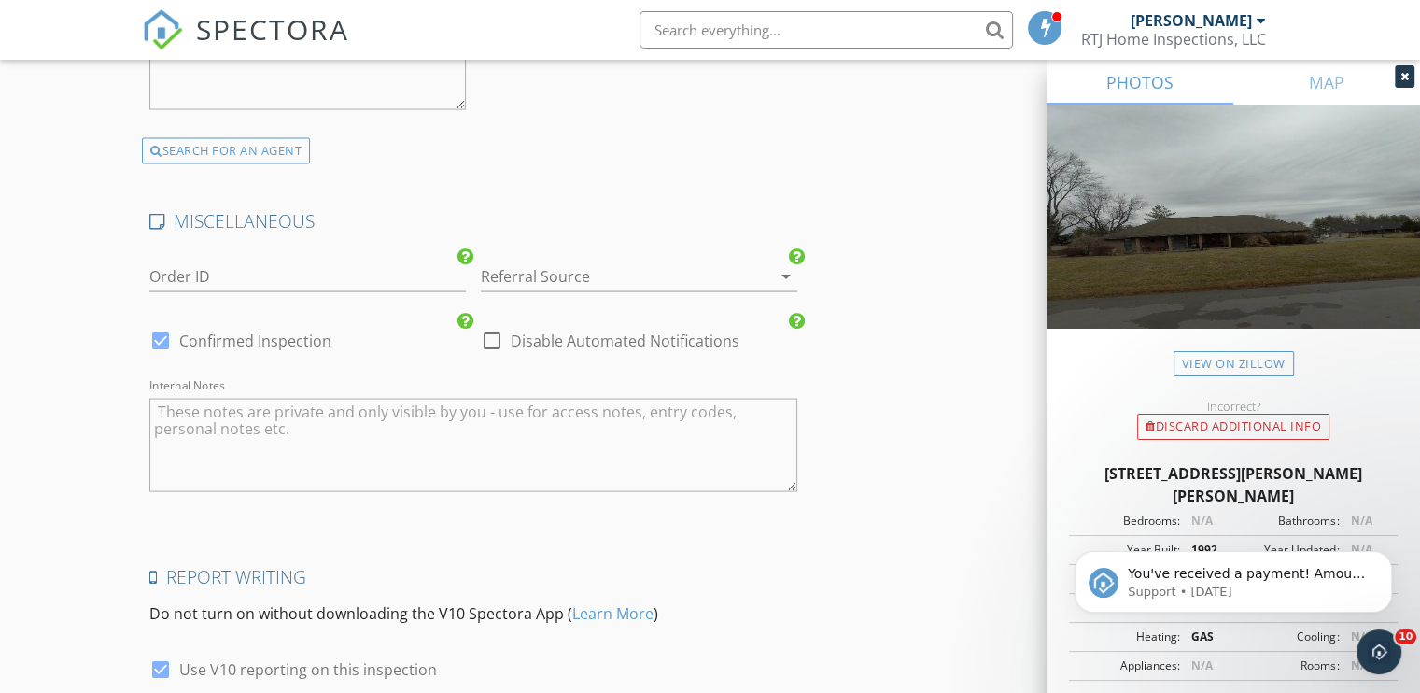
scroll to position [3819, 0]
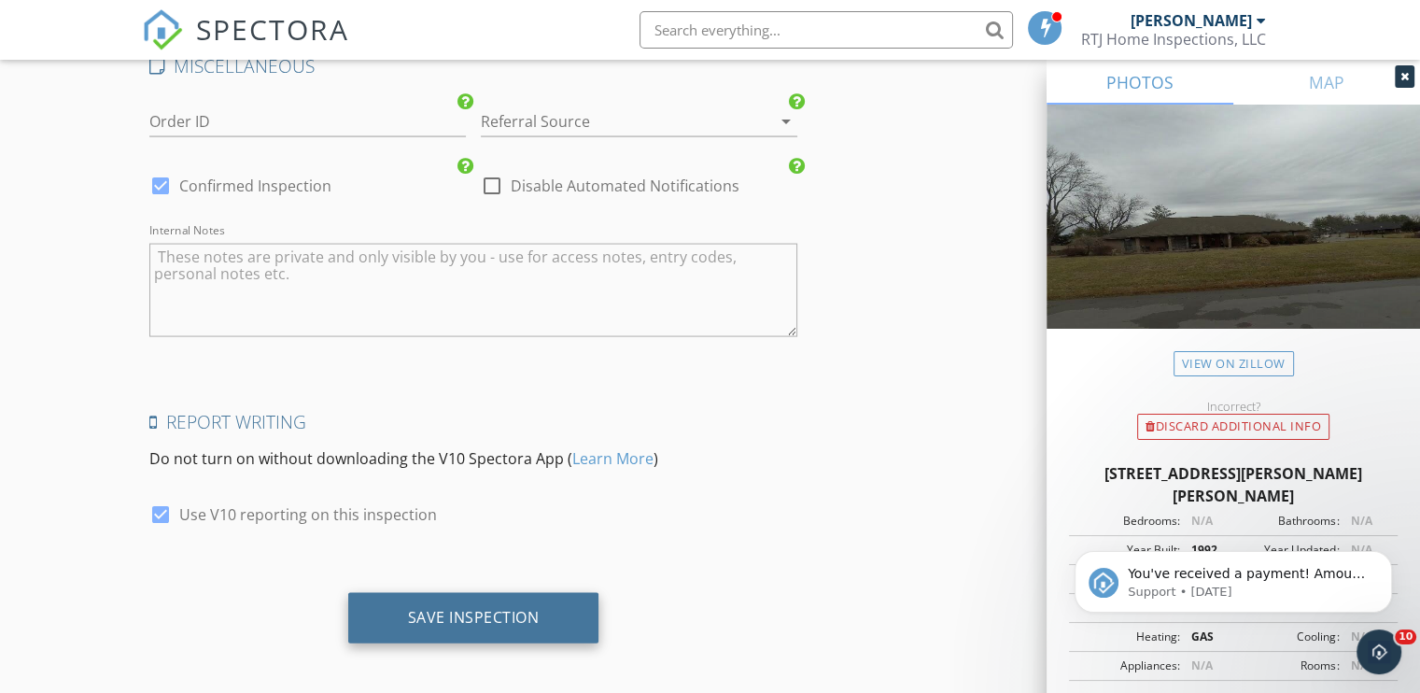
type input "billlair999@gmail.com"
click at [433, 613] on div "Save Inspection" at bounding box center [474, 617] width 132 height 19
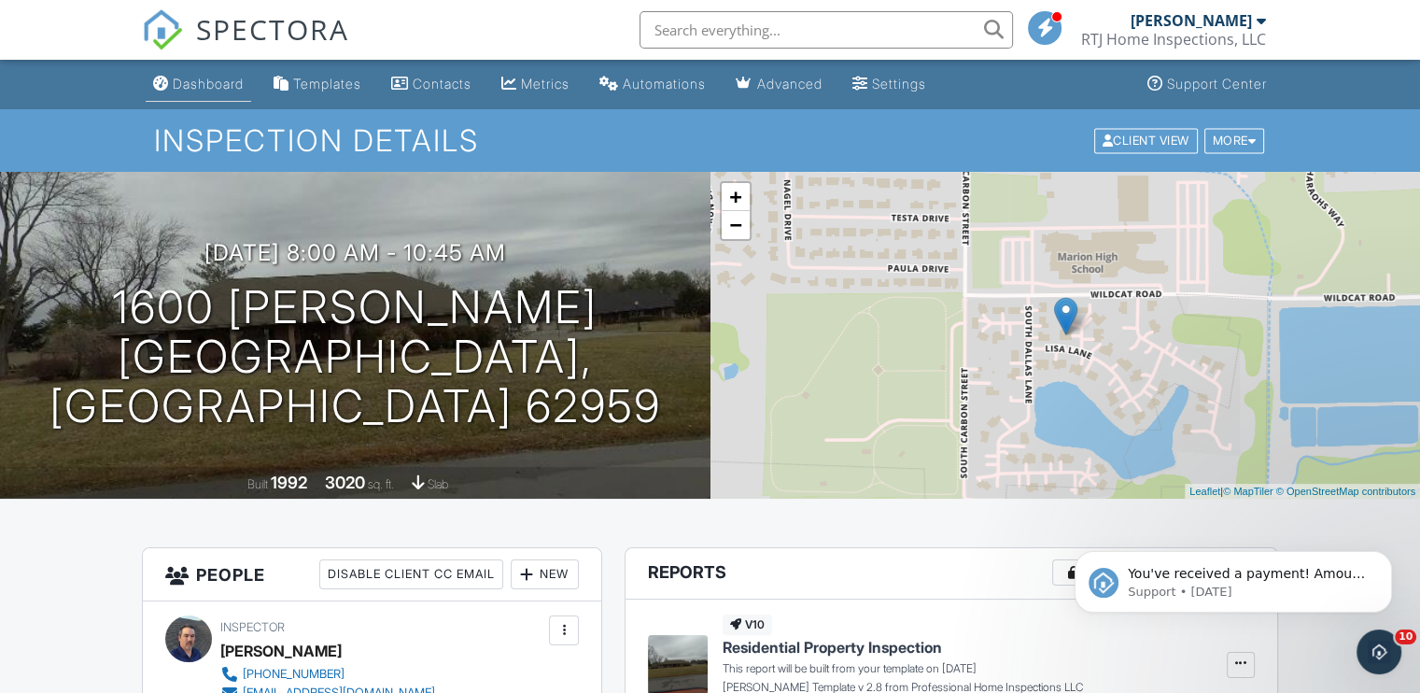
click at [198, 91] on div "Dashboard" at bounding box center [208, 84] width 71 height 16
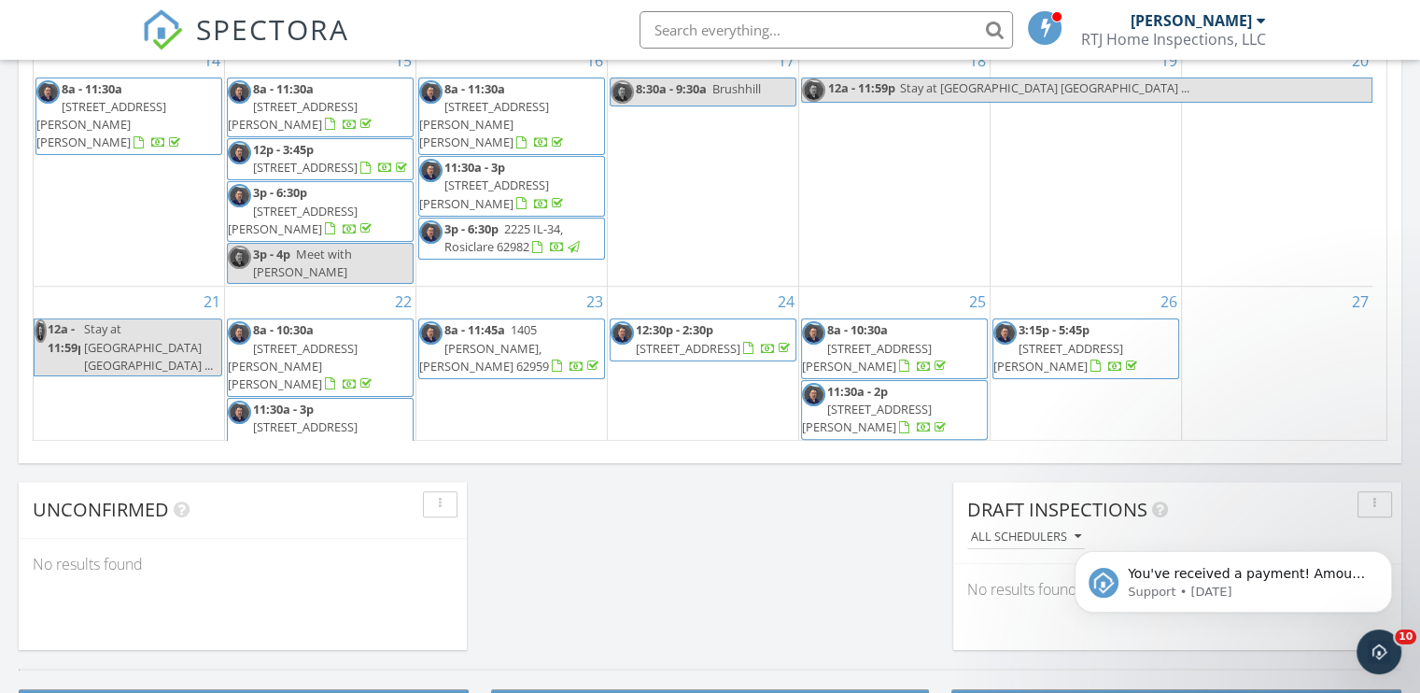
scroll to position [1307, 0]
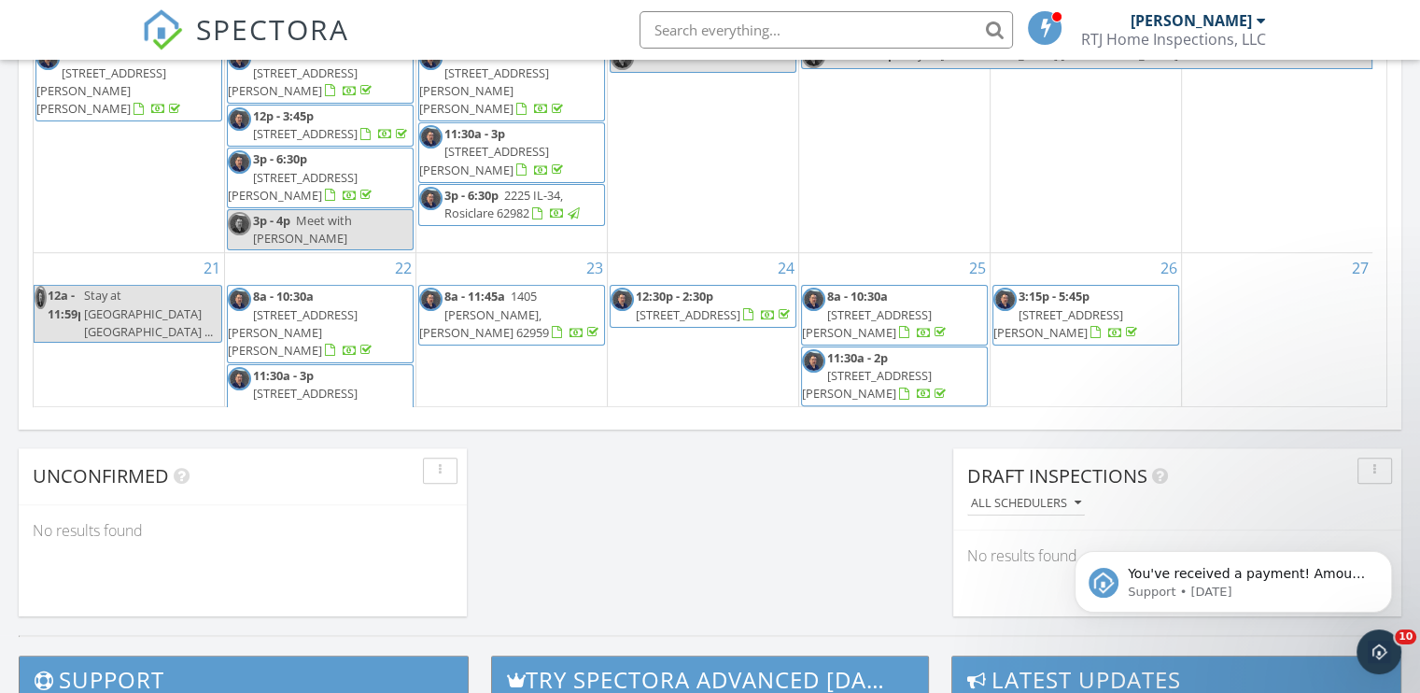
click at [459, 445] on div "30 8a - 9a 201 Perry St, Energy 62933 11:30a - 3p 402 Wilson St, Herrin 62948" at bounding box center [511, 525] width 190 height 161
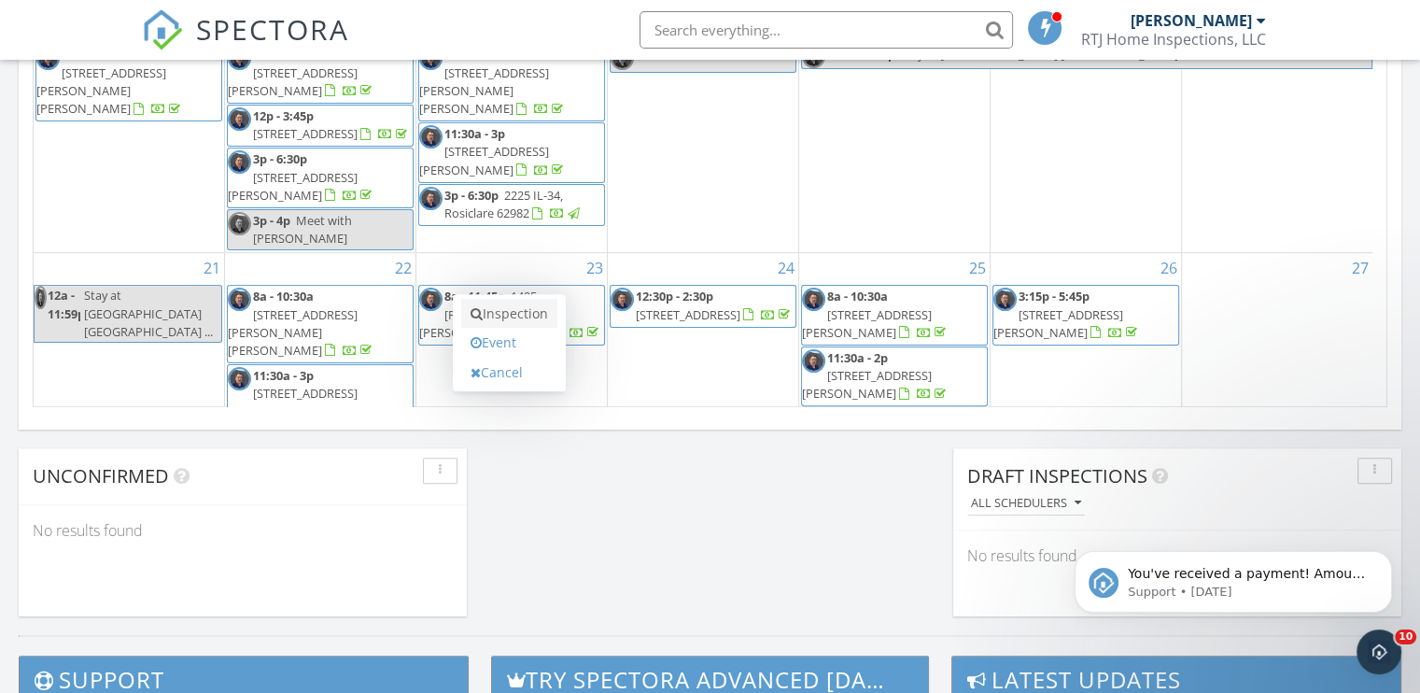
click at [485, 311] on link "Inspection" at bounding box center [509, 314] width 96 height 30
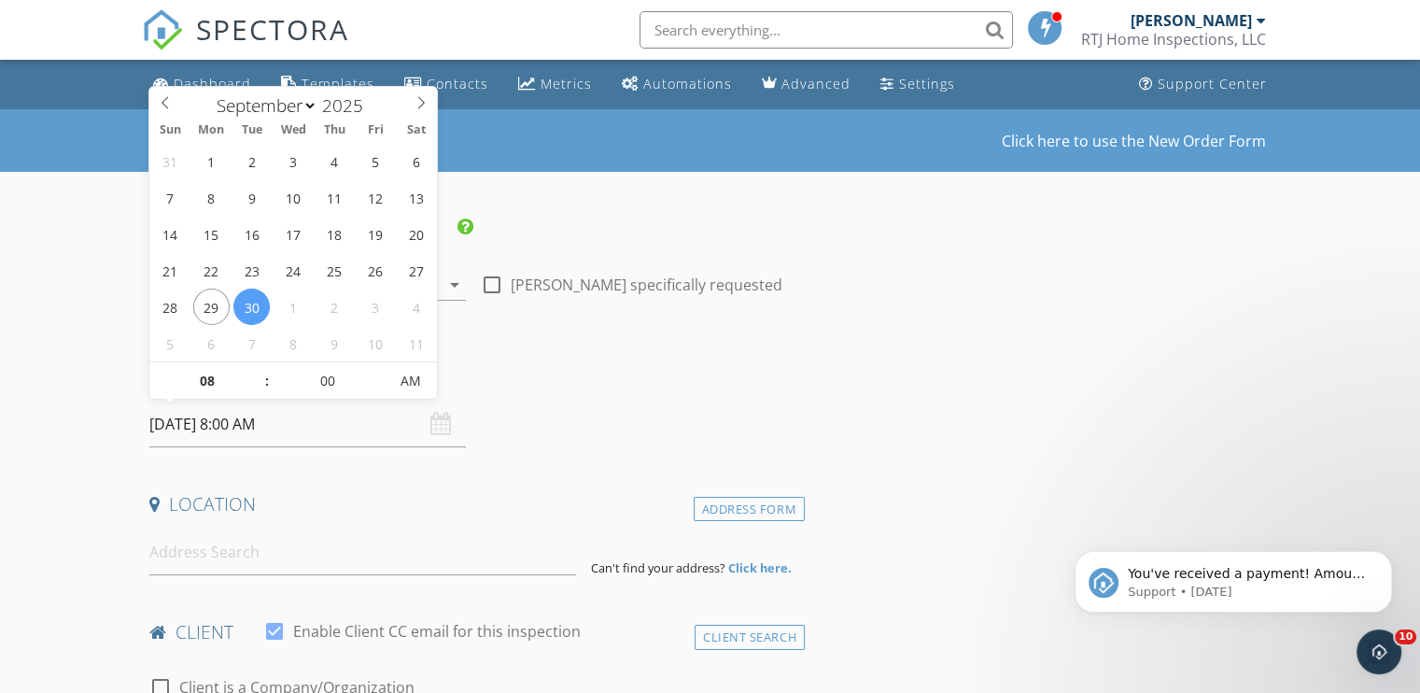
click at [324, 432] on input "[DATE] 8:00 AM" at bounding box center [307, 424] width 316 height 46
type input "09"
type input "[DATE] 9:00 AM"
click at [258, 374] on span at bounding box center [257, 371] width 13 height 19
type input "10"
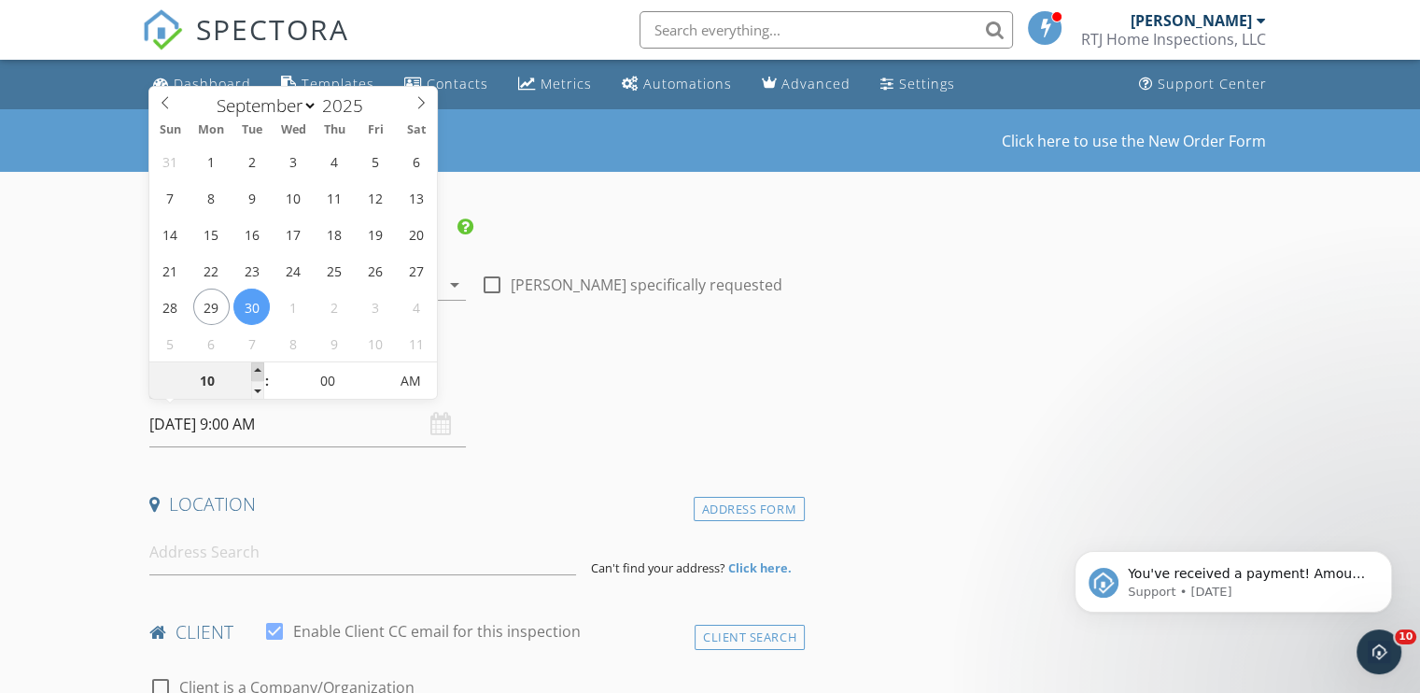
type input "[DATE] 10:00 AM"
click at [258, 374] on span at bounding box center [257, 371] width 13 height 19
type input "11"
type input "[DATE] 11:00 AM"
click at [258, 374] on span at bounding box center [257, 371] width 13 height 19
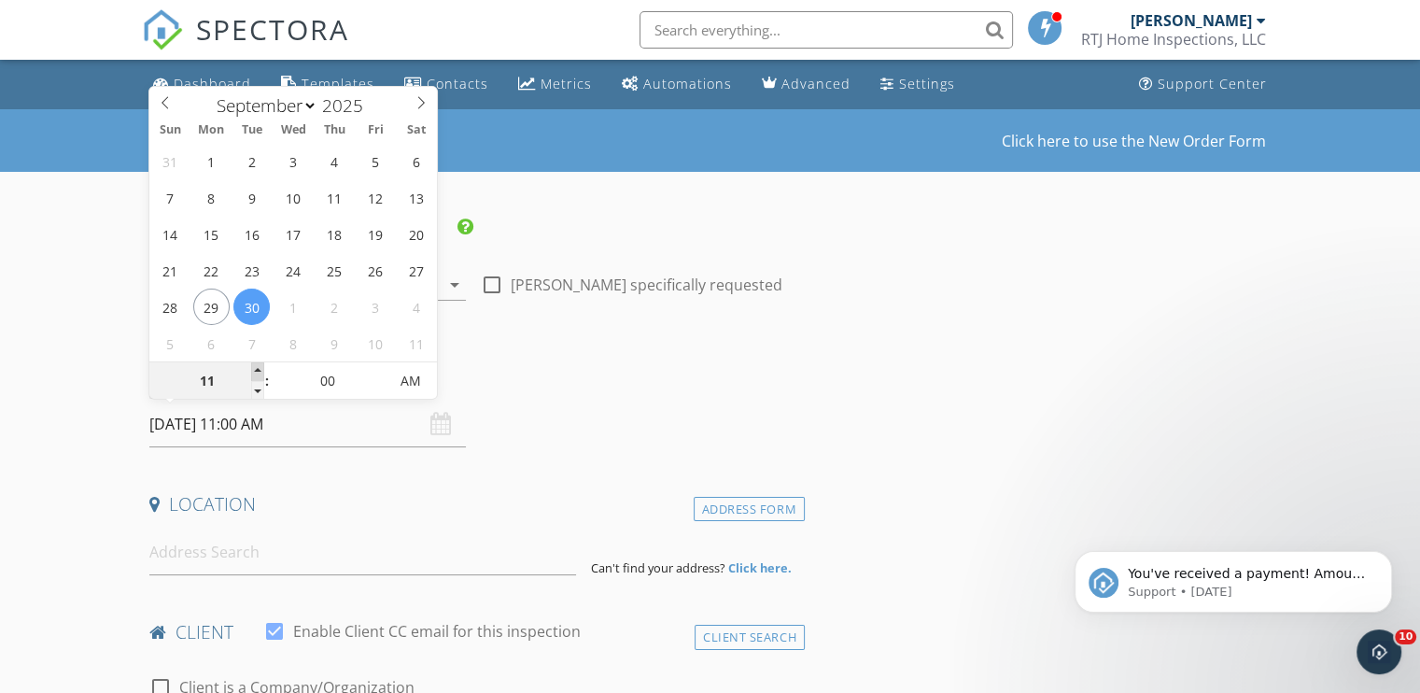
type input "12"
type input "[DATE] 12:00 PM"
click at [258, 374] on span at bounding box center [257, 371] width 13 height 19
type input "01"
type input "[DATE] 1:00 PM"
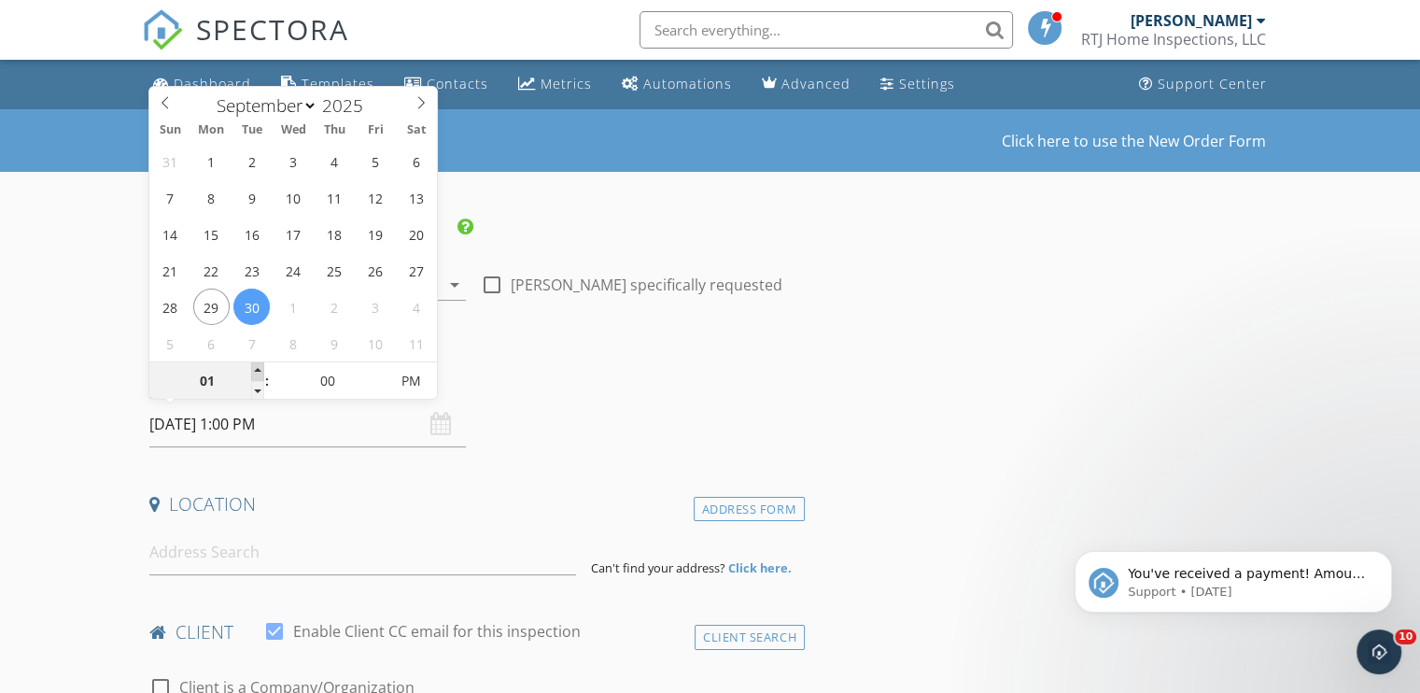
click at [258, 374] on span at bounding box center [257, 371] width 13 height 19
type input "02"
type input "[DATE] 2:00 PM"
click at [259, 373] on span at bounding box center [257, 371] width 13 height 19
type input "03"
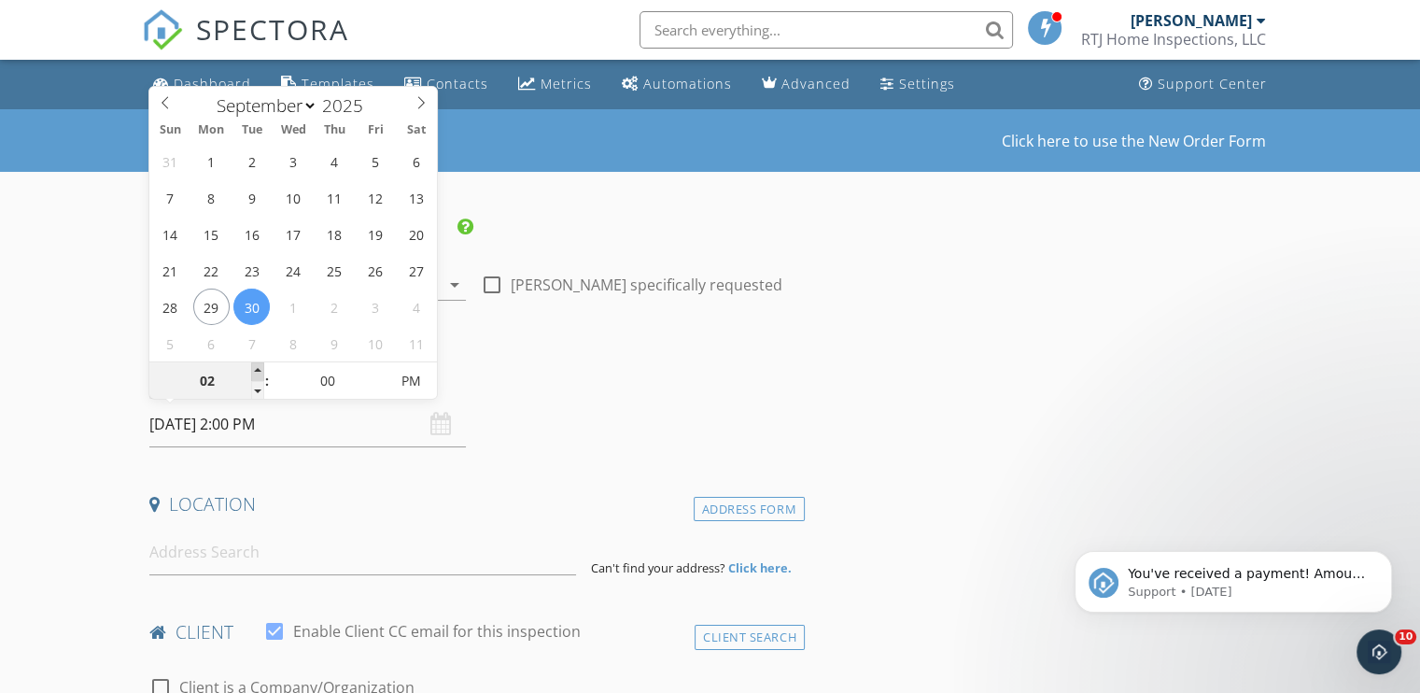
type input "[DATE] 3:00 PM"
click at [259, 373] on span at bounding box center [257, 371] width 13 height 19
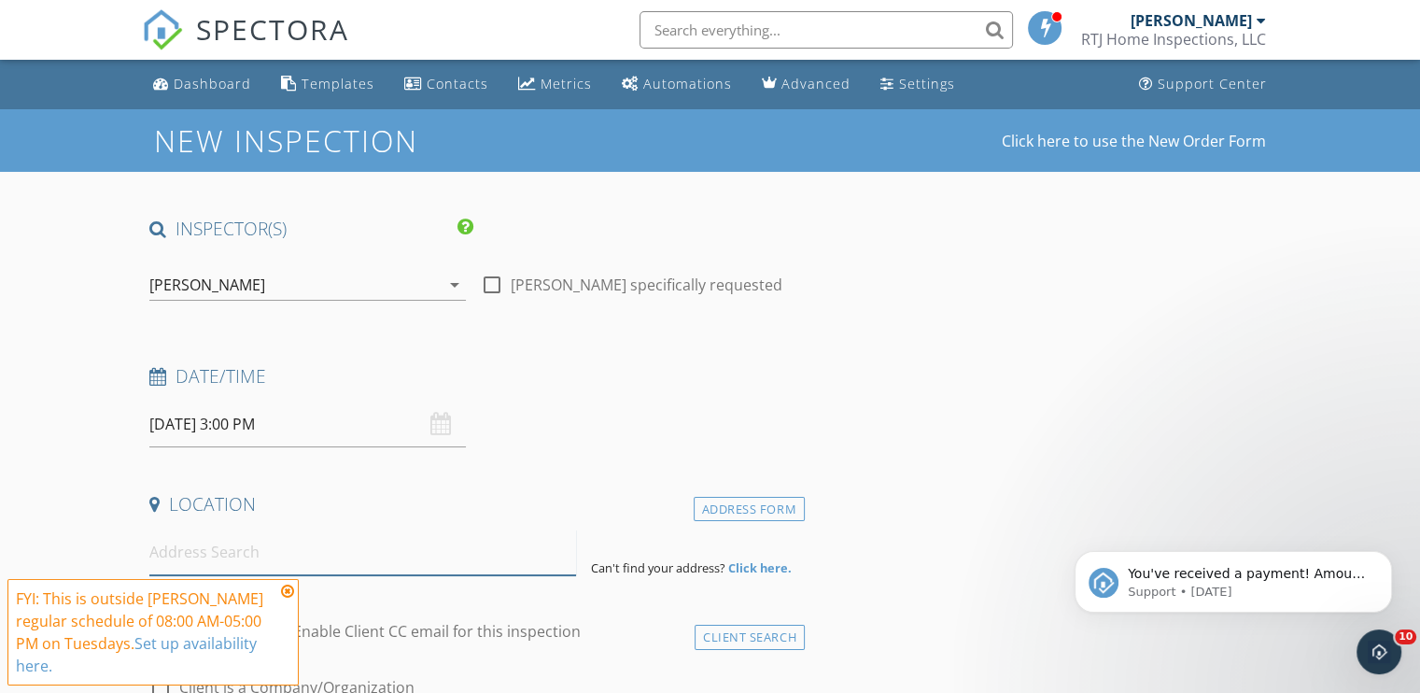
click at [224, 563] on input at bounding box center [362, 552] width 427 height 46
click at [285, 594] on icon at bounding box center [287, 590] width 13 height 15
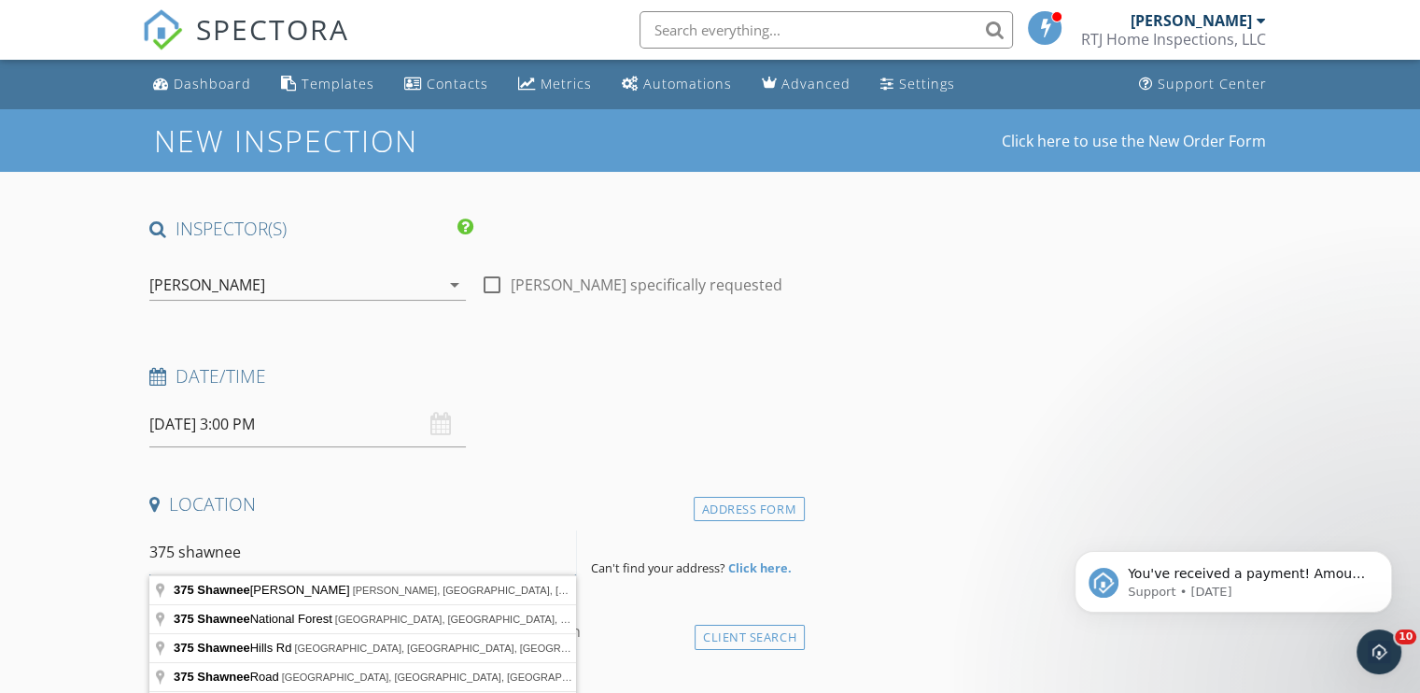
click at [315, 557] on input "375 shawnee" at bounding box center [362, 552] width 427 height 46
type input "[STREET_ADDRESS][PERSON_NAME][PERSON_NAME]"
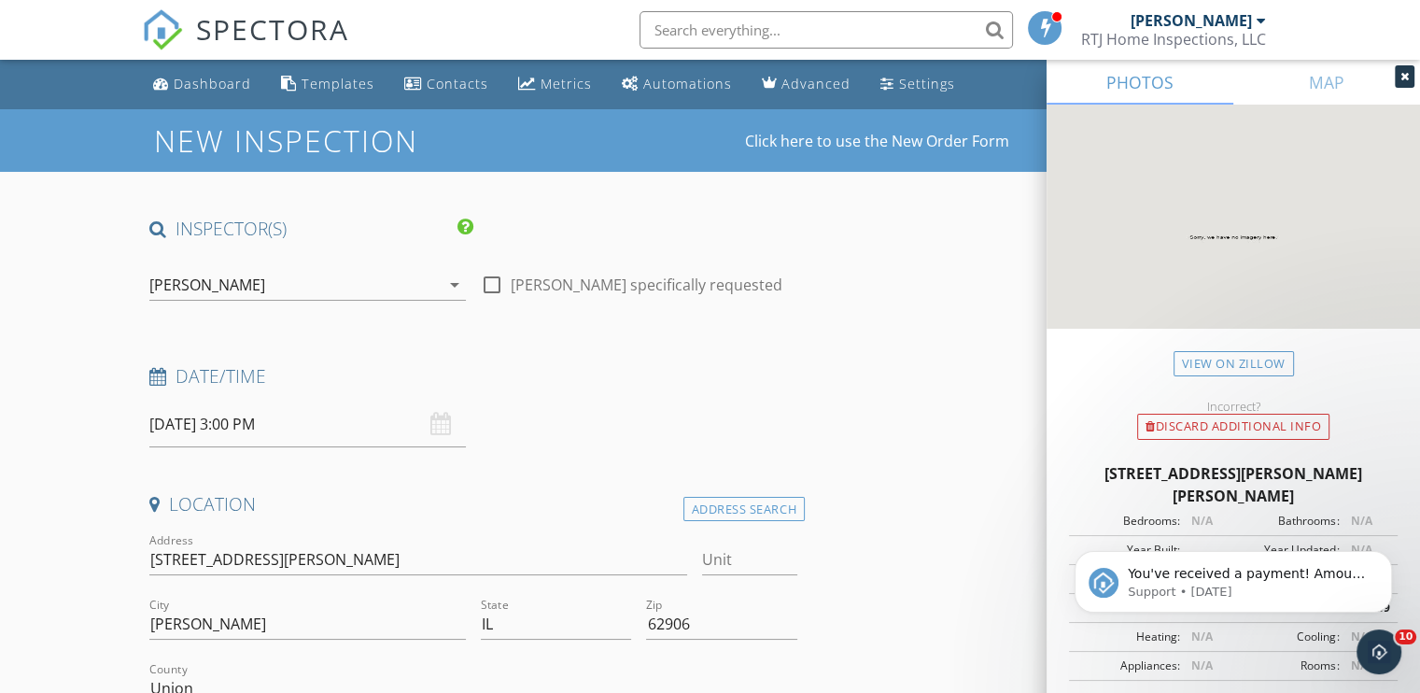
scroll to position [280, 0]
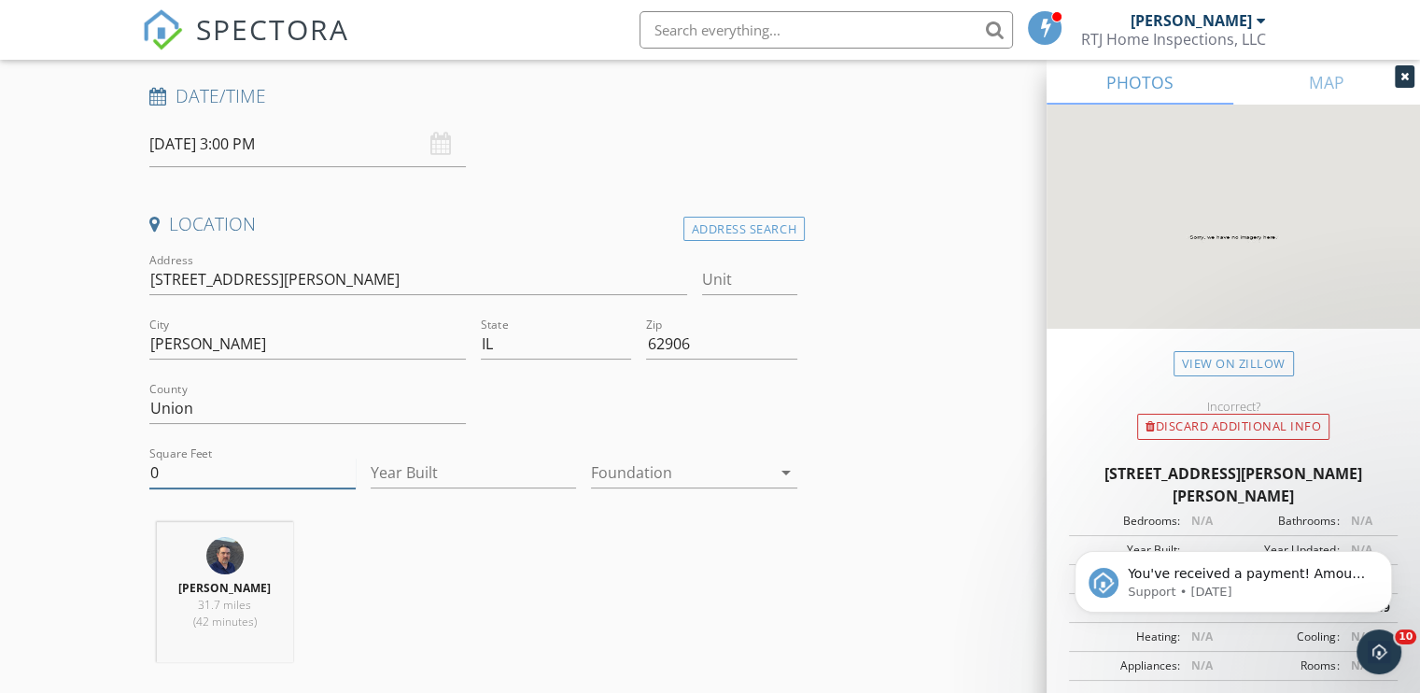
click at [165, 466] on input "0" at bounding box center [252, 472] width 206 height 31
type input "1568"
type input "2000"
drag, startPoint x: 680, startPoint y: 449, endPoint x: 657, endPoint y: 463, distance: 27.2
click at [676, 452] on div "Foundation arrow_drop_down" at bounding box center [694, 476] width 206 height 61
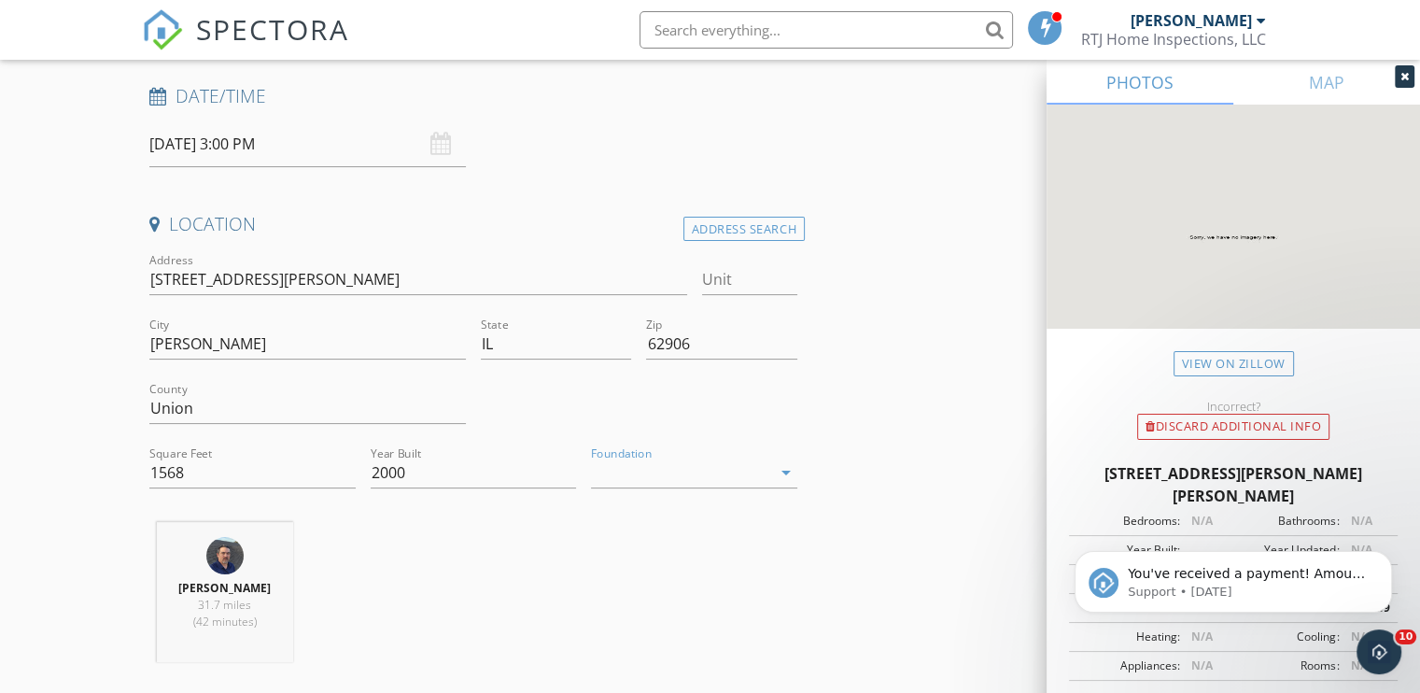
click at [652, 469] on div at bounding box center [681, 472] width 180 height 30
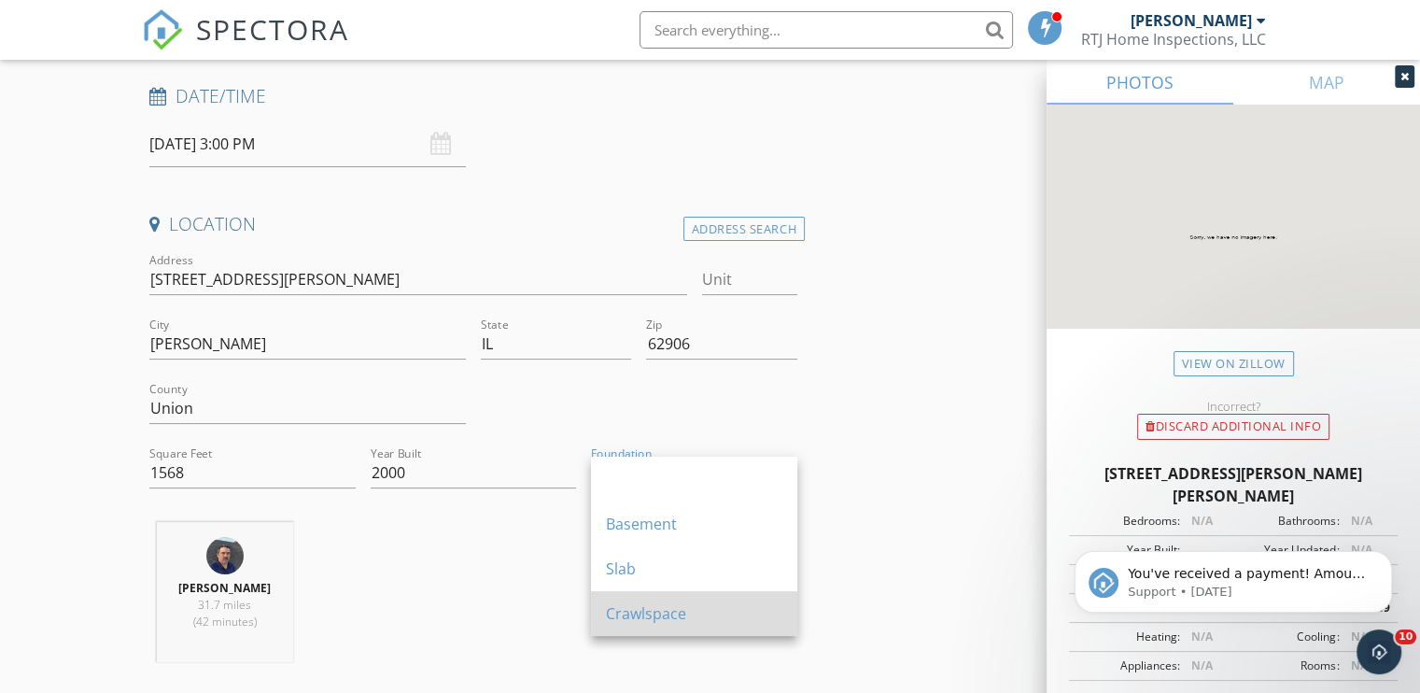
click at [623, 609] on div "Crawlspace" at bounding box center [694, 613] width 176 height 22
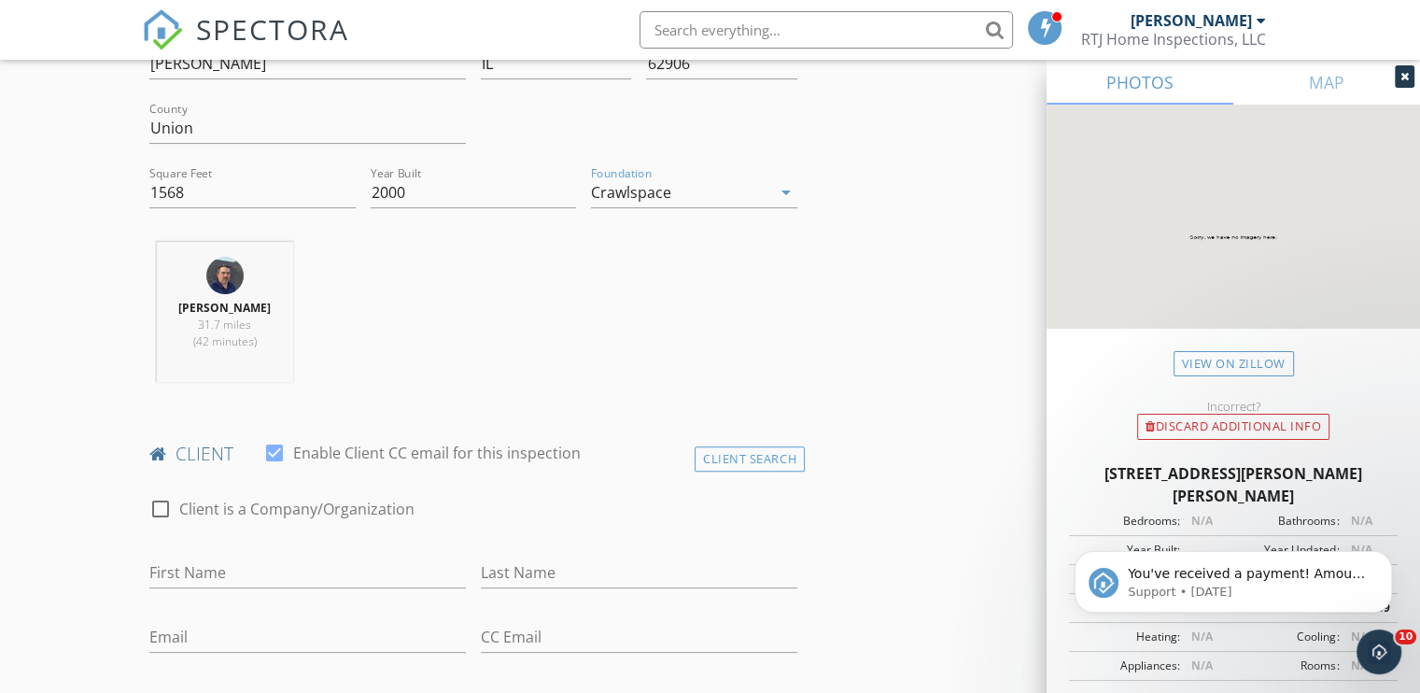
scroll to position [747, 0]
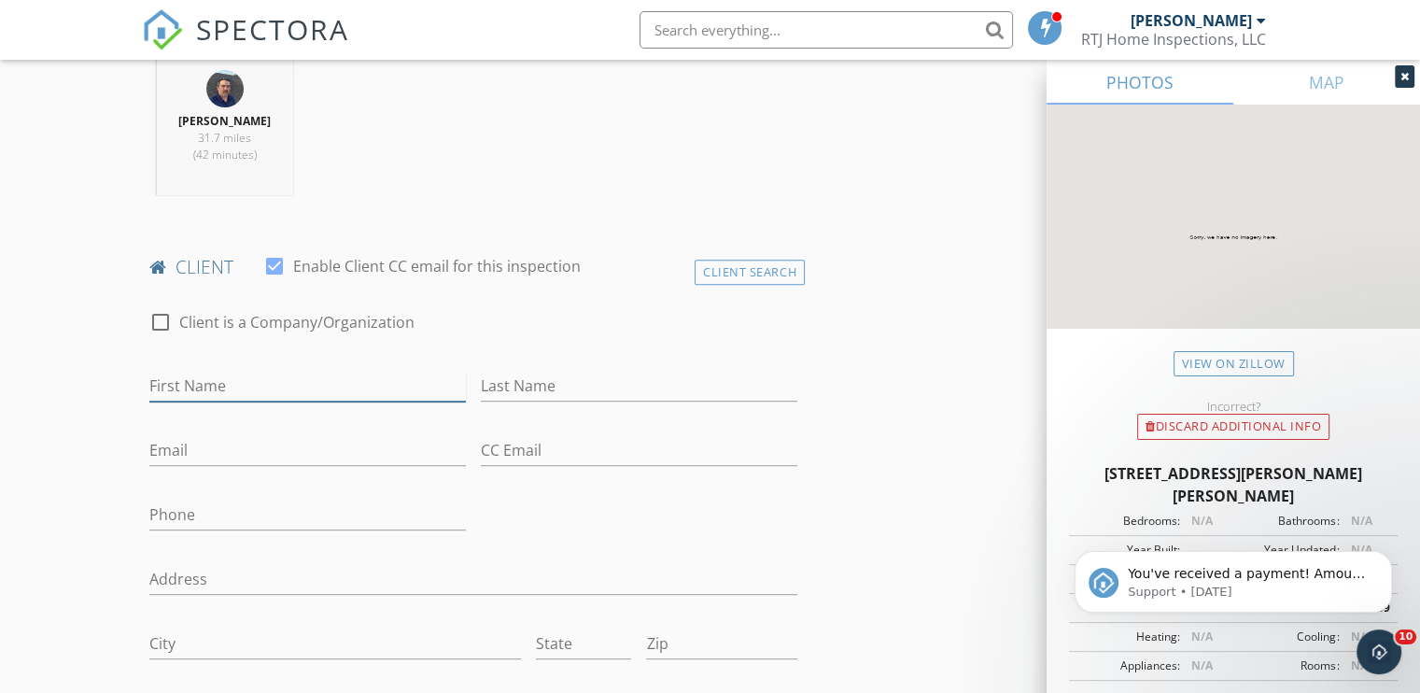
click at [230, 384] on input "First Name" at bounding box center [307, 386] width 316 height 31
type input "[PERSON_NAME]"
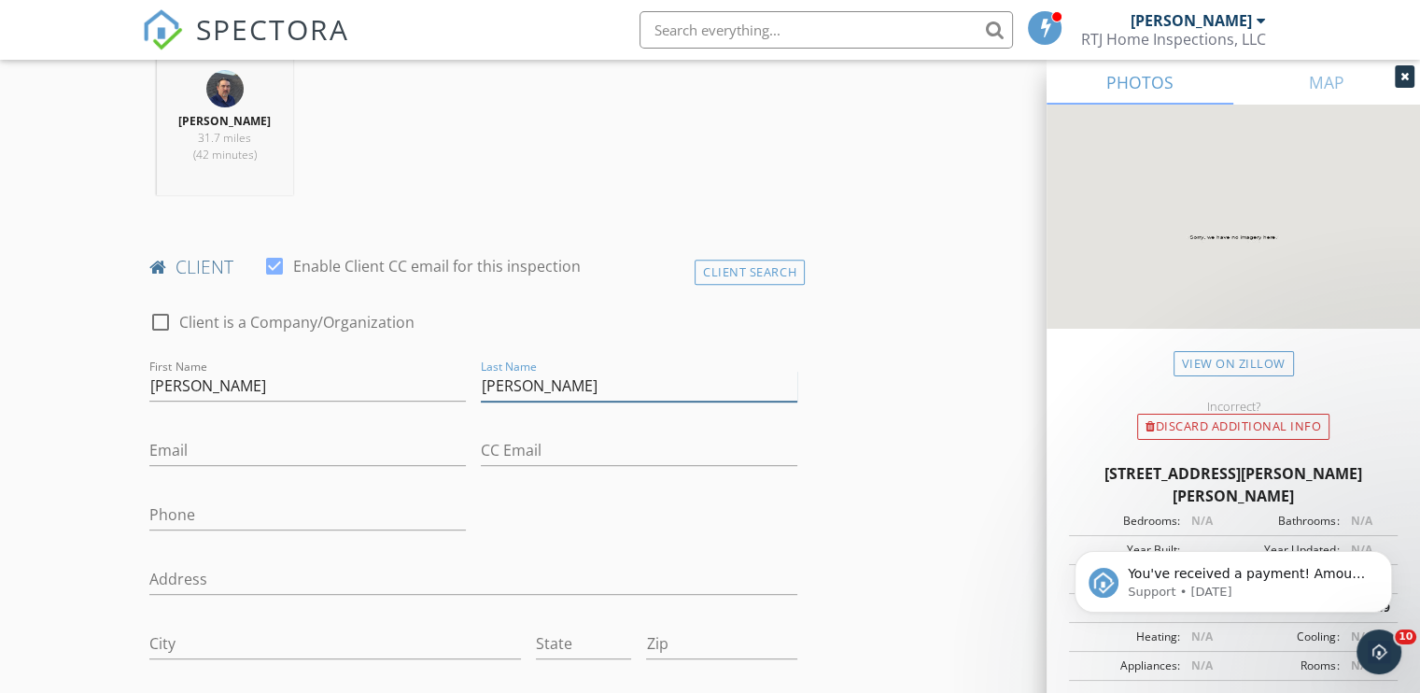
type input "[PERSON_NAME]"
click at [211, 448] on input "Email" at bounding box center [307, 450] width 316 height 31
click at [179, 514] on input "Phone" at bounding box center [307, 514] width 316 height 31
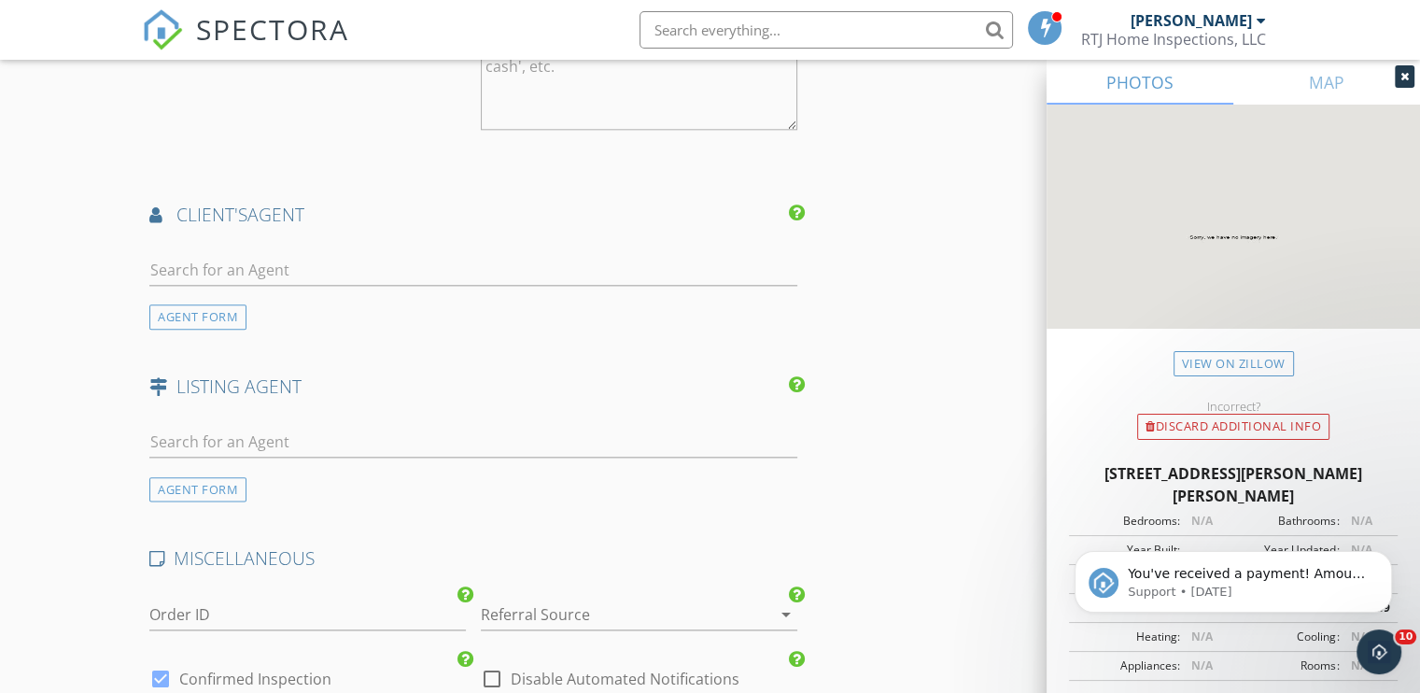
scroll to position [2240, 0]
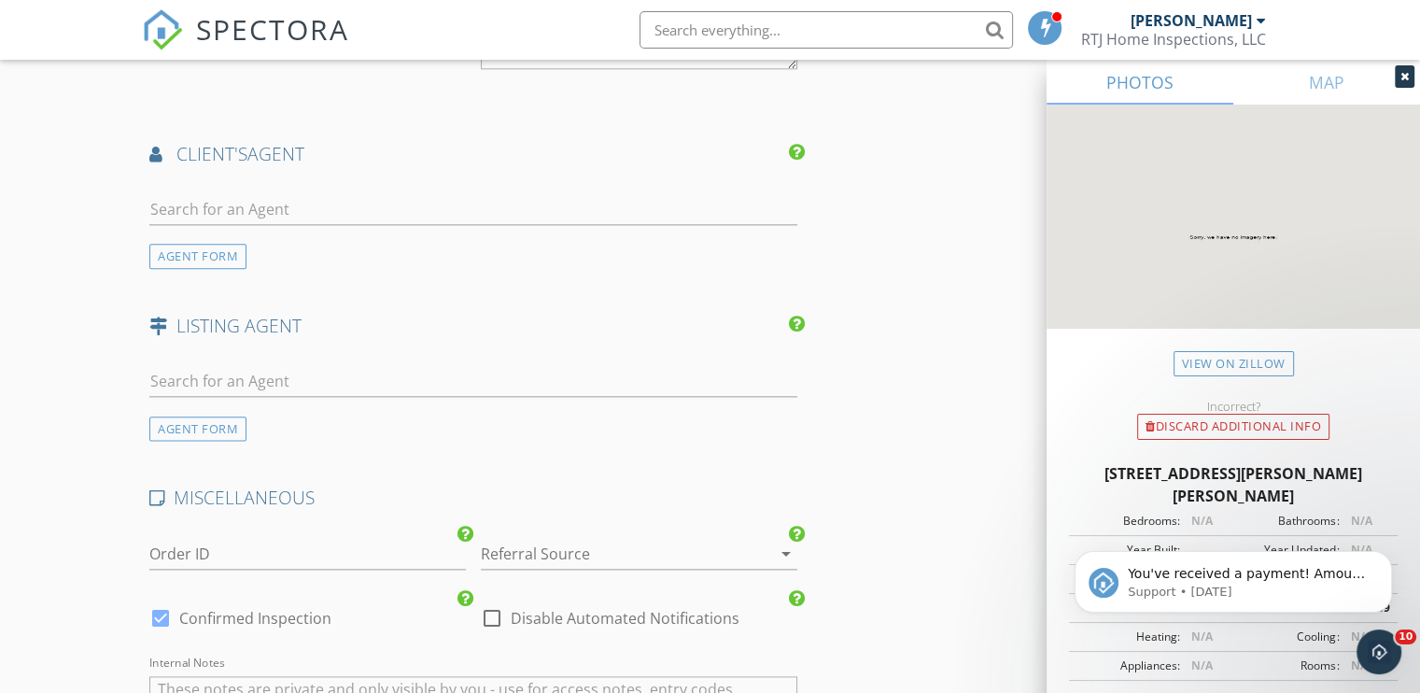
type input "[PHONE_NUMBER]"
click at [297, 372] on input "text" at bounding box center [473, 381] width 648 height 31
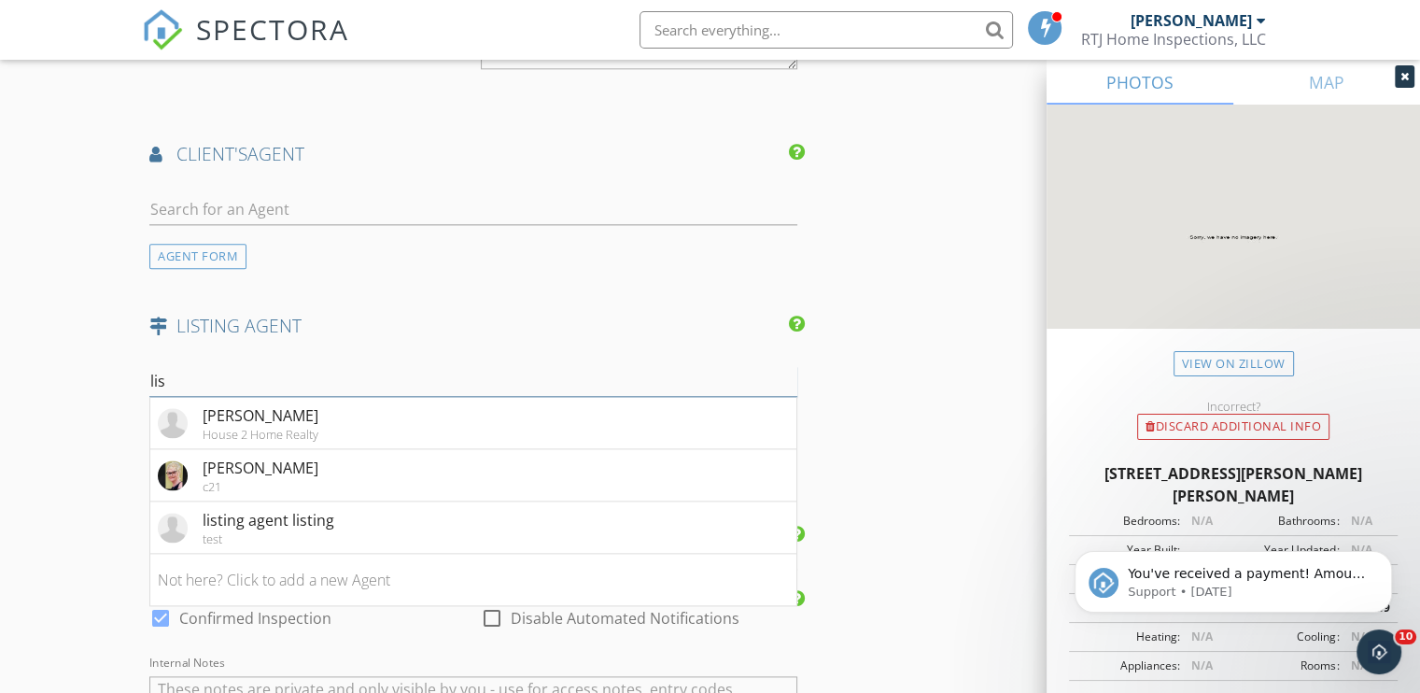
type input "lis"
click at [318, 414] on li "[PERSON_NAME] House 2 Home Realty" at bounding box center [473, 423] width 646 height 52
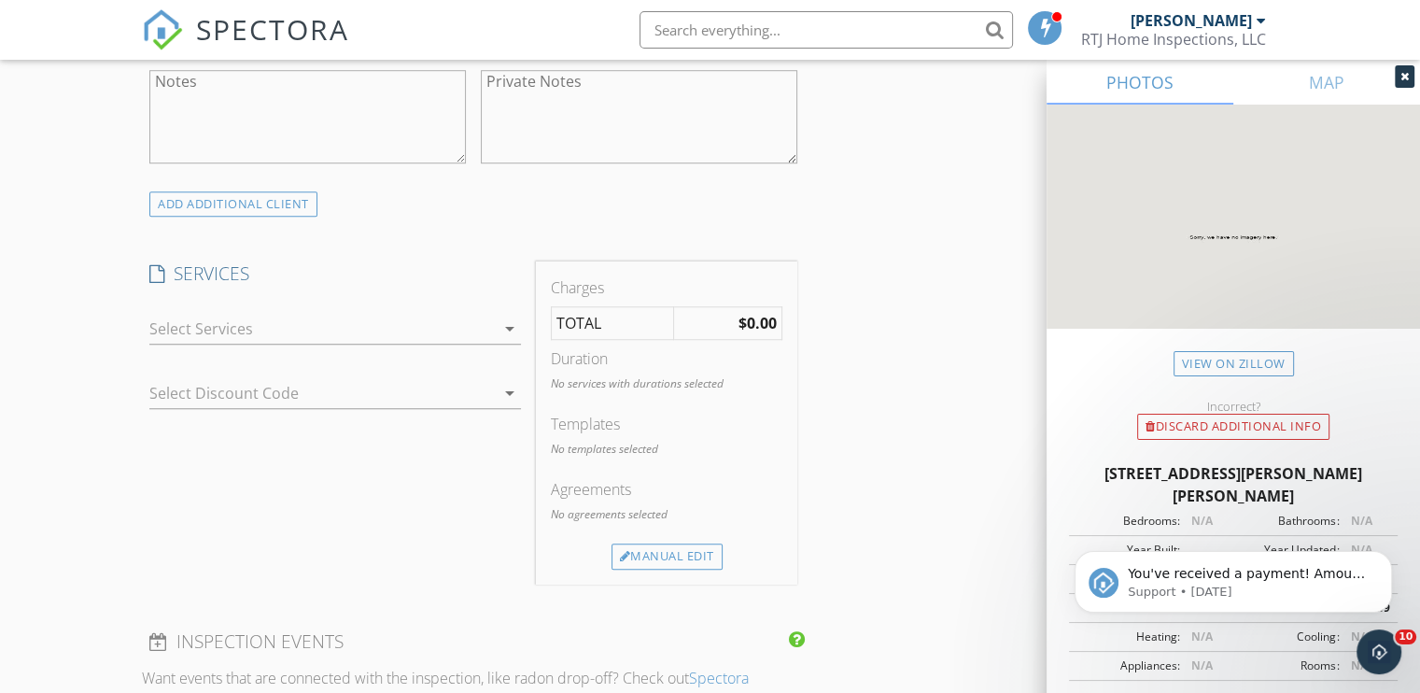
scroll to position [1307, 0]
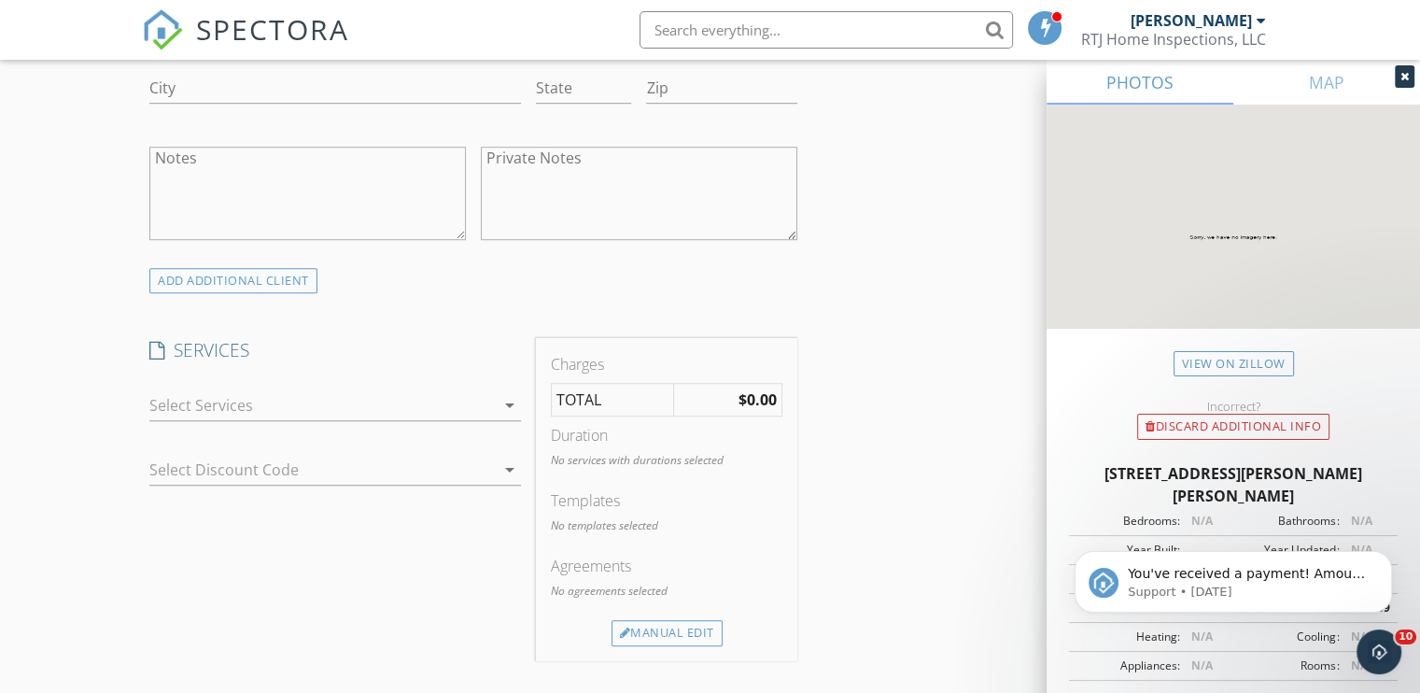
click at [240, 405] on div at bounding box center [321, 405] width 345 height 30
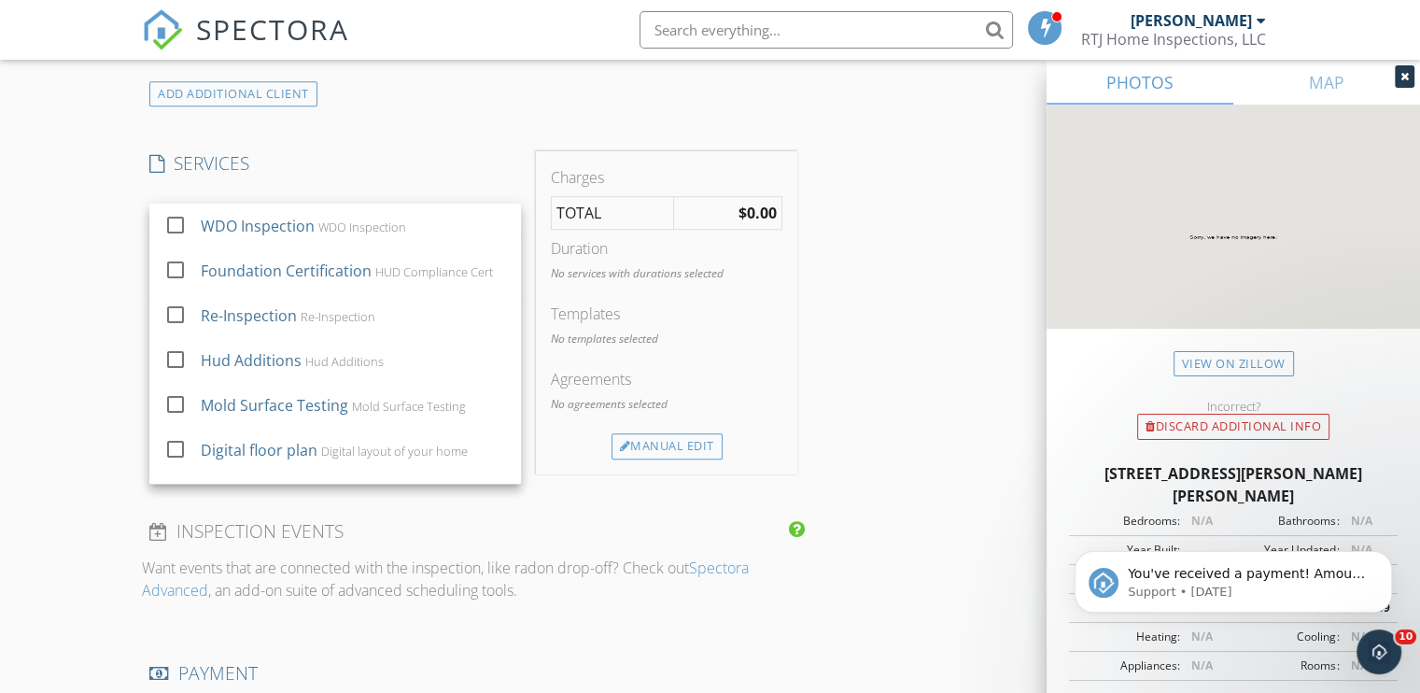
scroll to position [1400, 0]
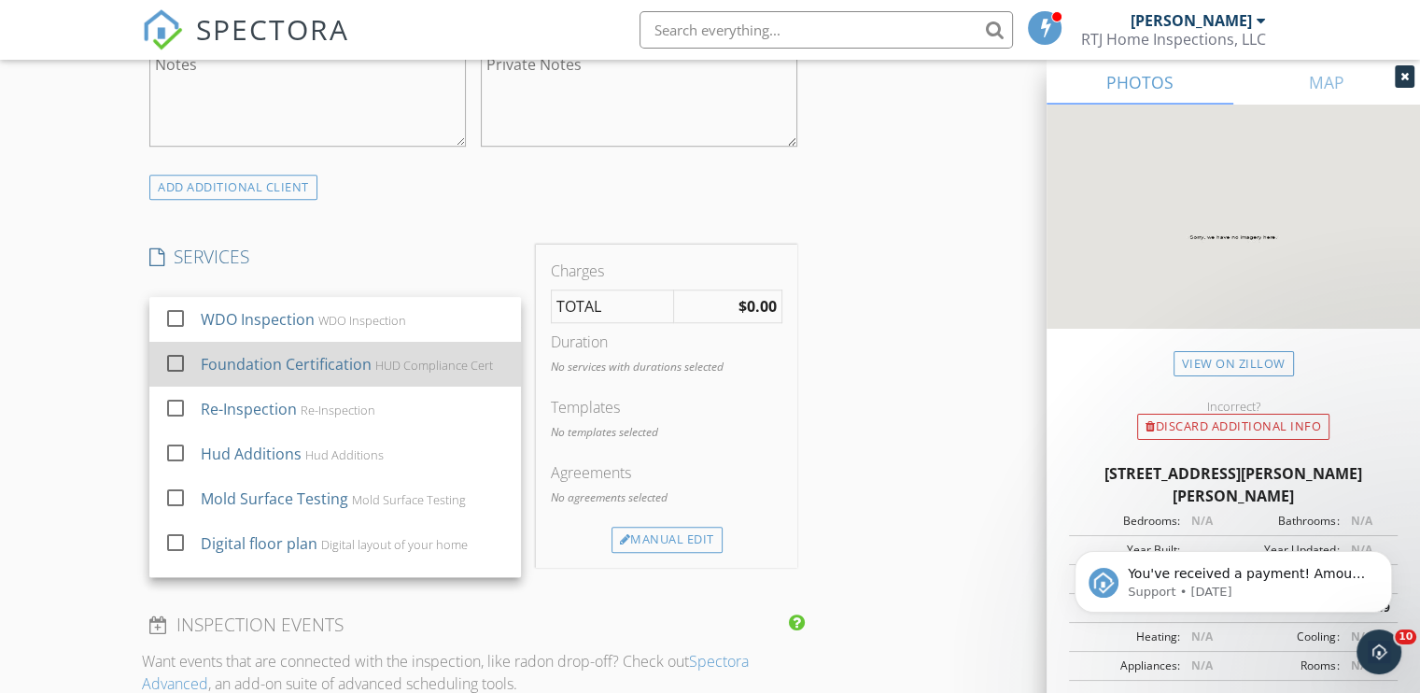
click at [340, 358] on div "Foundation Certification" at bounding box center [286, 364] width 171 height 22
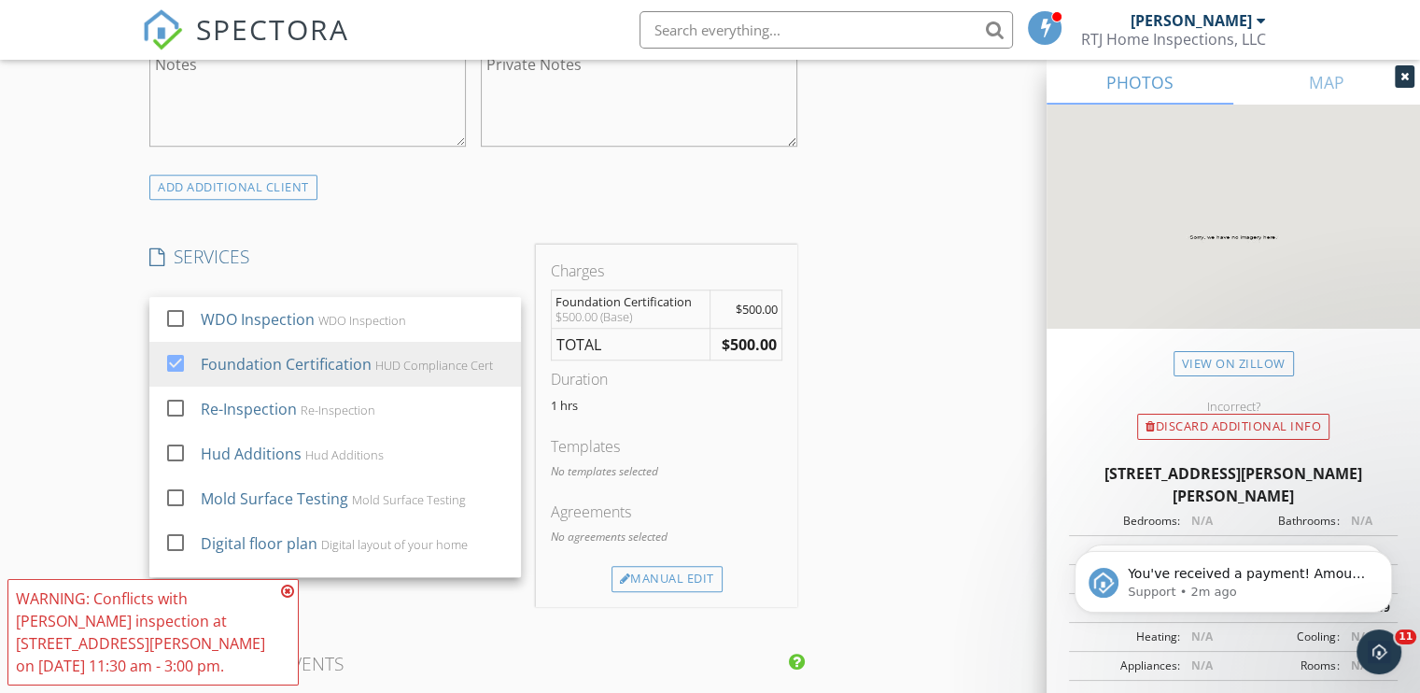
click at [973, 267] on div "INSPECTOR(S) check_box [PERSON_NAME] PRIMARY [PERSON_NAME] arrow_drop_down chec…" at bounding box center [710, 669] width 1136 height 3706
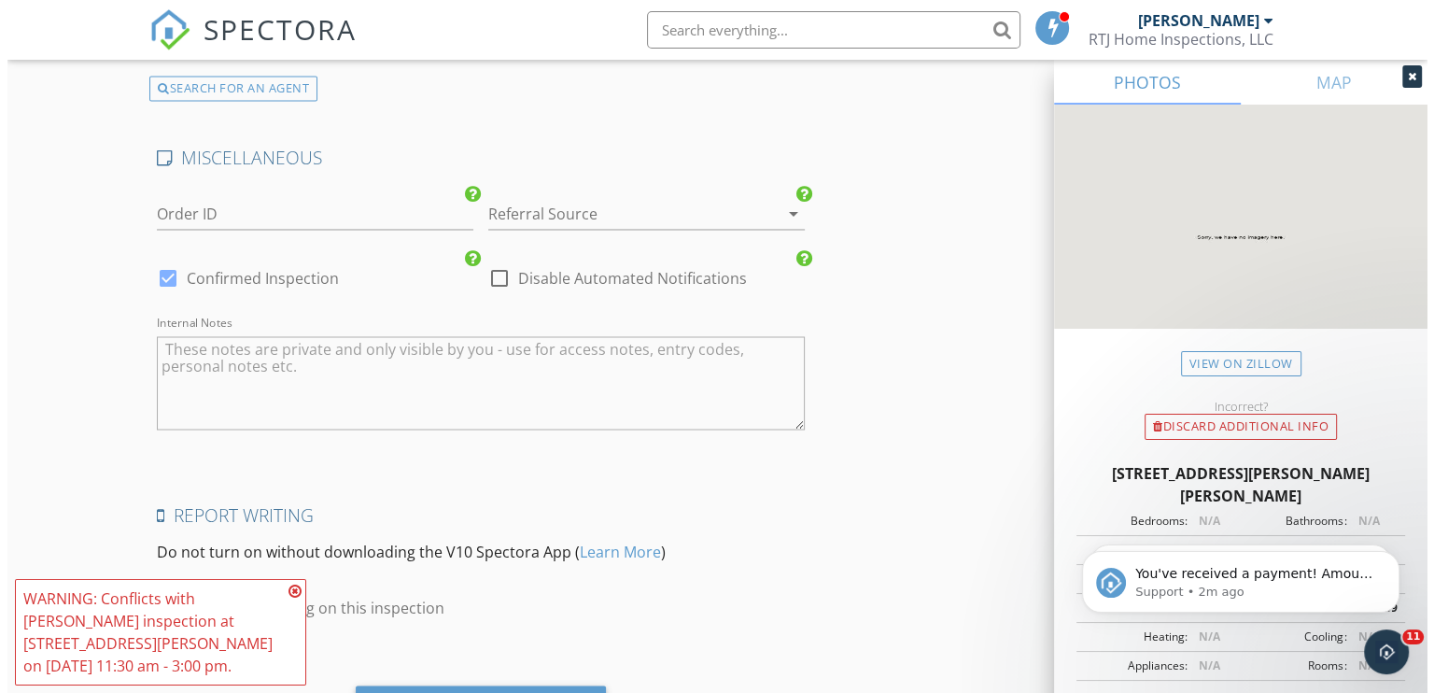
scroll to position [3267, 0]
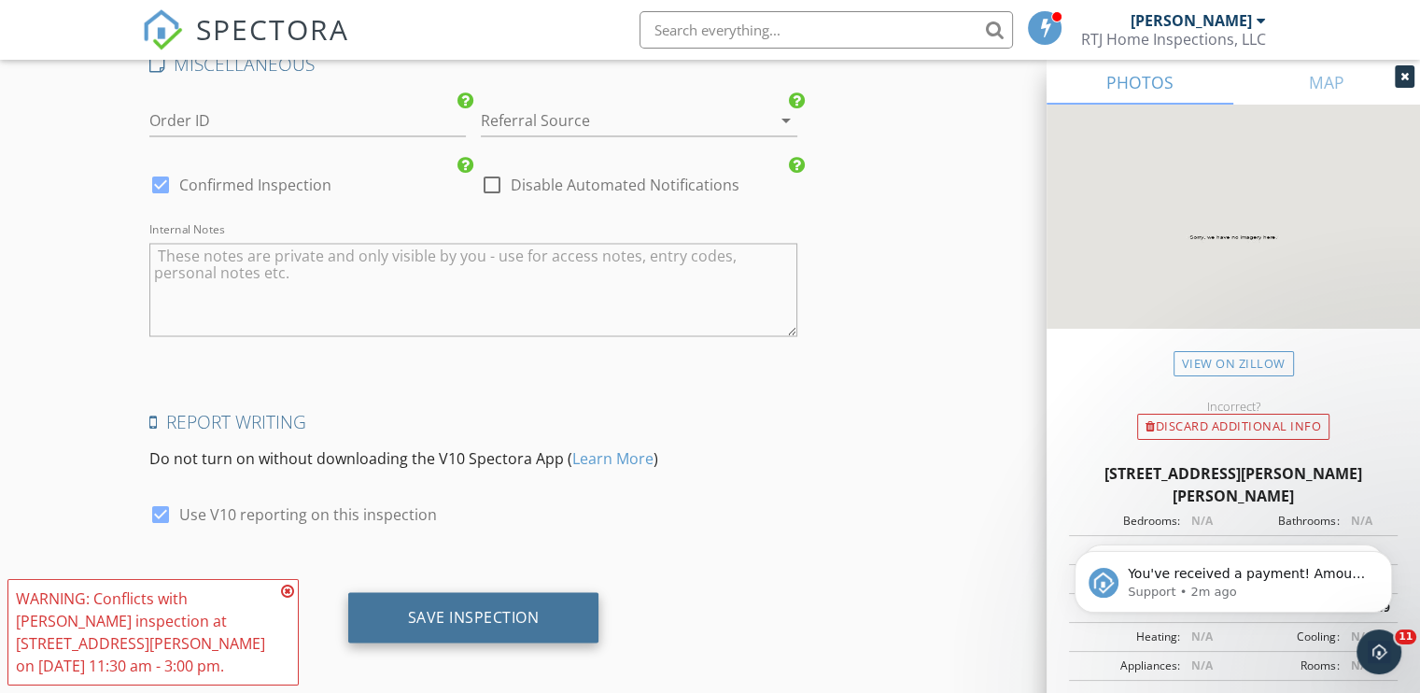
click at [463, 614] on div "Save Inspection" at bounding box center [474, 616] width 132 height 19
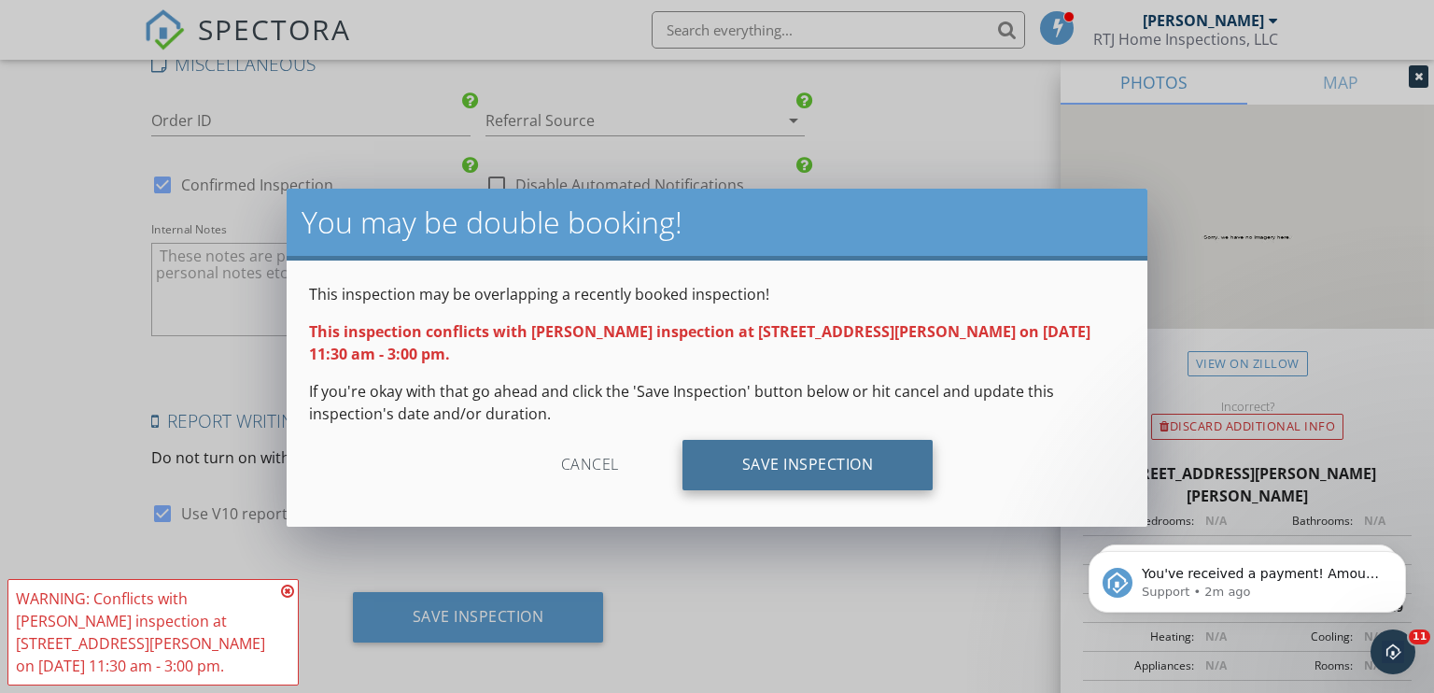
click at [805, 440] on div "Save Inspection" at bounding box center [807, 465] width 251 height 50
